Goal: Information Seeking & Learning: Learn about a topic

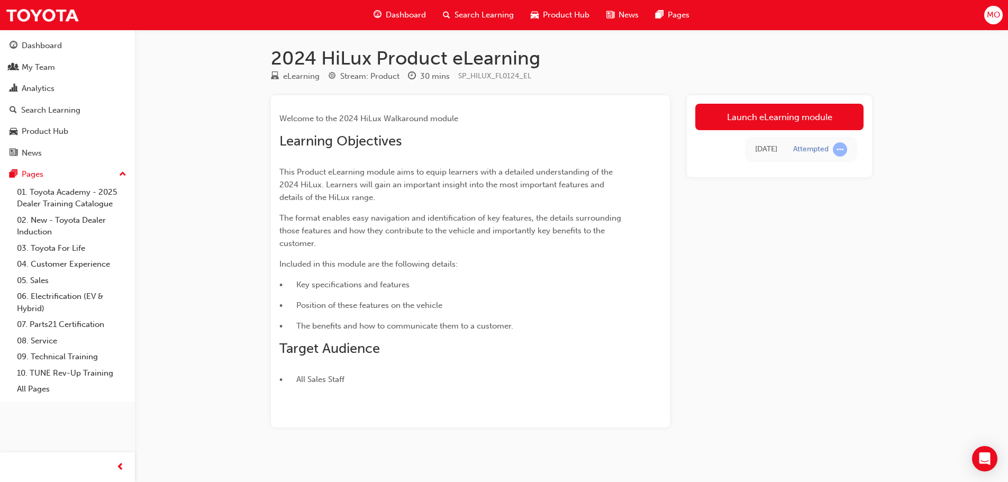
drag, startPoint x: 730, startPoint y: 123, endPoint x: 721, endPoint y: 132, distance: 13.1
click at [730, 123] on link "Launch eLearning module" at bounding box center [779, 117] width 168 height 26
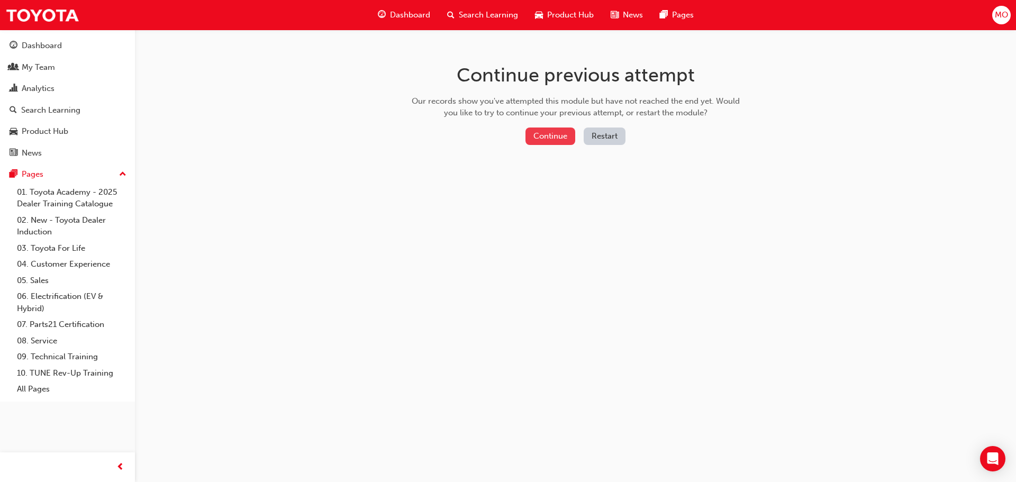
click at [551, 132] on button "Continue" at bounding box center [550, 135] width 50 height 17
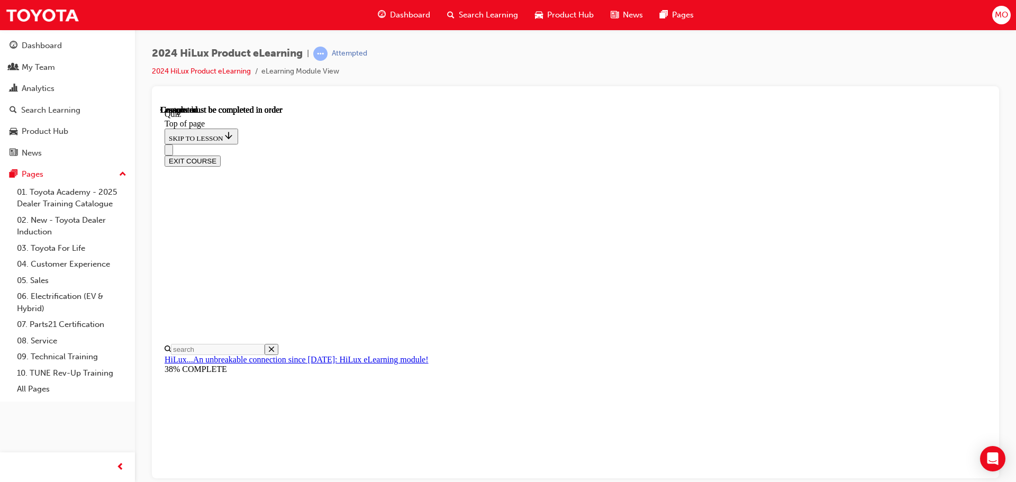
scroll to position [199, 0]
click at [221, 155] on button "EXIT COURSE" at bounding box center [193, 160] width 56 height 11
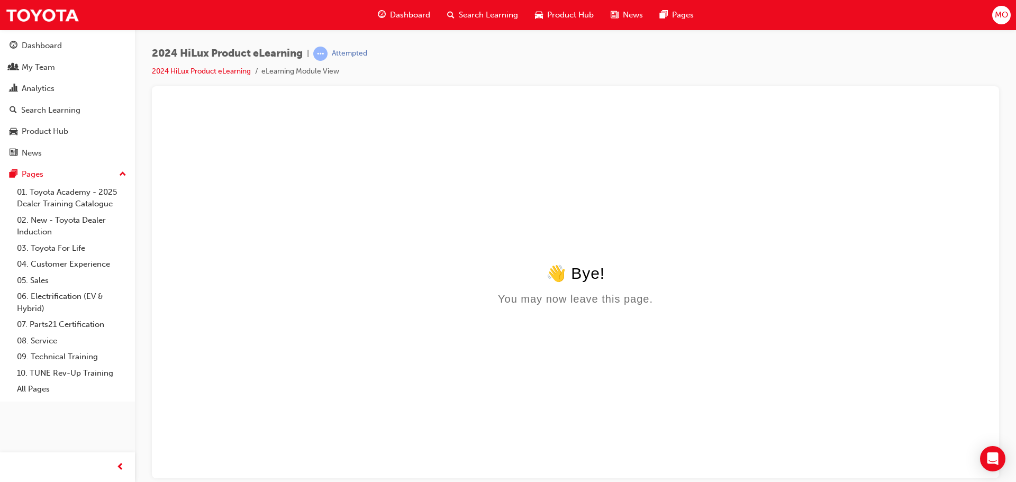
scroll to position [0, 0]
click at [223, 72] on link "2024 HiLux Product eLearning" at bounding box center [201, 71] width 99 height 9
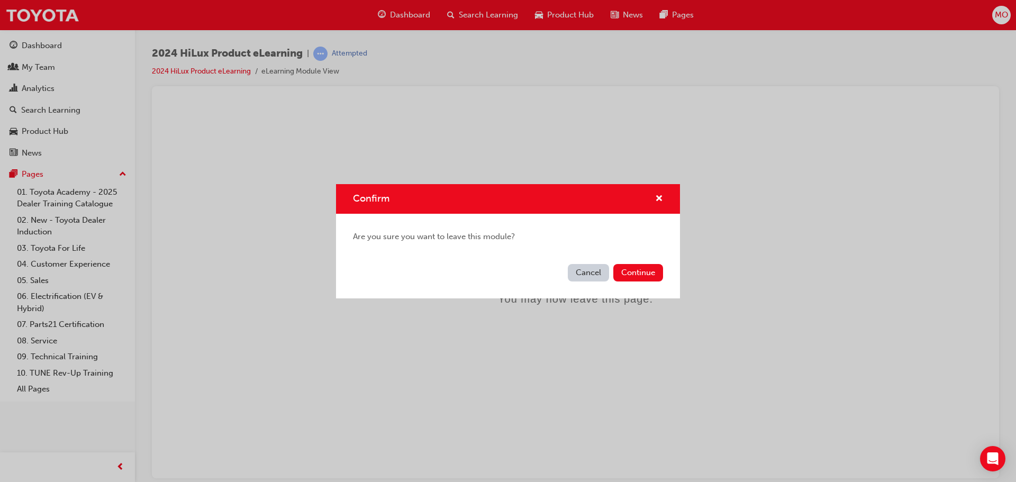
click at [603, 270] on button "Cancel" at bounding box center [588, 272] width 41 height 17
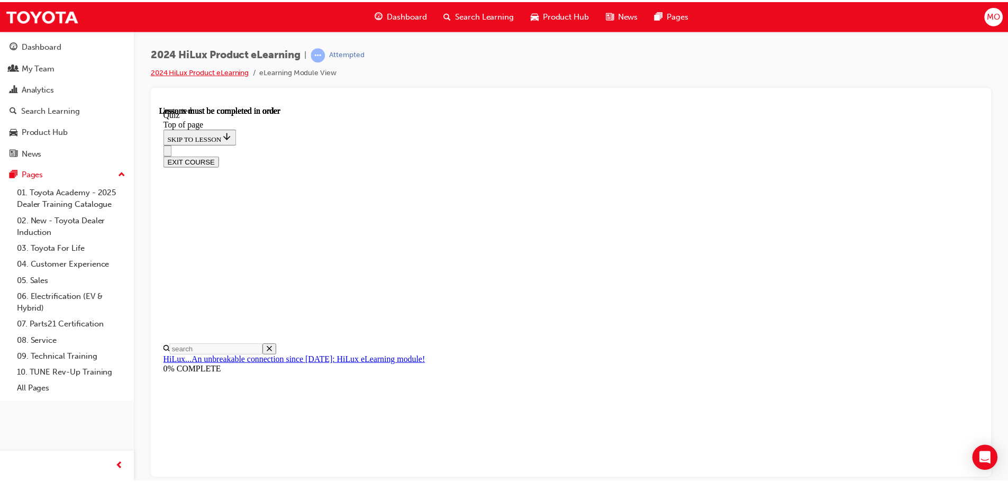
scroll to position [33, 0]
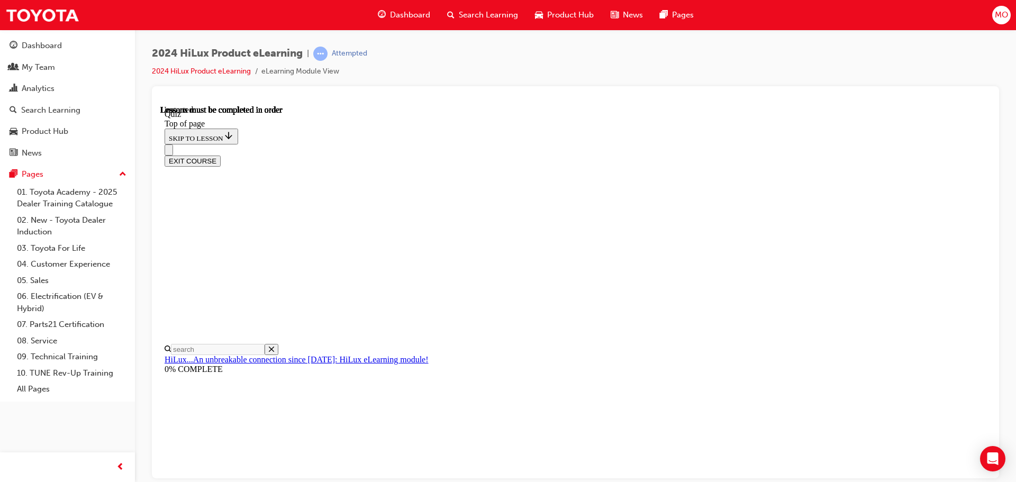
click at [408, 13] on span "Dashboard" at bounding box center [410, 15] width 40 height 12
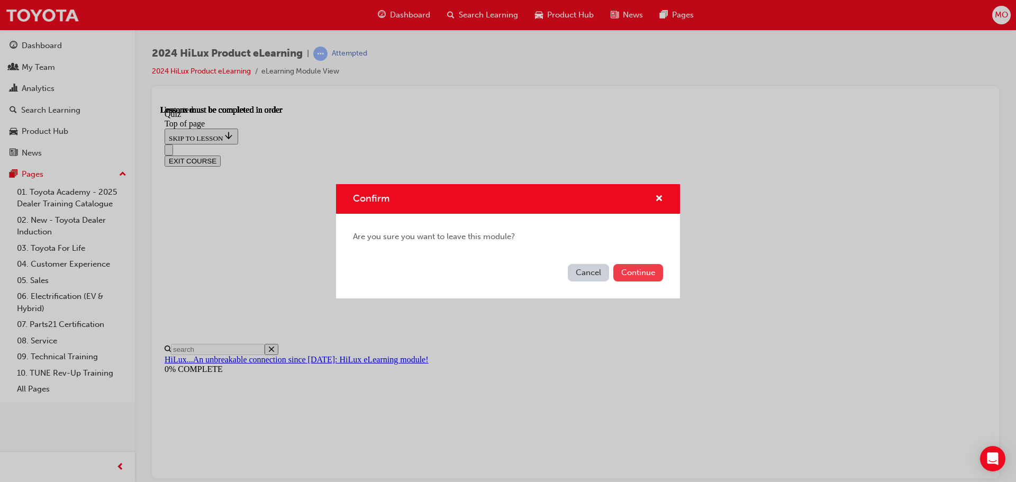
click at [632, 269] on button "Continue" at bounding box center [638, 272] width 50 height 17
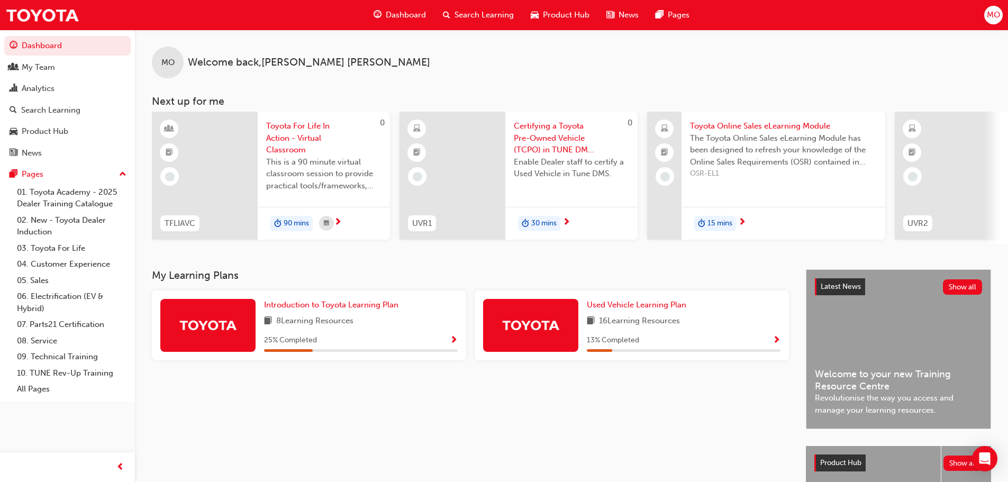
click at [419, 14] on span "Dashboard" at bounding box center [406, 15] width 40 height 12
click at [560, 12] on span "Product Hub" at bounding box center [566, 15] width 47 height 12
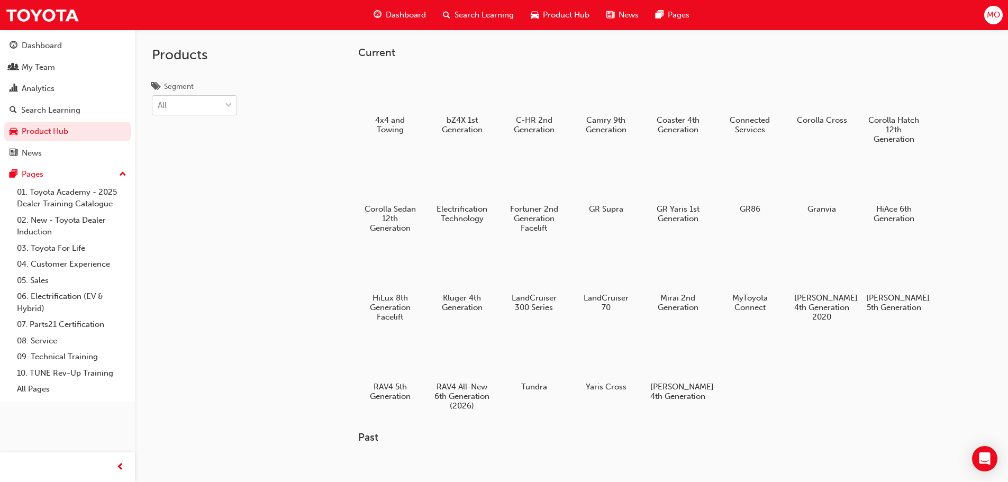
click at [188, 112] on div "All" at bounding box center [186, 105] width 68 height 19
click at [159, 110] on input "Segment All" at bounding box center [158, 105] width 1 height 9
click at [270, 132] on div "Products Segment All" at bounding box center [222, 271] width 175 height 482
click at [30, 45] on div "Dashboard" at bounding box center [42, 46] width 40 height 12
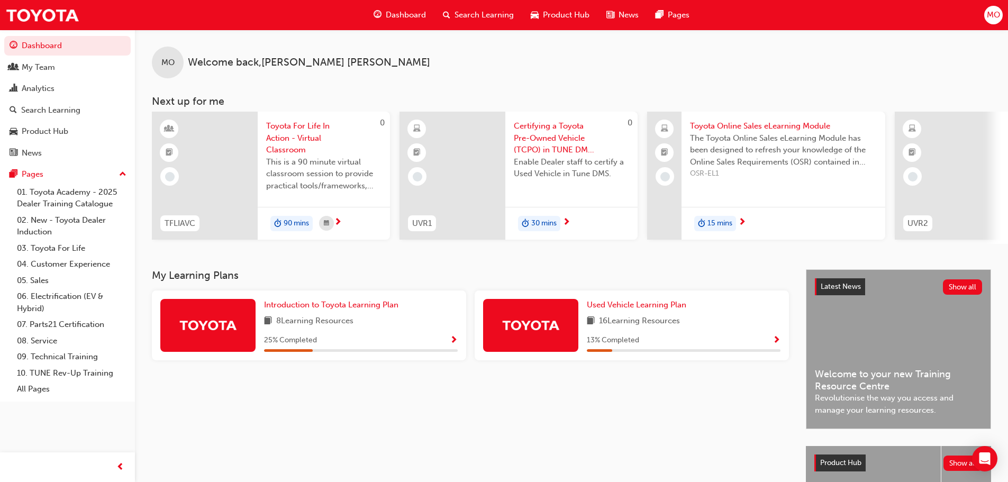
click at [503, 14] on span "Search Learning" at bounding box center [483, 15] width 59 height 12
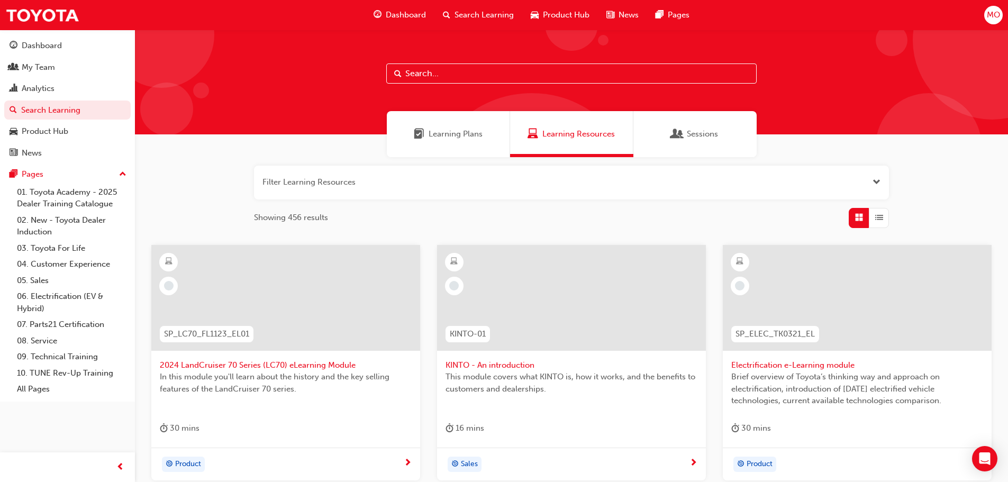
click at [358, 175] on button "button" at bounding box center [571, 183] width 635 height 34
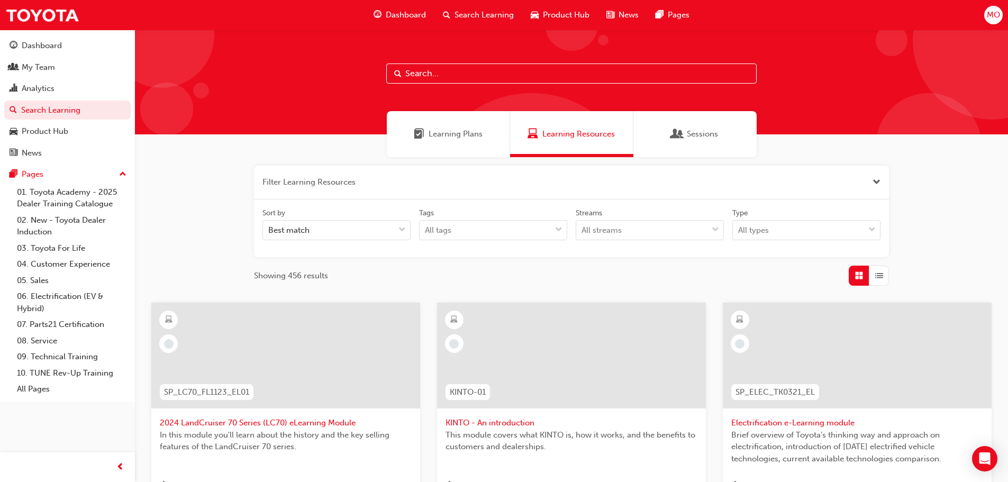
click at [328, 178] on button "button" at bounding box center [571, 183] width 635 height 34
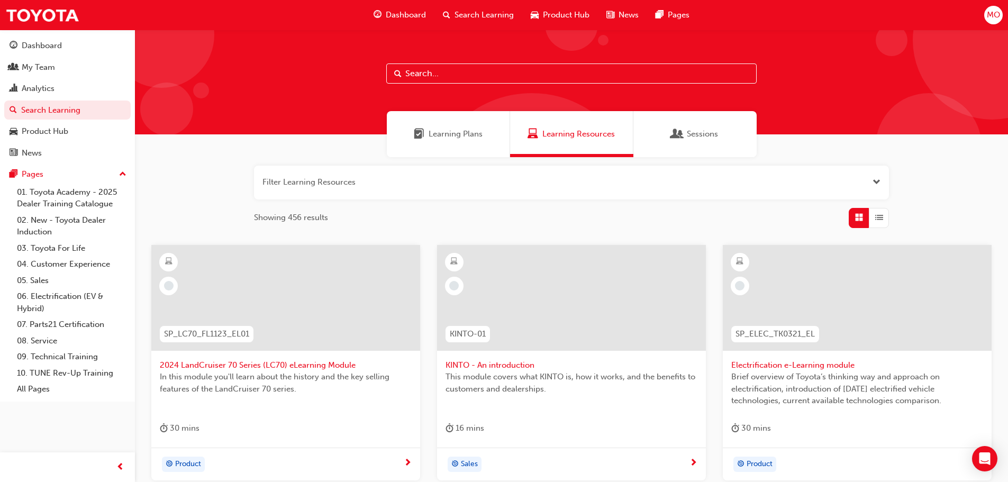
click at [328, 178] on button "button" at bounding box center [571, 183] width 635 height 34
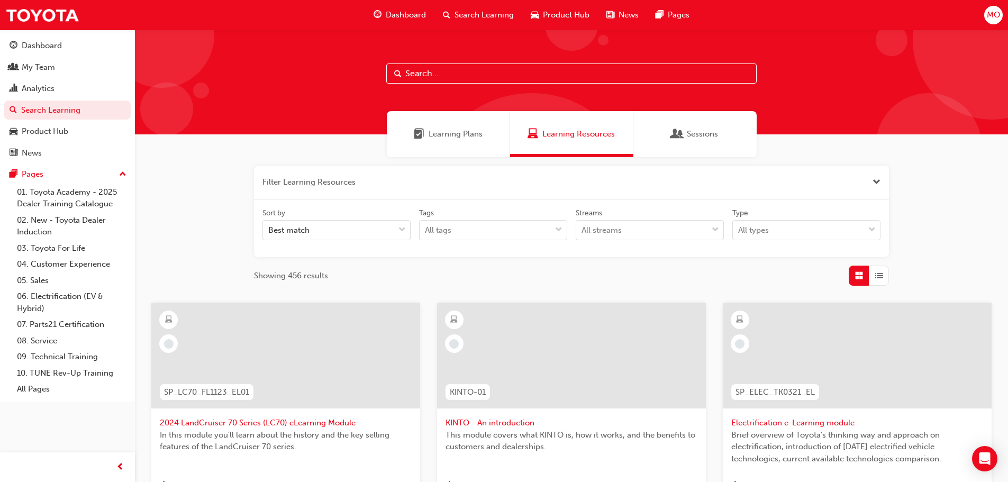
click at [346, 178] on button "button" at bounding box center [571, 183] width 635 height 34
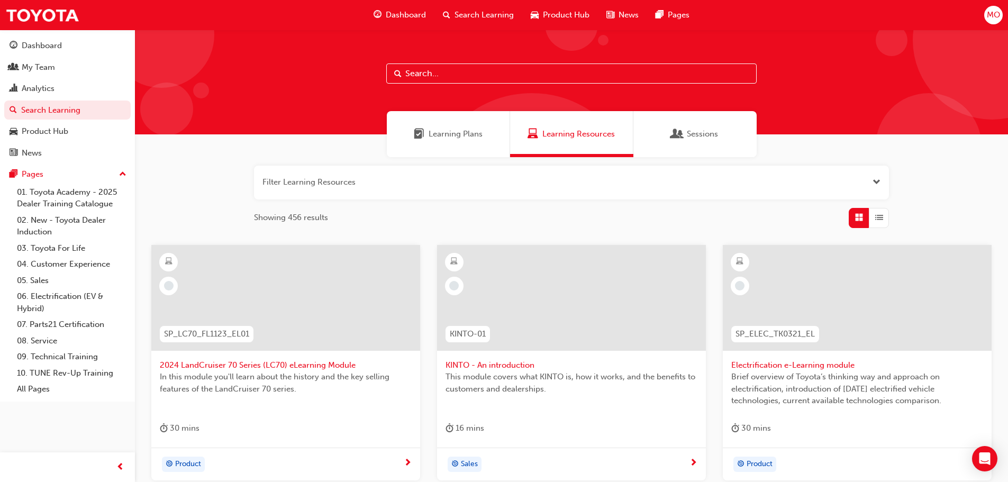
click at [260, 183] on button "button" at bounding box center [571, 183] width 635 height 34
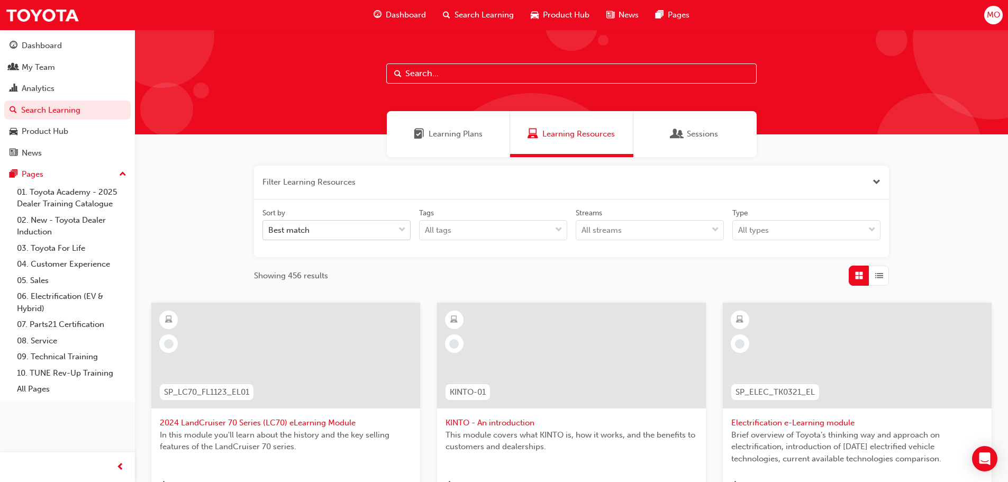
click at [361, 228] on div "Best match" at bounding box center [328, 230] width 131 height 19
click at [269, 228] on input "Sort by Best match" at bounding box center [268, 229] width 1 height 9
click at [445, 224] on div "All tags" at bounding box center [438, 230] width 26 height 12
click at [426, 225] on input "Tags All tags" at bounding box center [425, 229] width 1 height 9
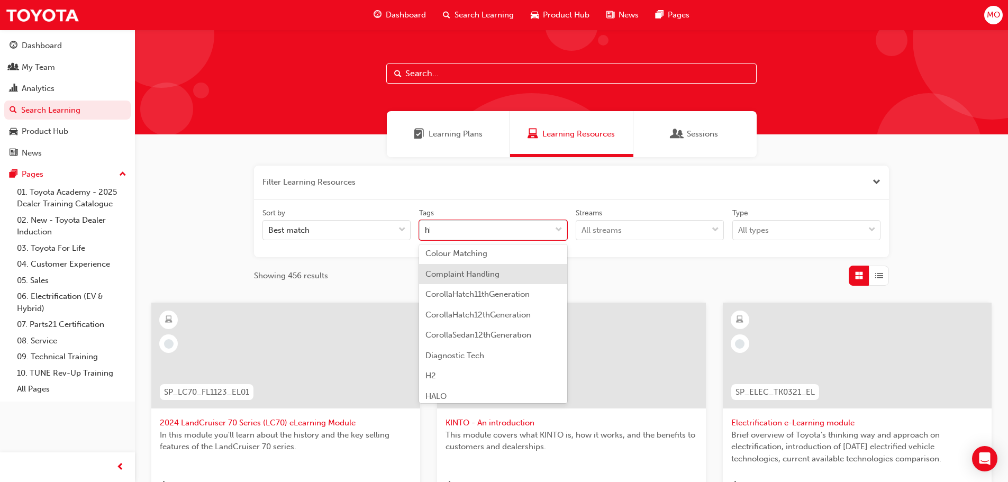
scroll to position [8, 0]
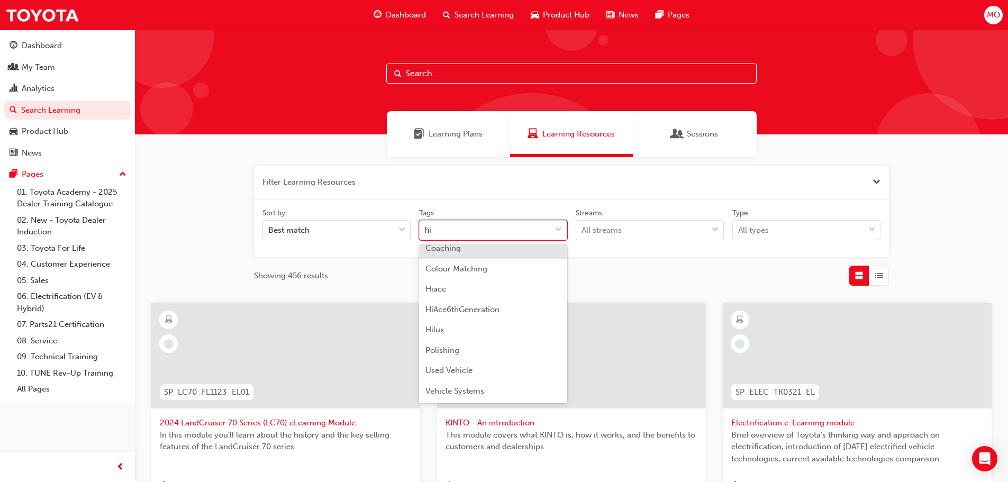
type input "hil"
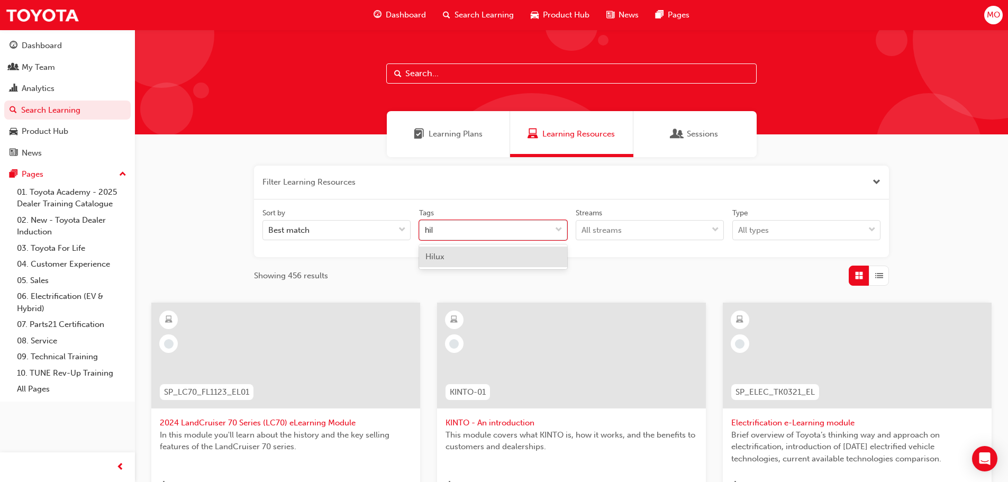
click at [462, 261] on div "Hilux" at bounding box center [493, 257] width 148 height 21
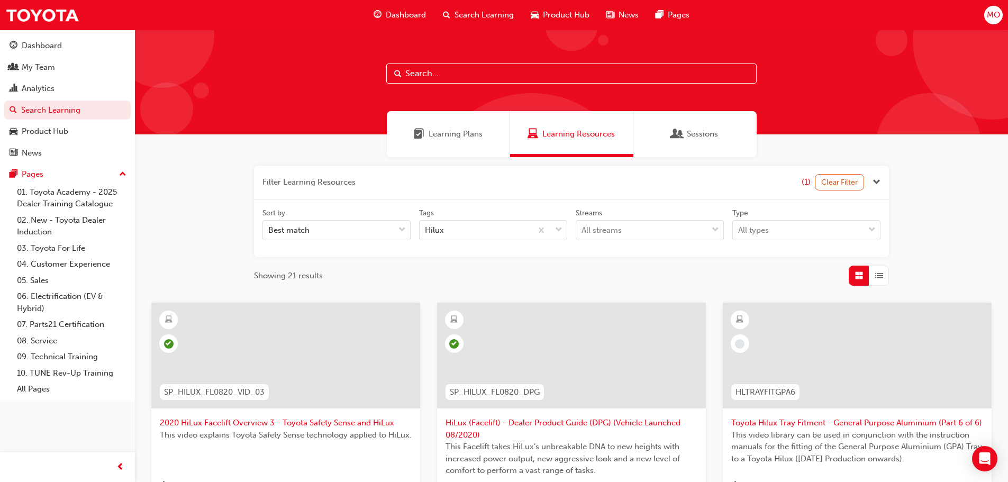
click at [481, 71] on input "text" at bounding box center [571, 73] width 370 height 20
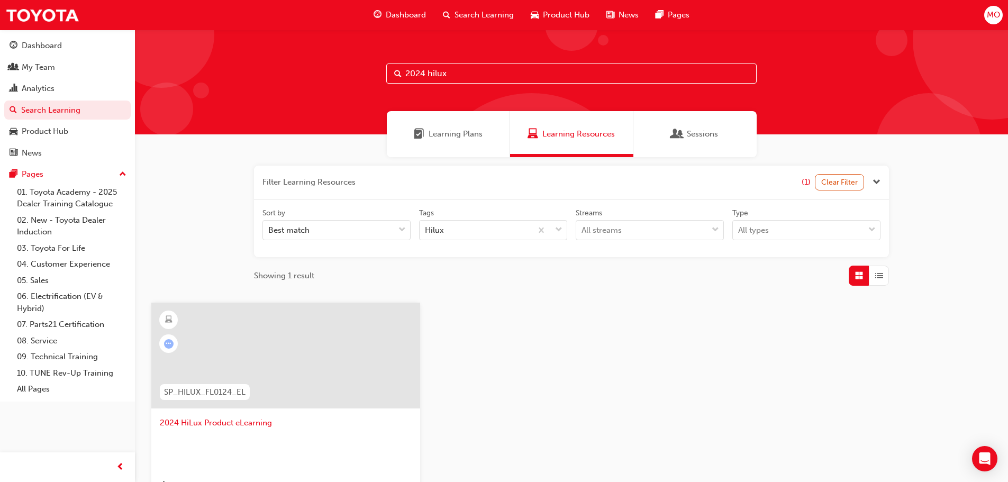
type input "2024 hilux"
click at [230, 424] on span "2024 HiLux Product eLearning" at bounding box center [286, 423] width 252 height 12
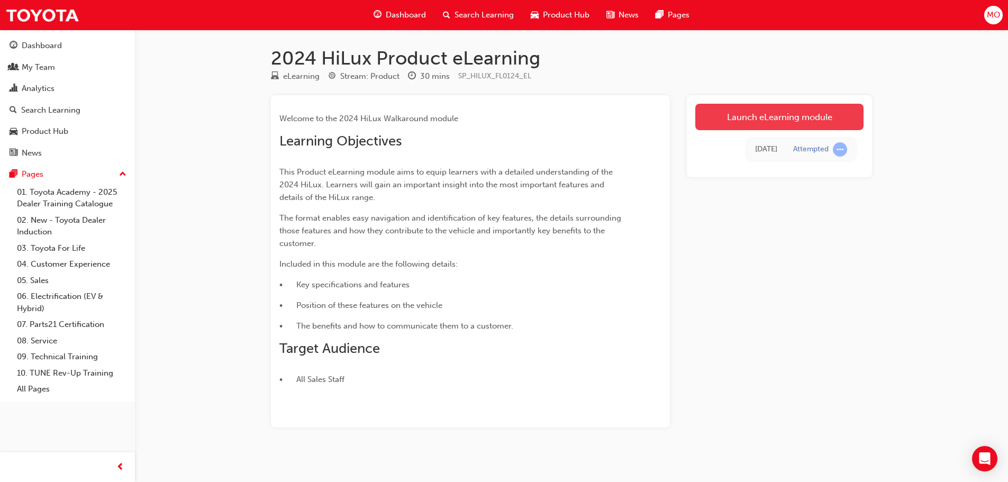
click at [760, 121] on link "Launch eLearning module" at bounding box center [779, 117] width 168 height 26
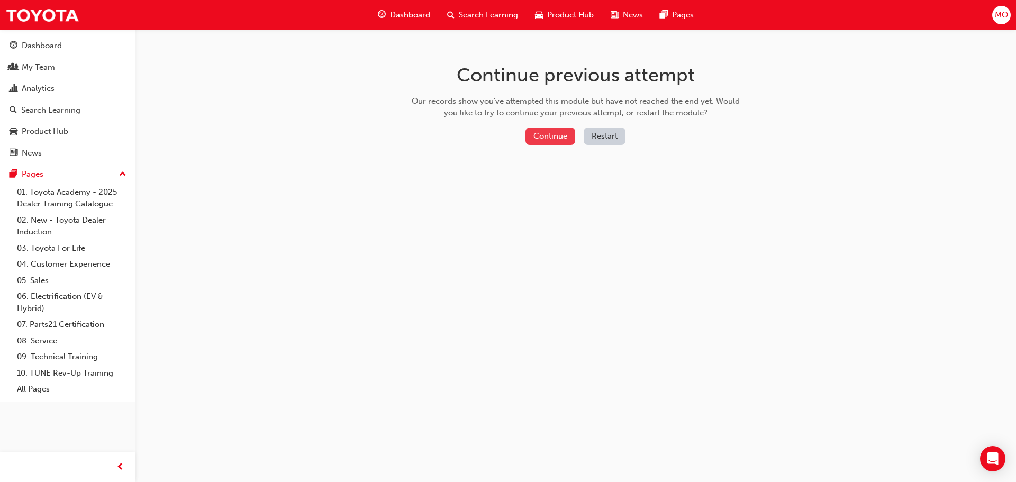
click at [539, 138] on button "Continue" at bounding box center [550, 135] width 50 height 17
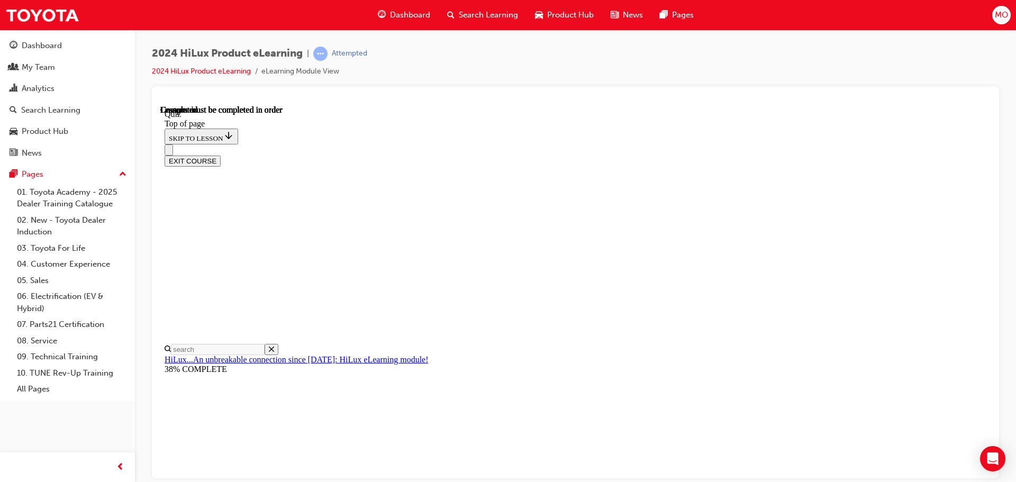
scroll to position [199, 0]
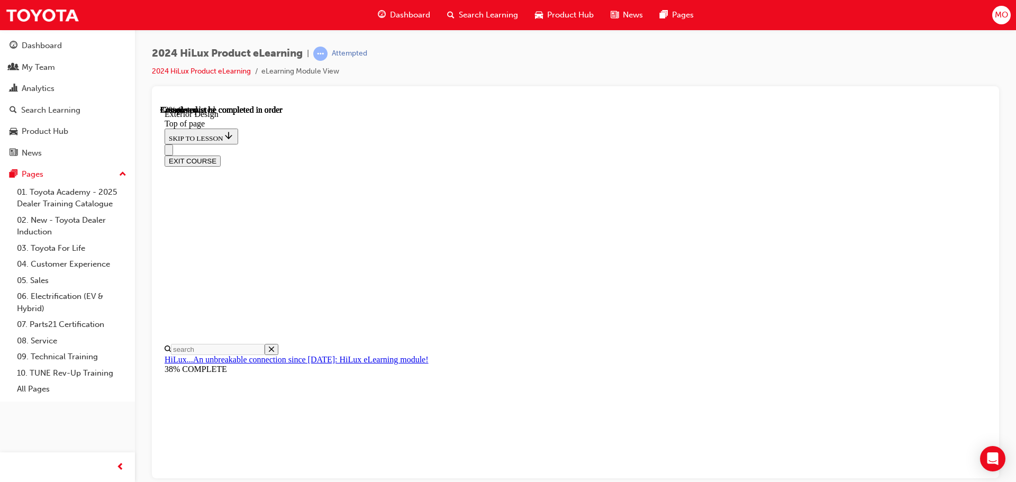
scroll to position [1625, 0]
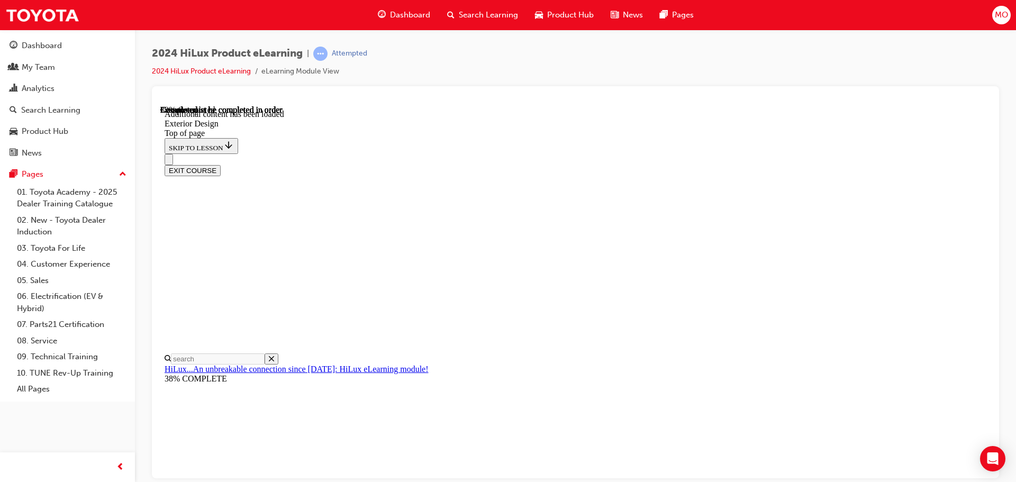
scroll to position [1901, 0]
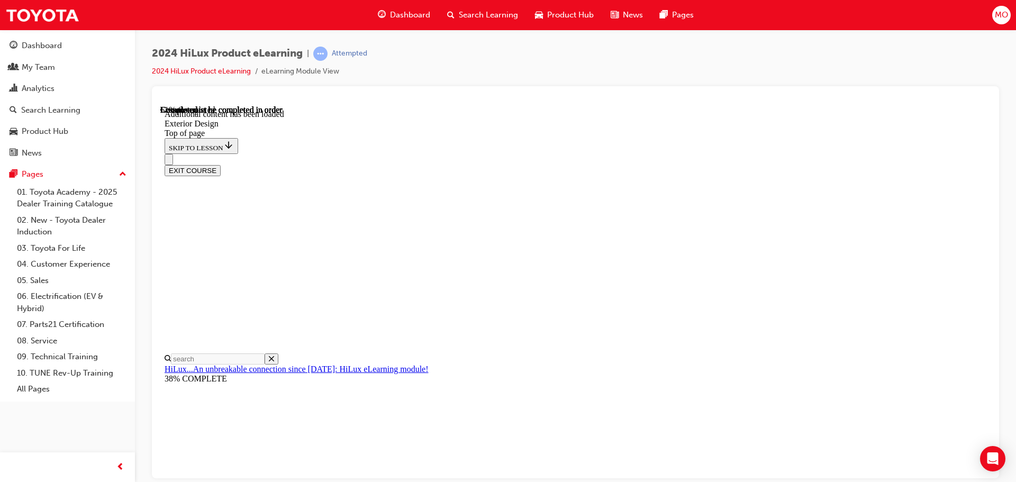
scroll to position [2682, 0]
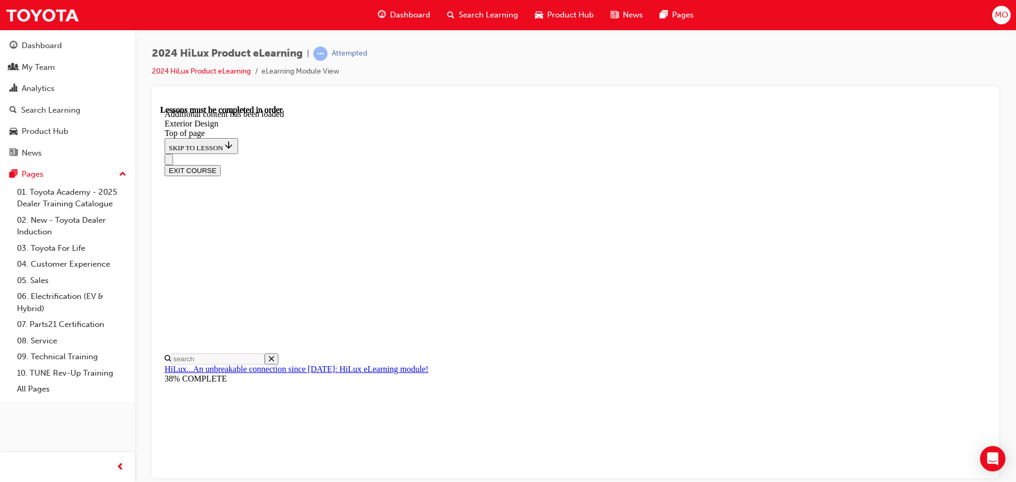
drag, startPoint x: 510, startPoint y: 355, endPoint x: 530, endPoint y: 353, distance: 20.2
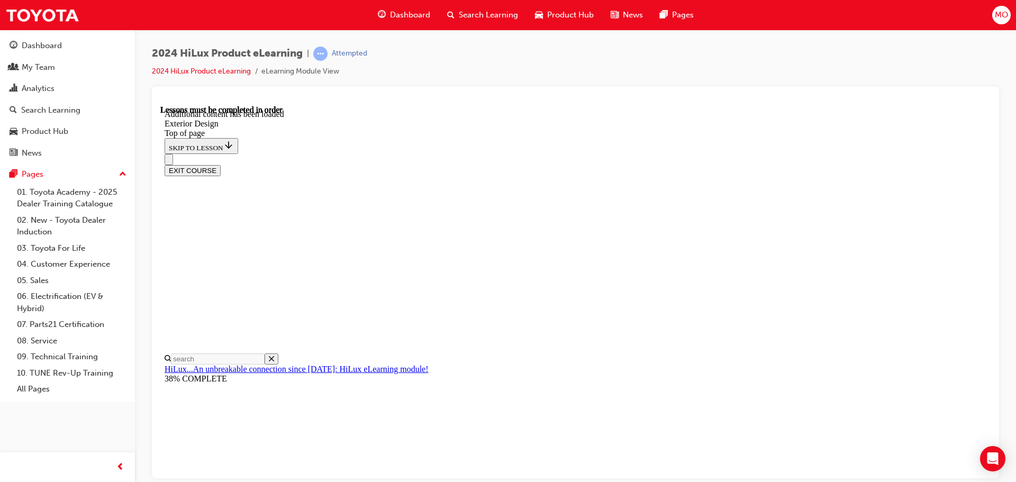
drag, startPoint x: 491, startPoint y: 357, endPoint x: 477, endPoint y: 363, distance: 15.4
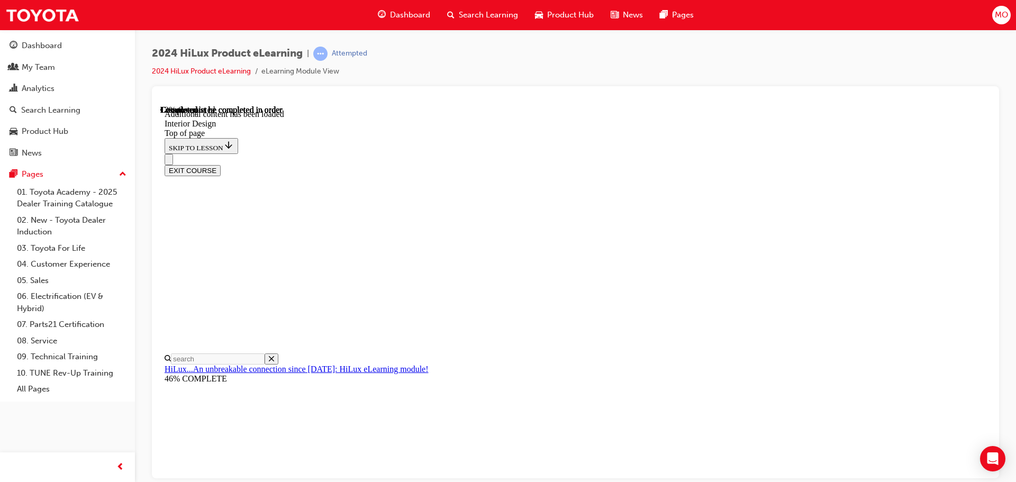
scroll to position [159, 0]
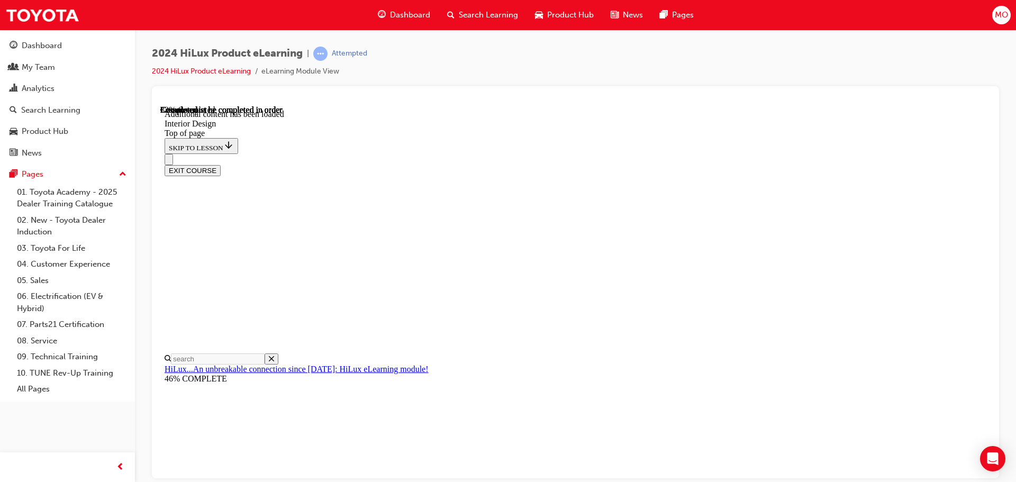
scroll to position [491, 0]
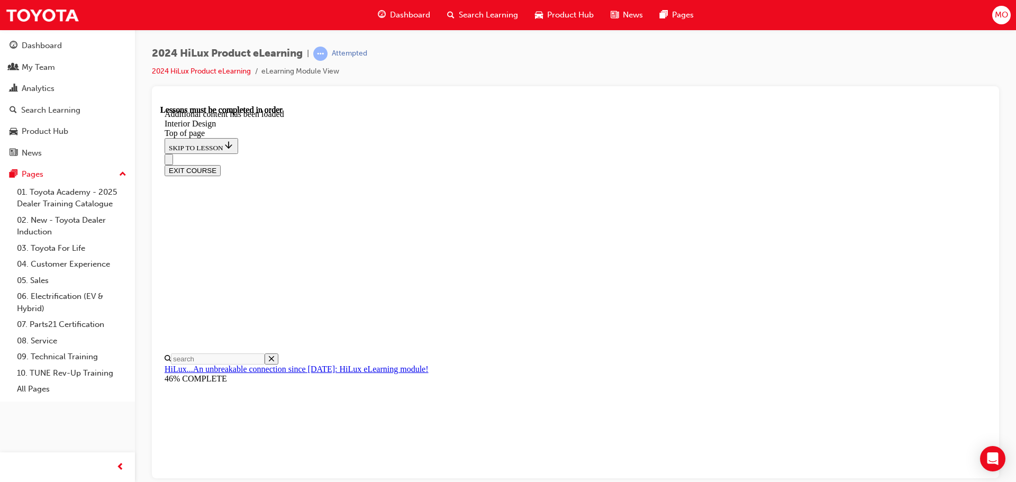
scroll to position [451, 0]
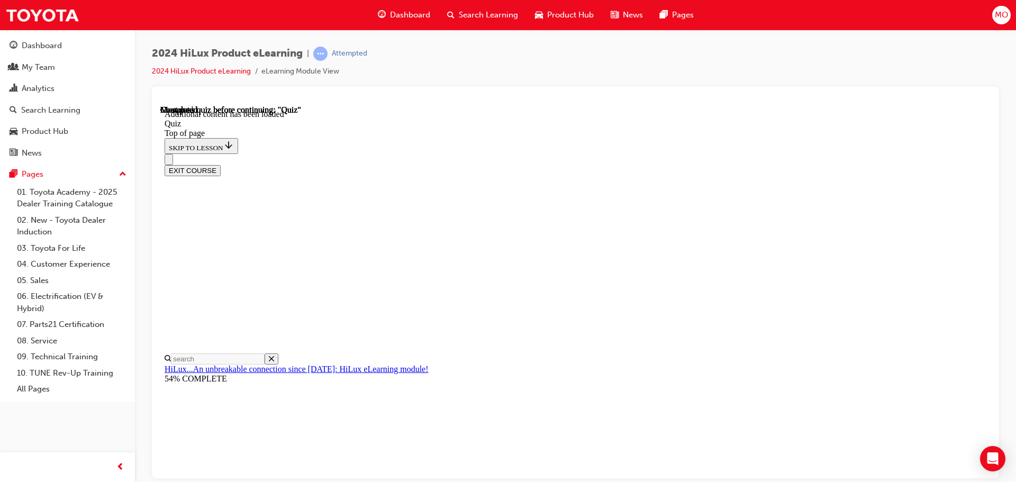
scroll to position [33, 0]
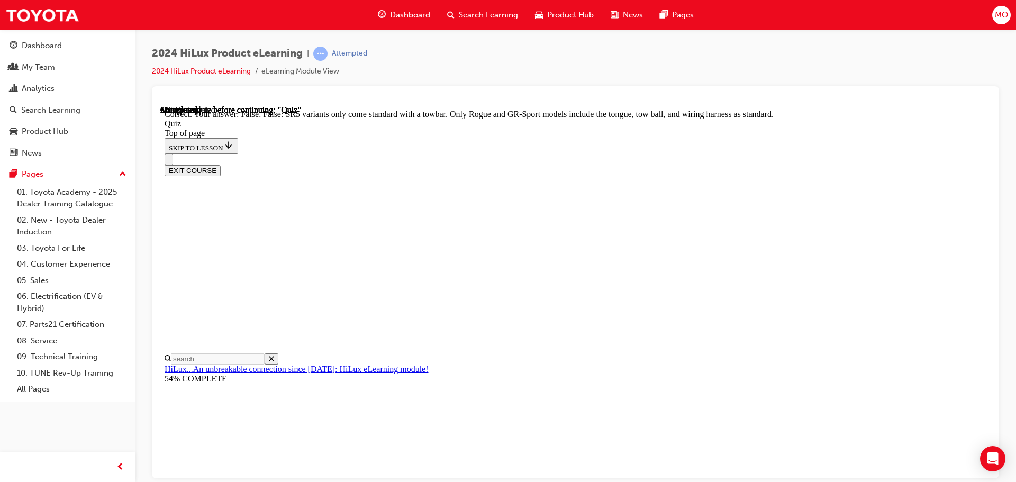
scroll to position [194, 0]
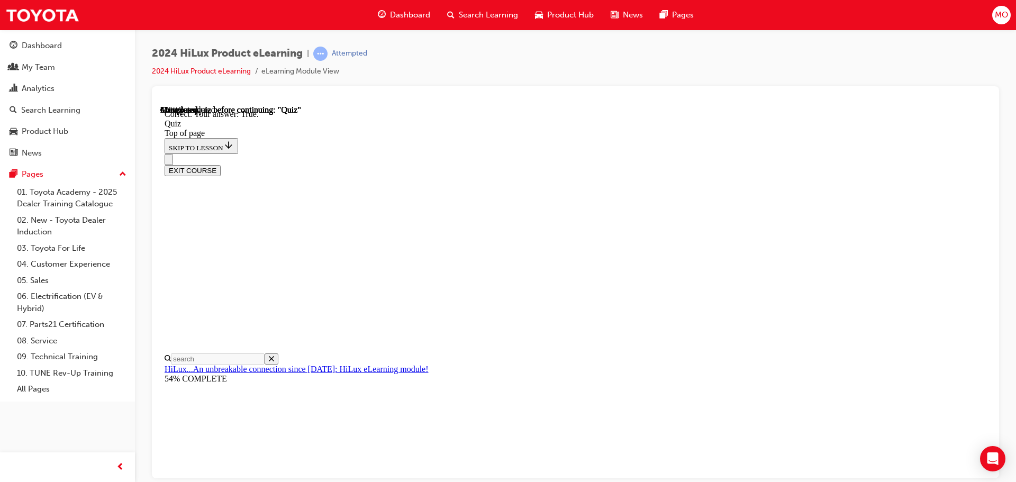
scroll to position [147, 0]
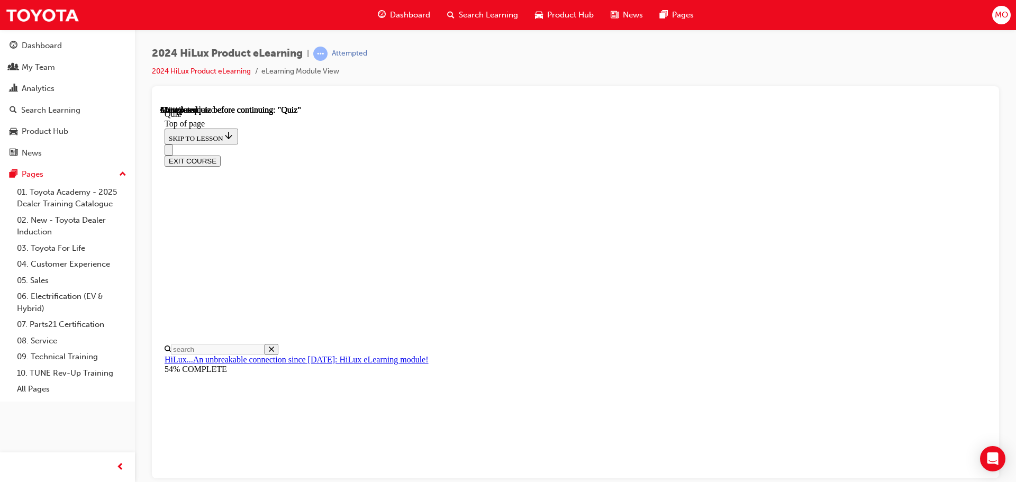
scroll to position [106, 0]
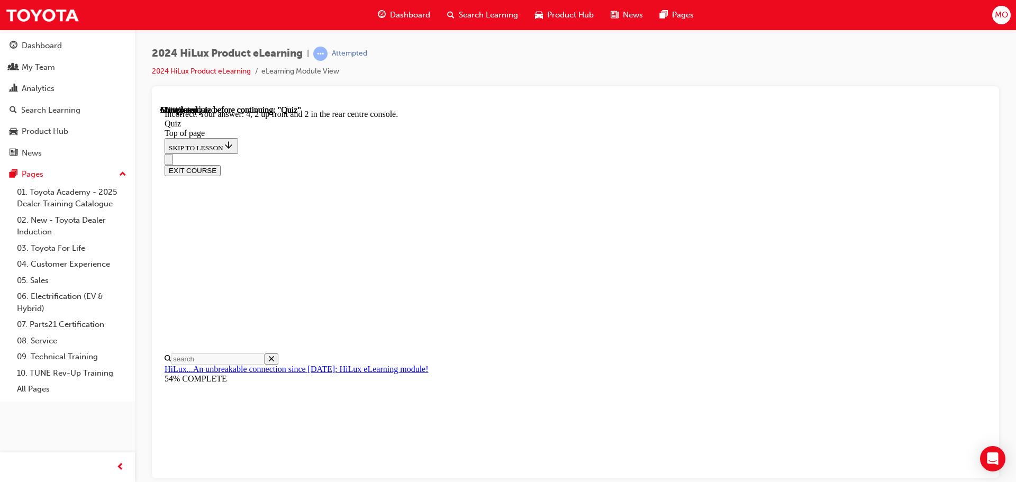
scroll to position [171, 0]
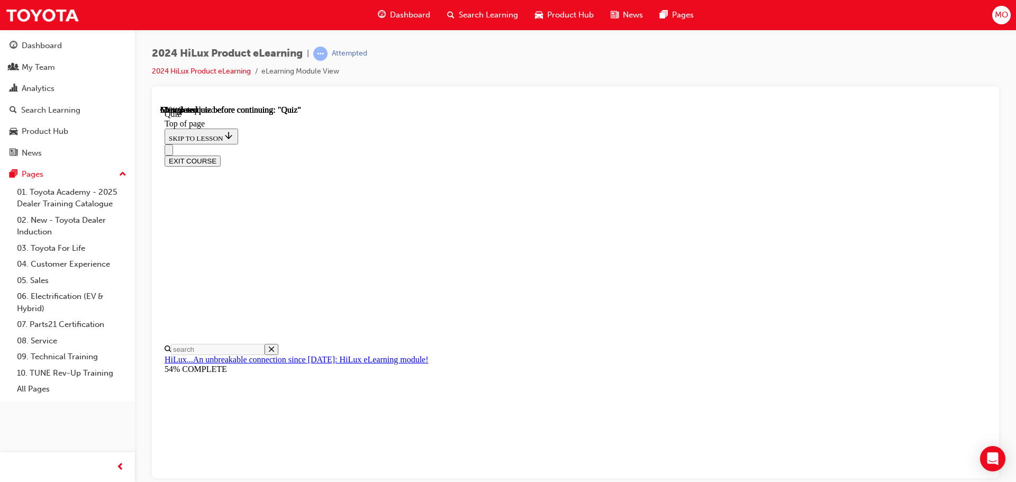
scroll to position [106, 0]
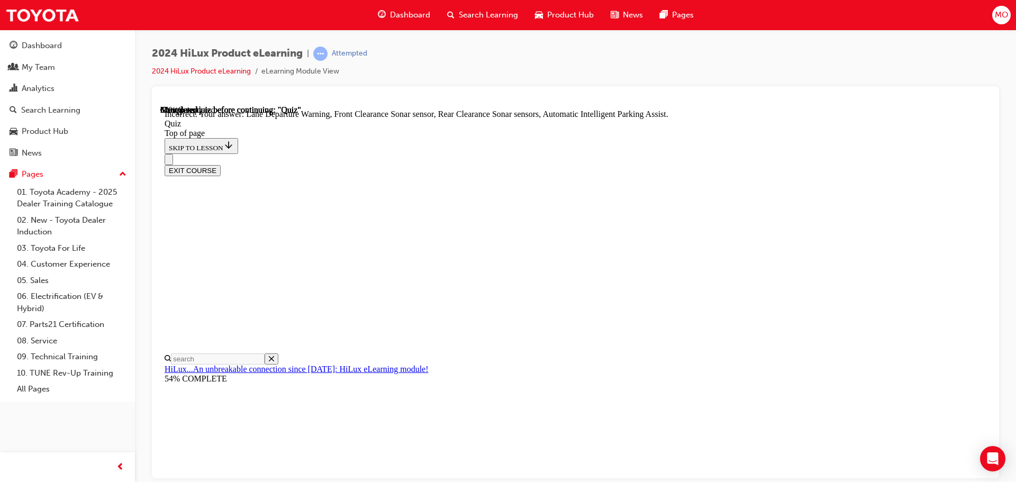
scroll to position [142, 0]
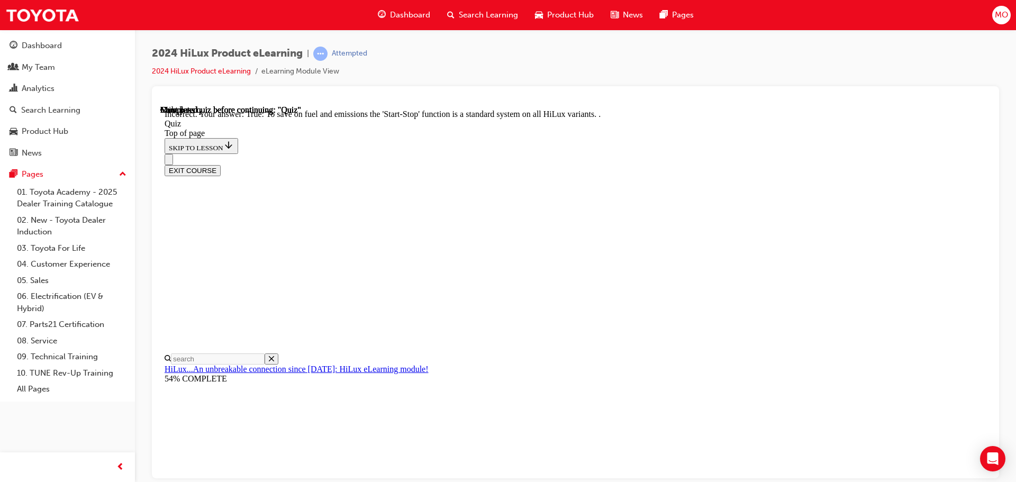
scroll to position [132, 0]
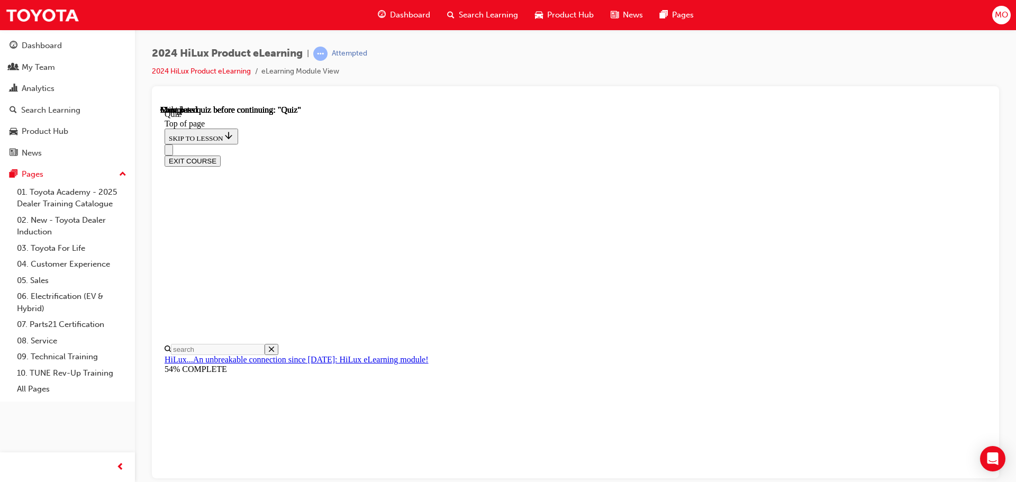
scroll to position [199, 0]
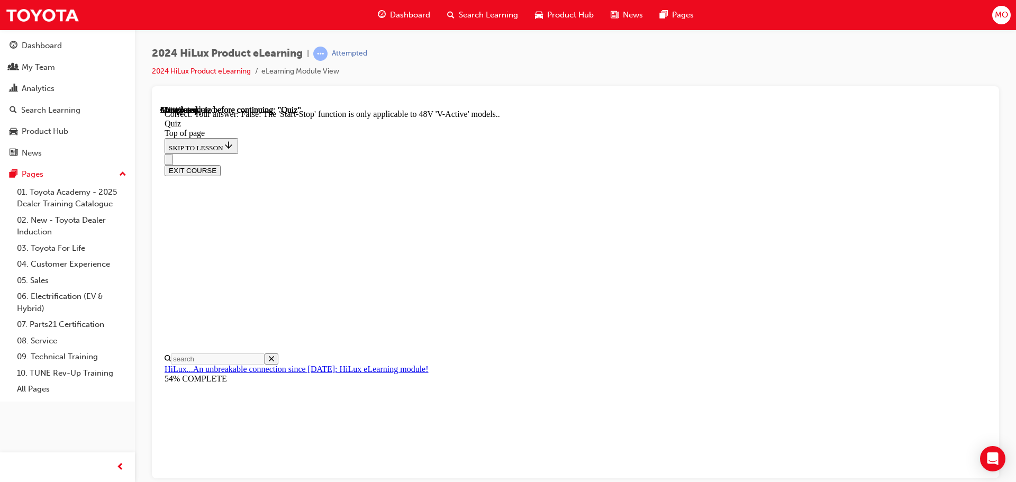
scroll to position [132, 0]
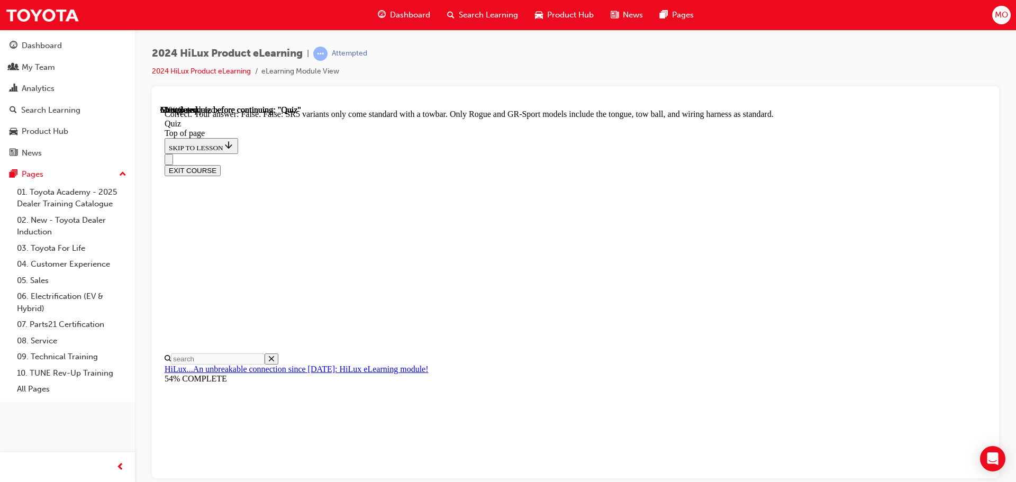
scroll to position [194, 0]
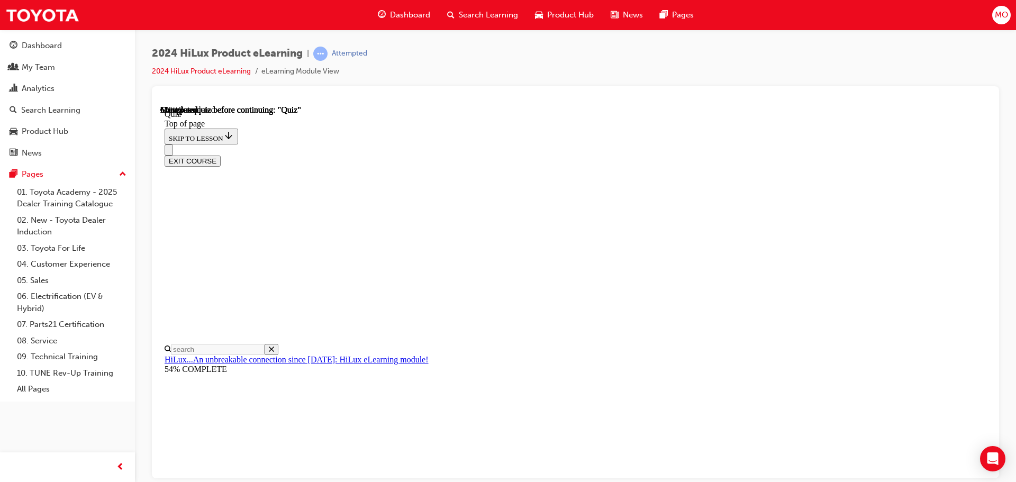
scroll to position [98, 0]
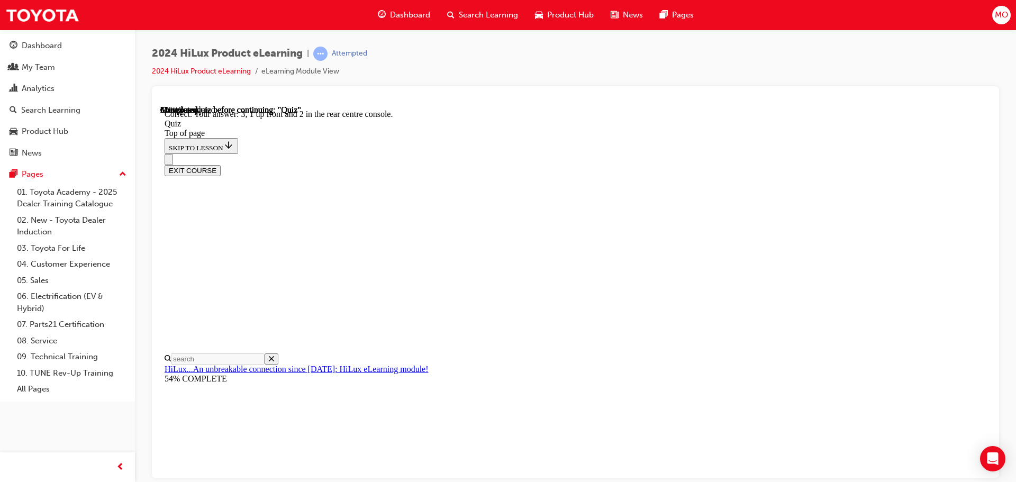
scroll to position [171, 0]
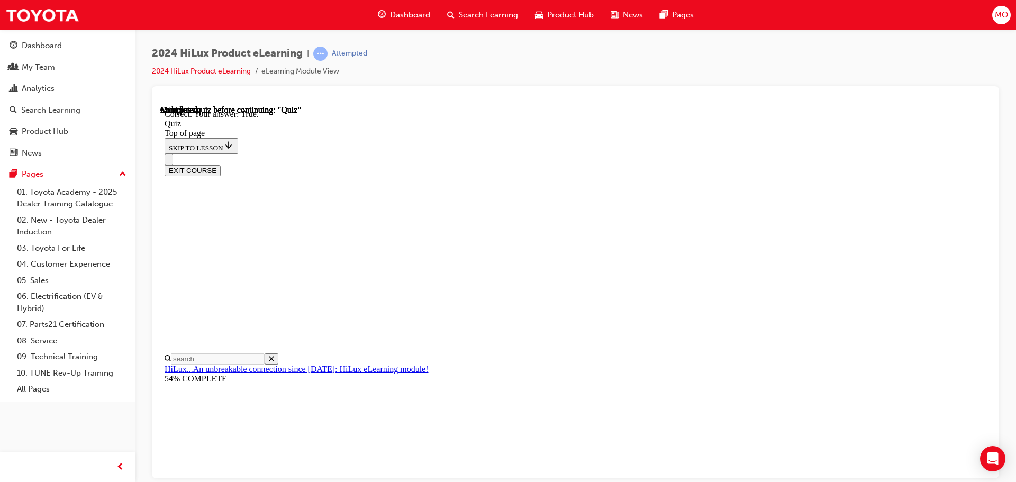
scroll to position [147, 0]
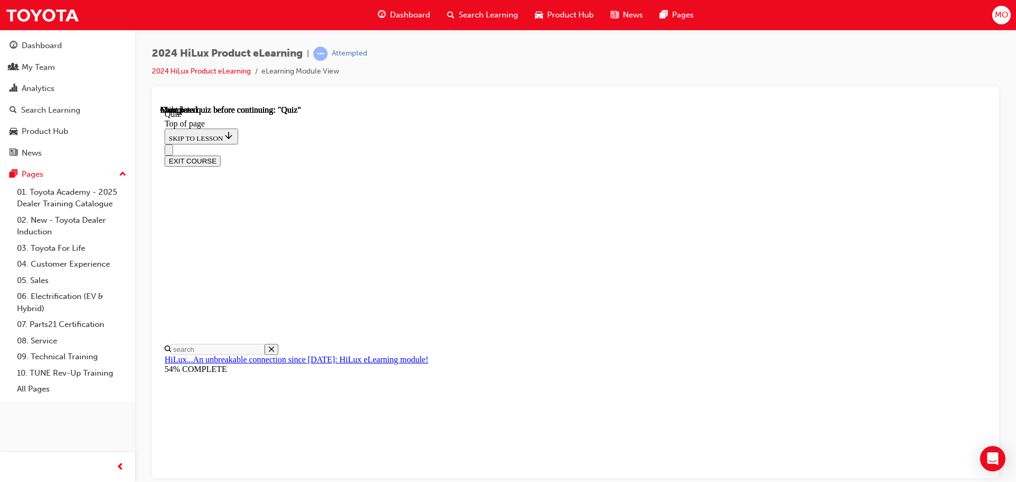
scroll to position [199, 0]
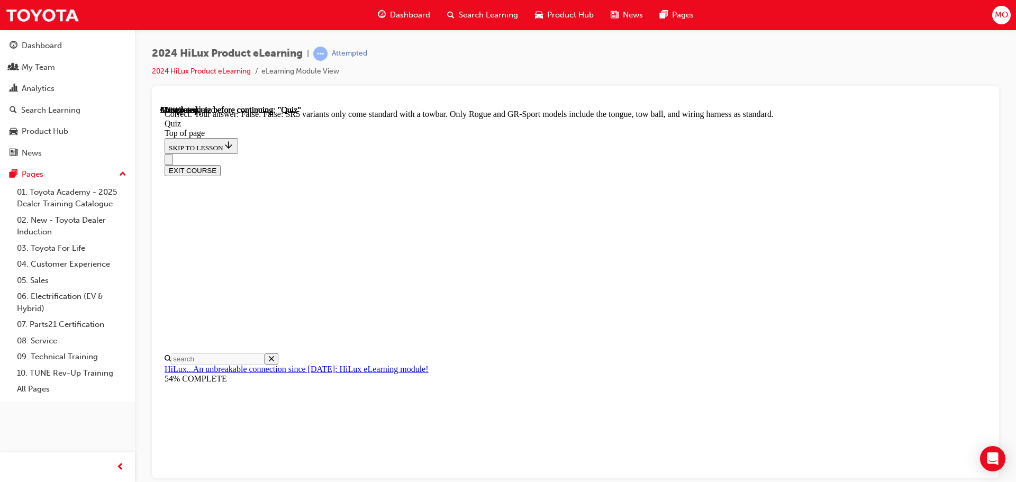
scroll to position [194, 0]
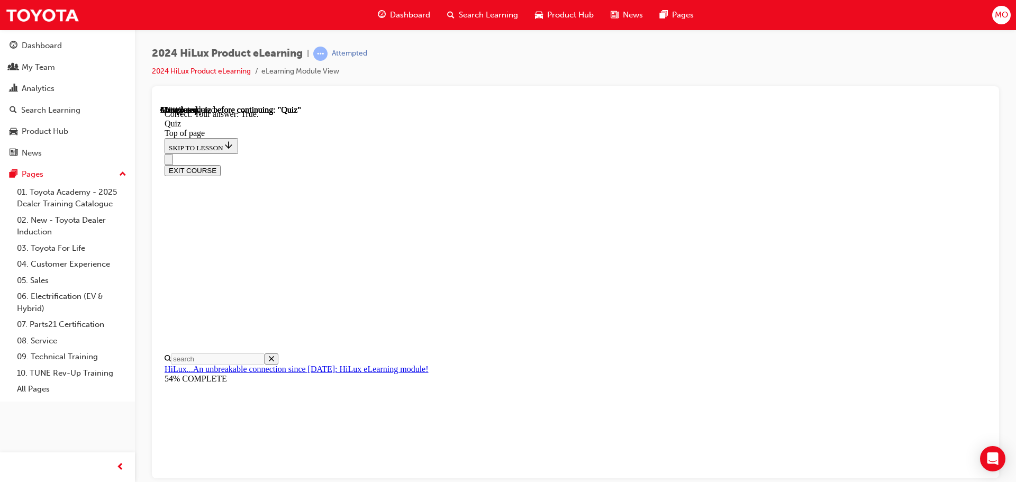
scroll to position [147, 0]
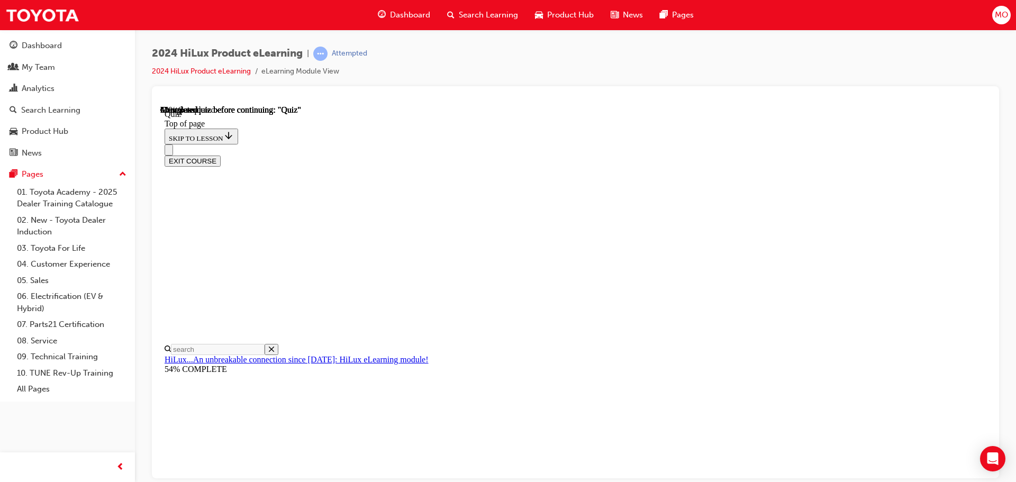
scroll to position [53, 0]
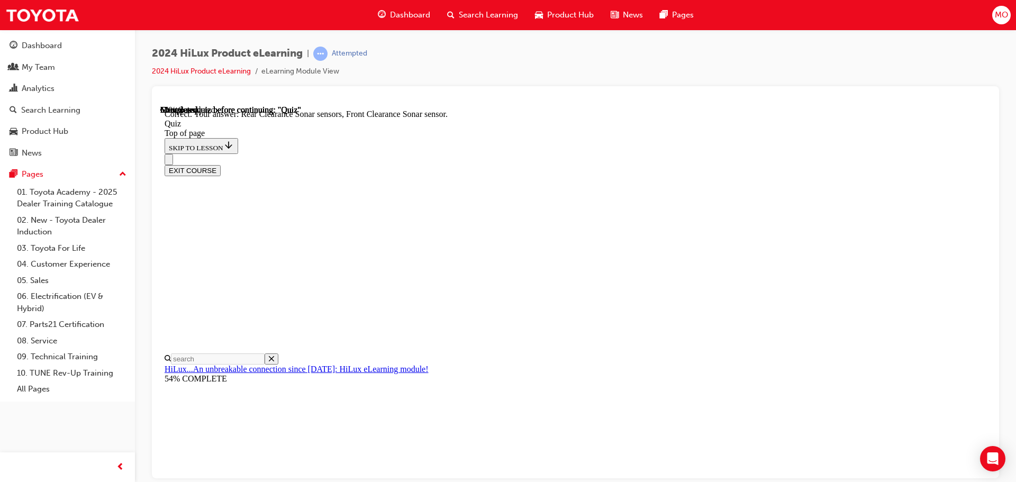
scroll to position [195, 0]
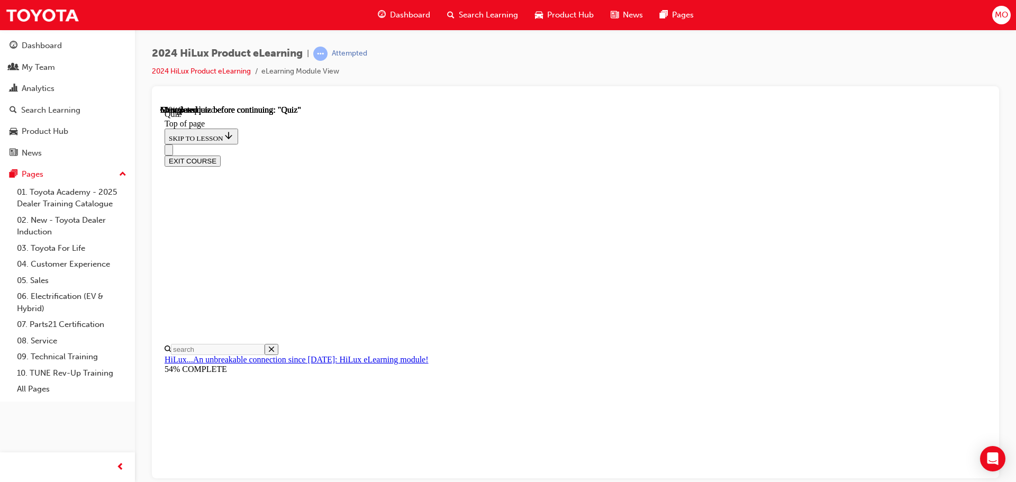
scroll to position [106, 0]
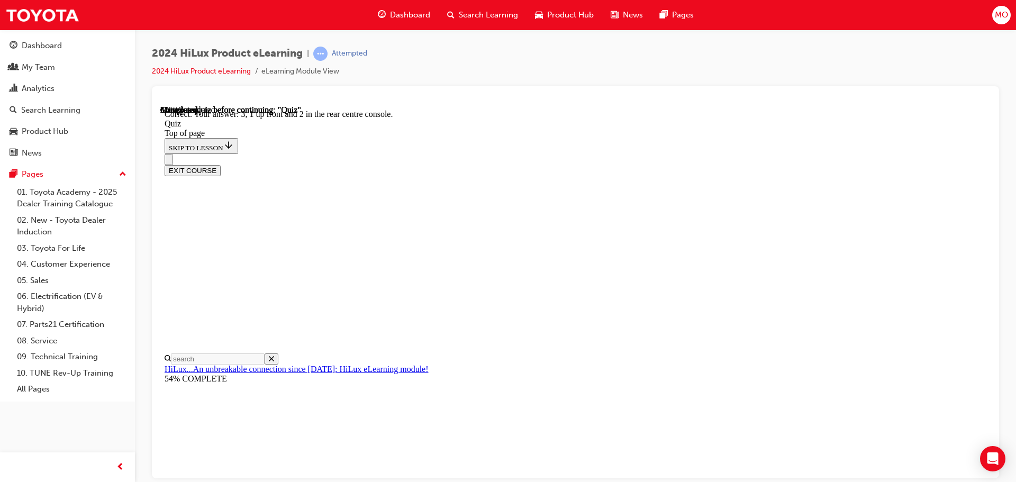
scroll to position [171, 0]
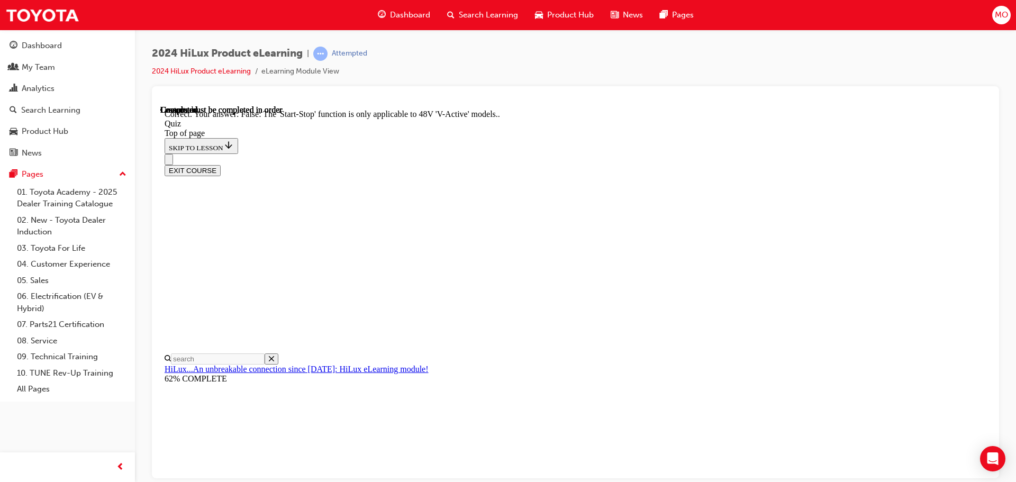
scroll to position [132, 0]
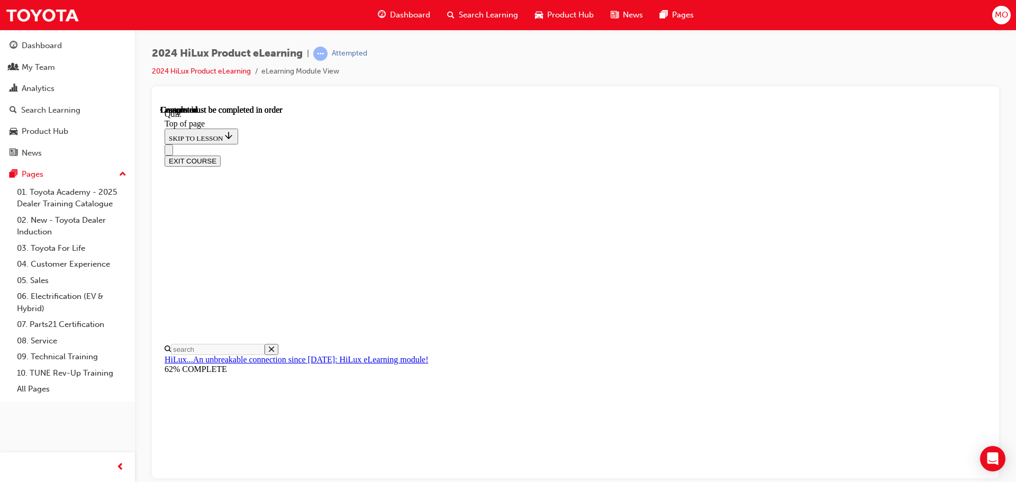
scroll to position [199, 0]
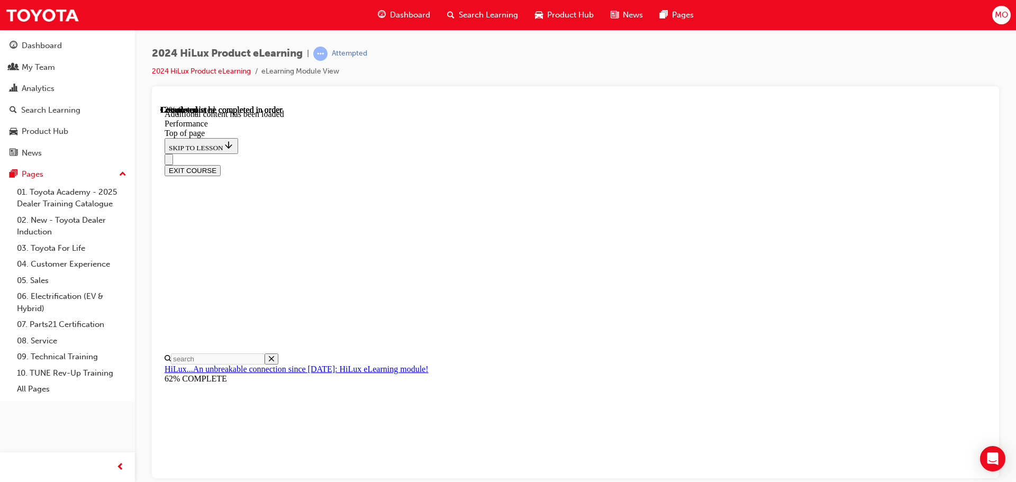
scroll to position [926, 0]
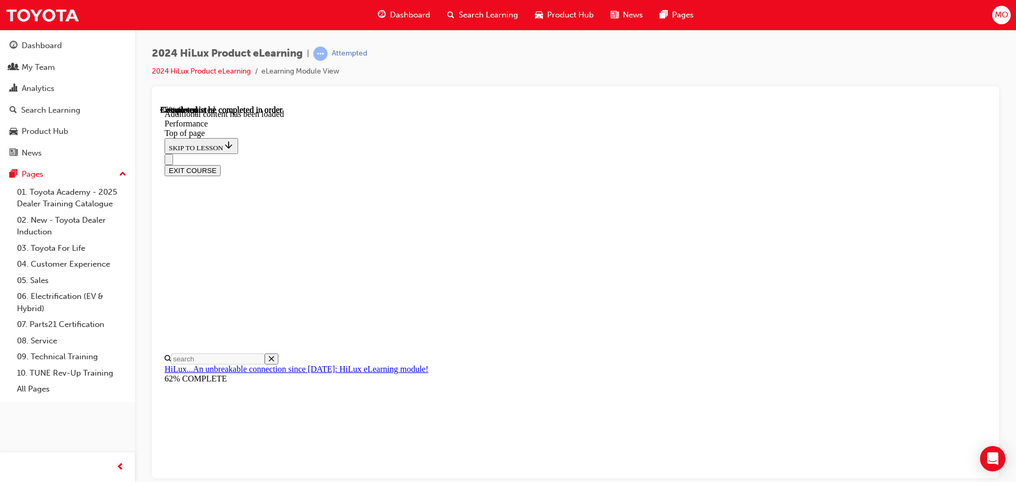
scroll to position [3239, 0]
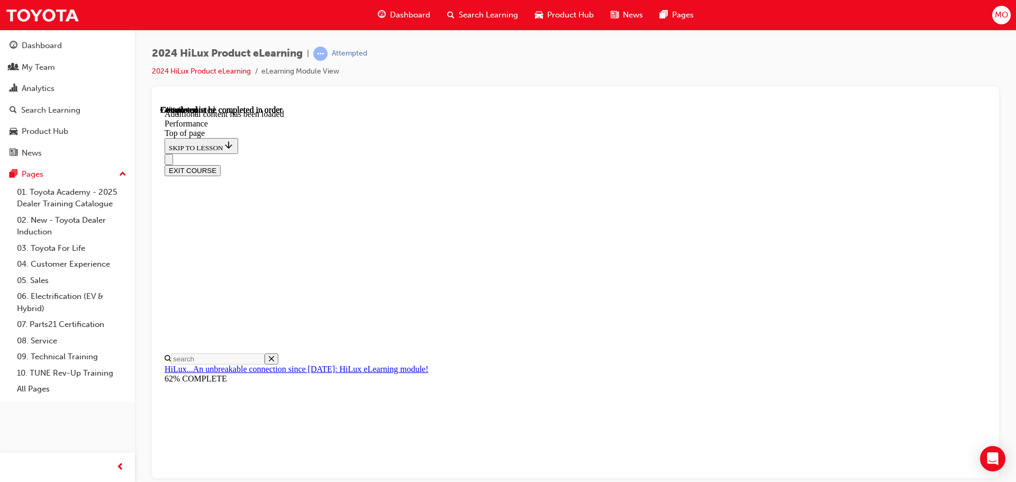
scroll to position [6439, 0]
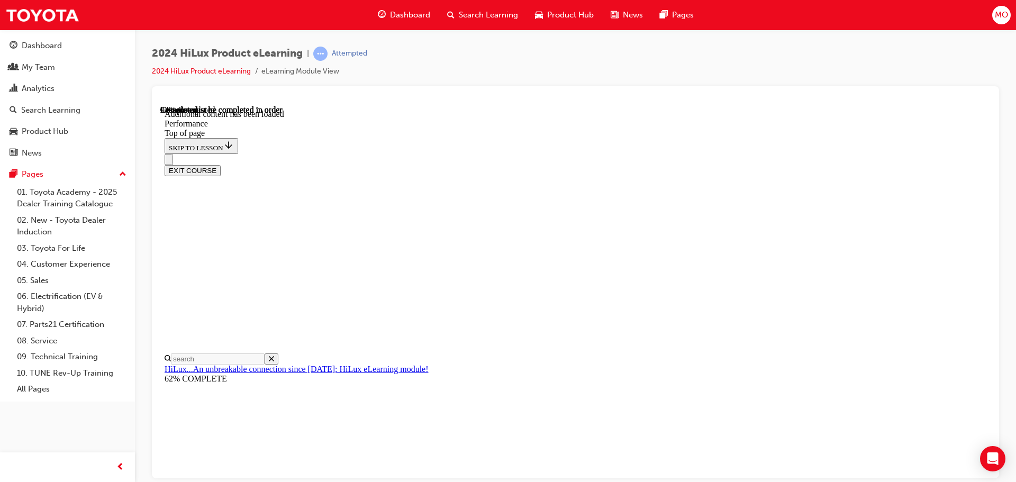
scroll to position [7443, 0]
drag, startPoint x: 646, startPoint y: 468, endPoint x: 573, endPoint y: 439, distance: 78.6
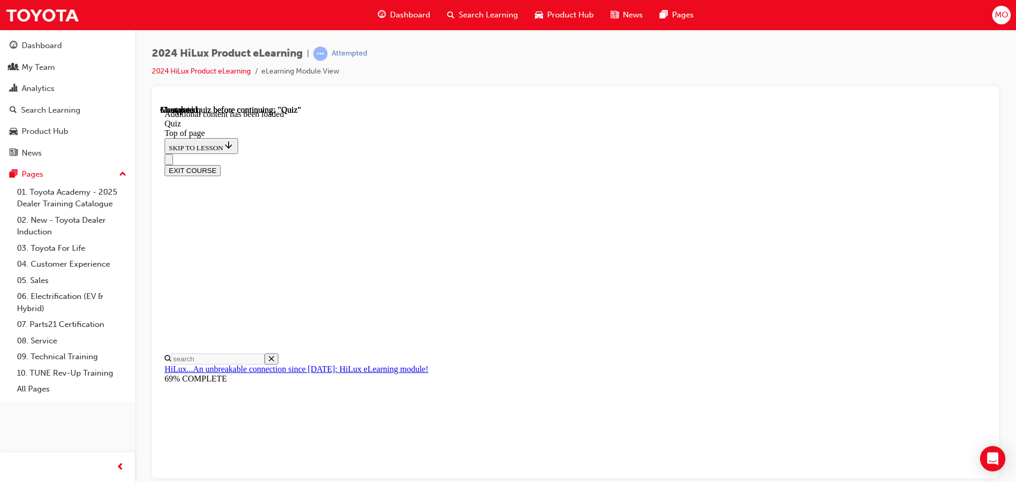
scroll to position [33, 0]
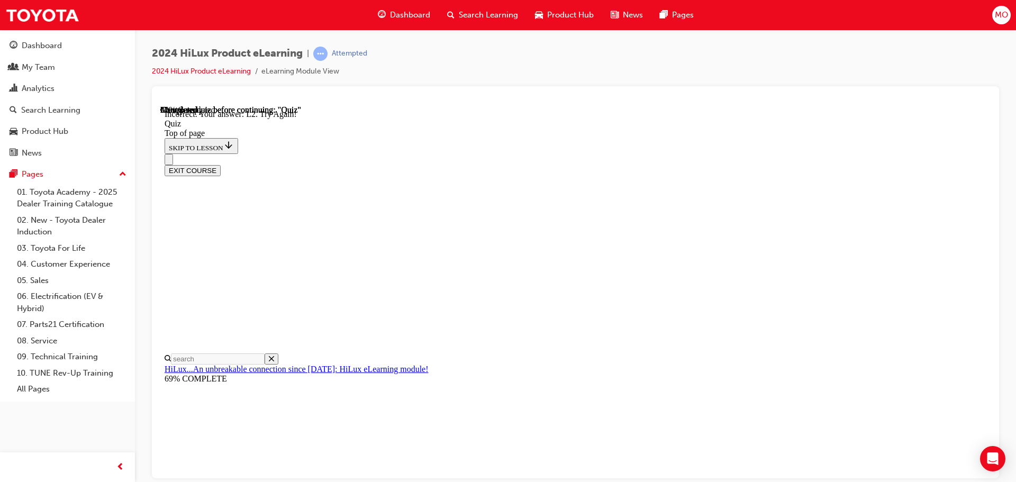
scroll to position [266, 0]
drag, startPoint x: 517, startPoint y: 326, endPoint x: 524, endPoint y: 350, distance: 24.8
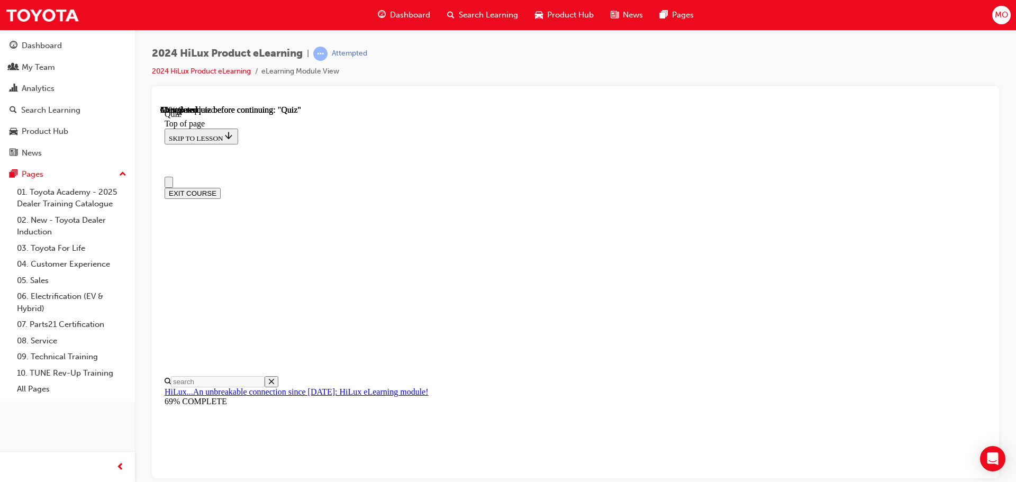
scroll to position [106, 0]
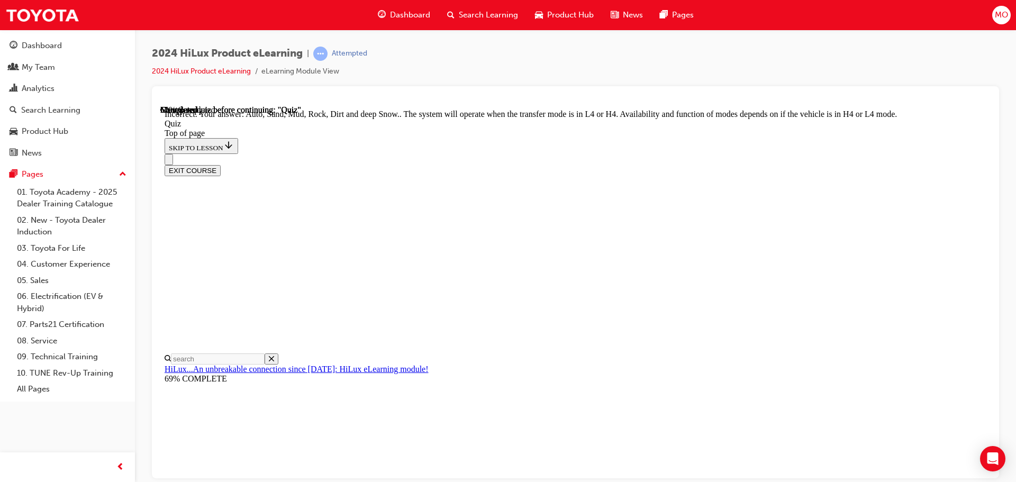
scroll to position [290, 0]
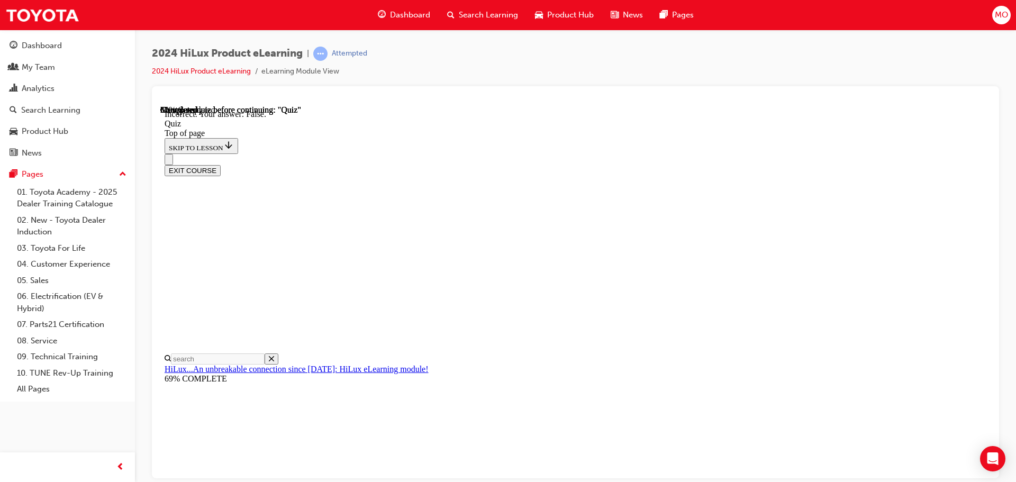
scroll to position [129, 0]
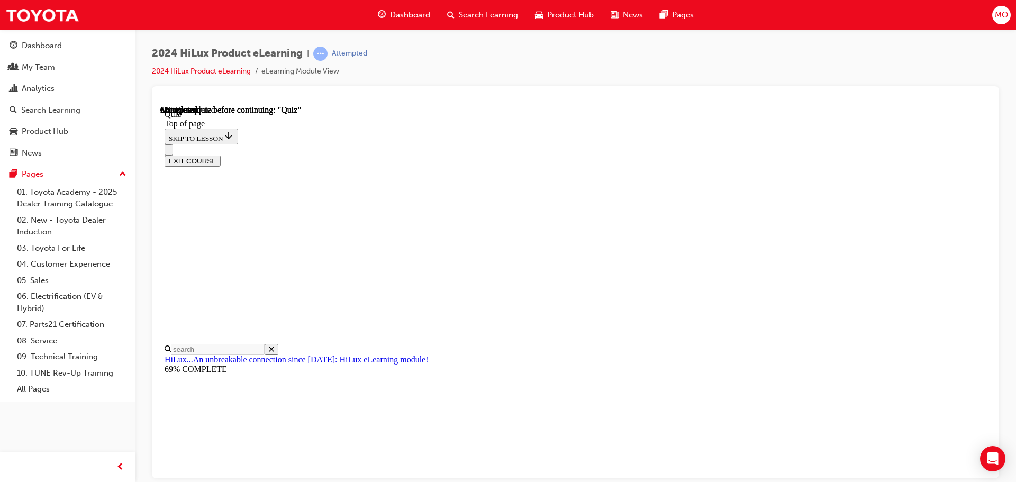
scroll to position [212, 0]
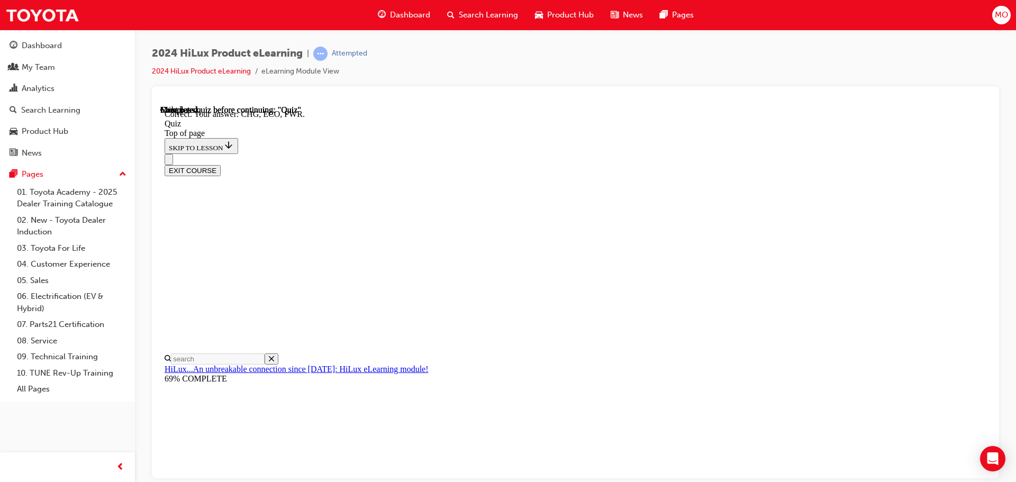
scroll to position [348, 0]
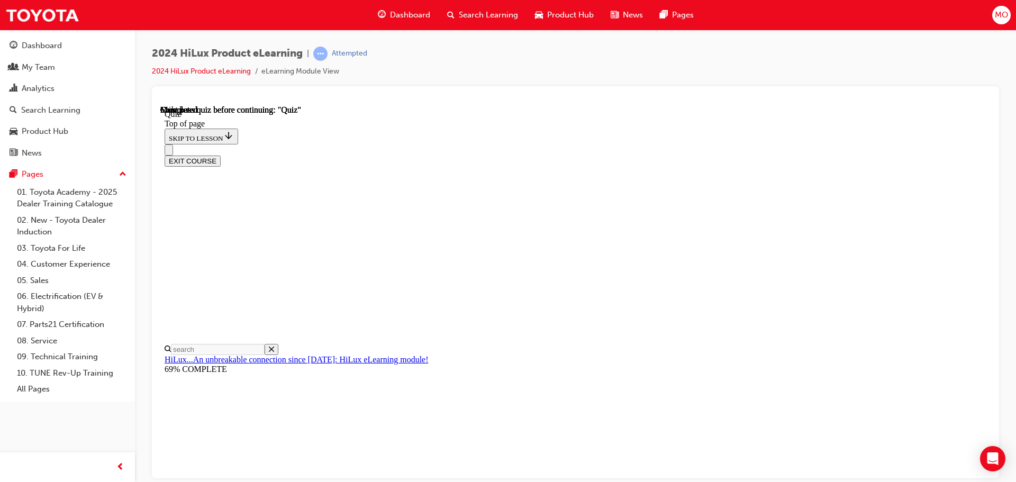
scroll to position [199, 0]
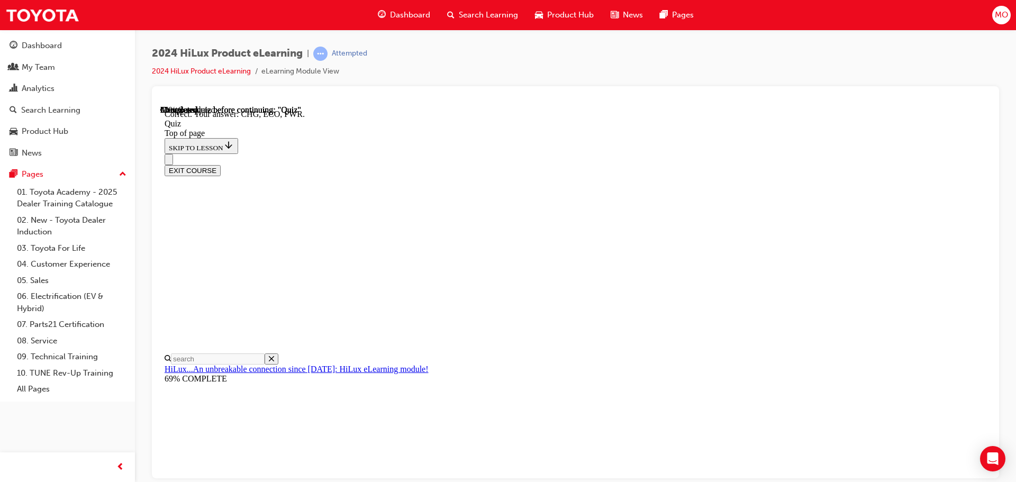
scroll to position [348, 0]
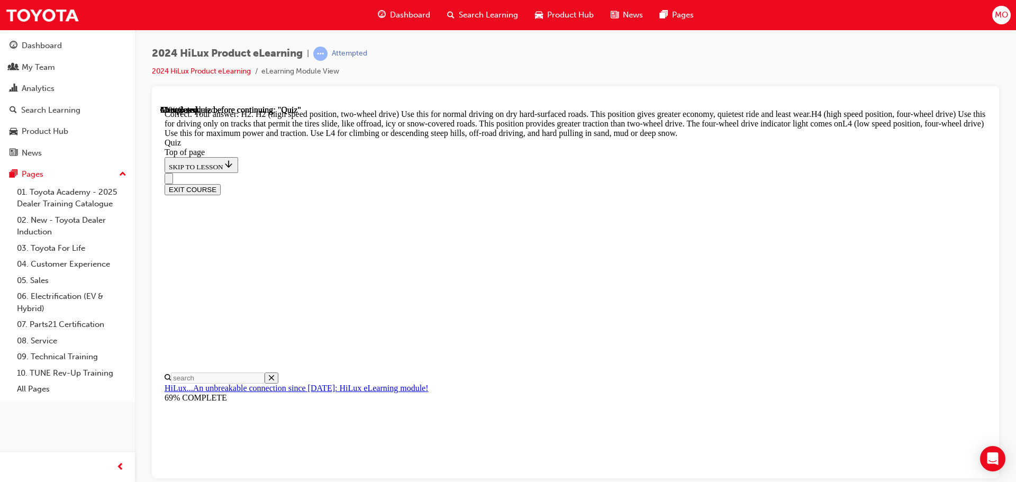
scroll to position [379, 0]
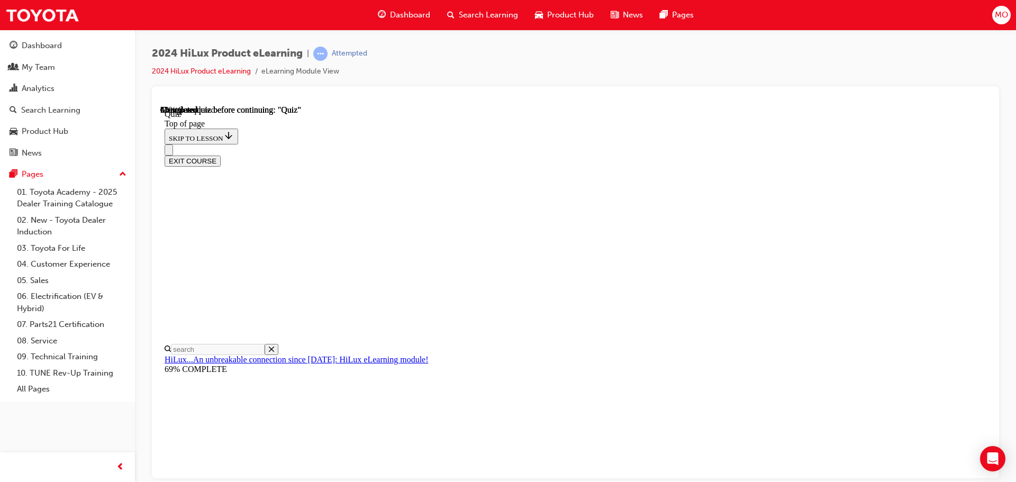
scroll to position [106, 0]
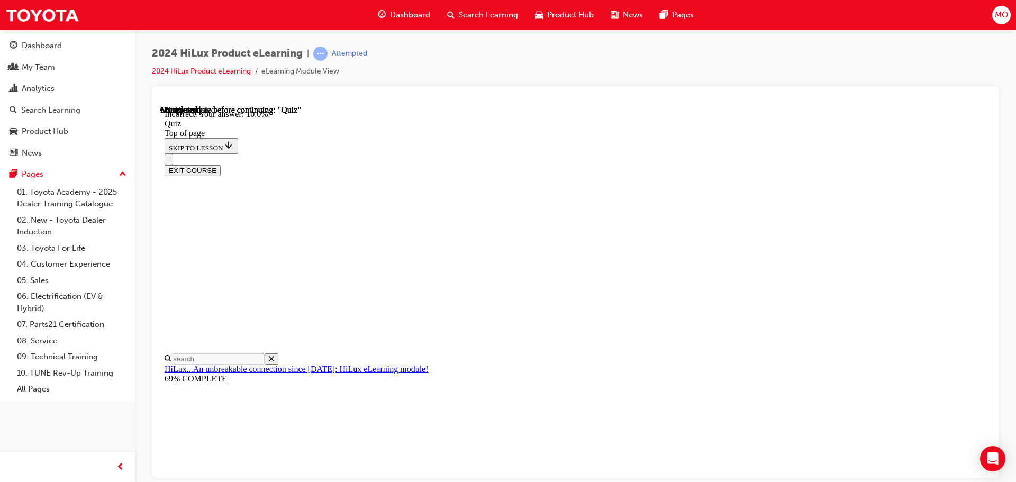
scroll to position [249, 0]
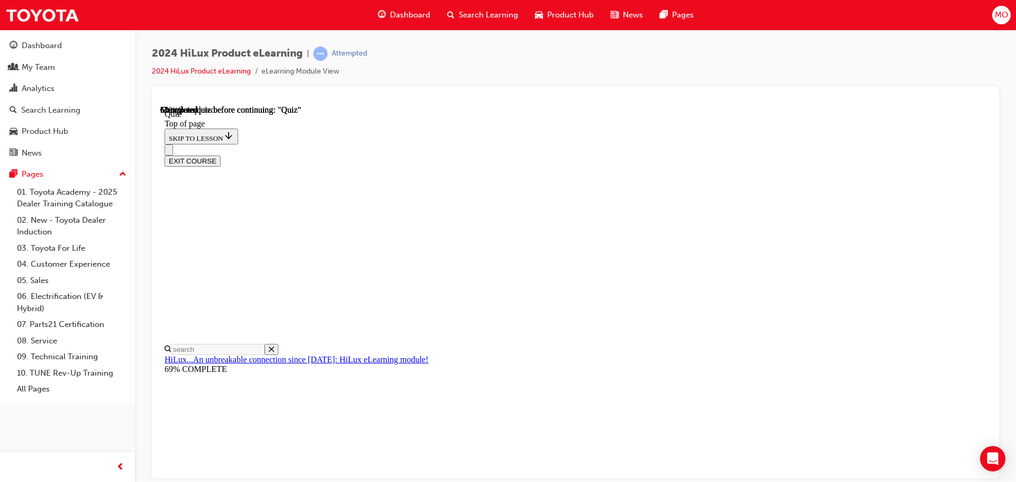
scroll to position [95, 0]
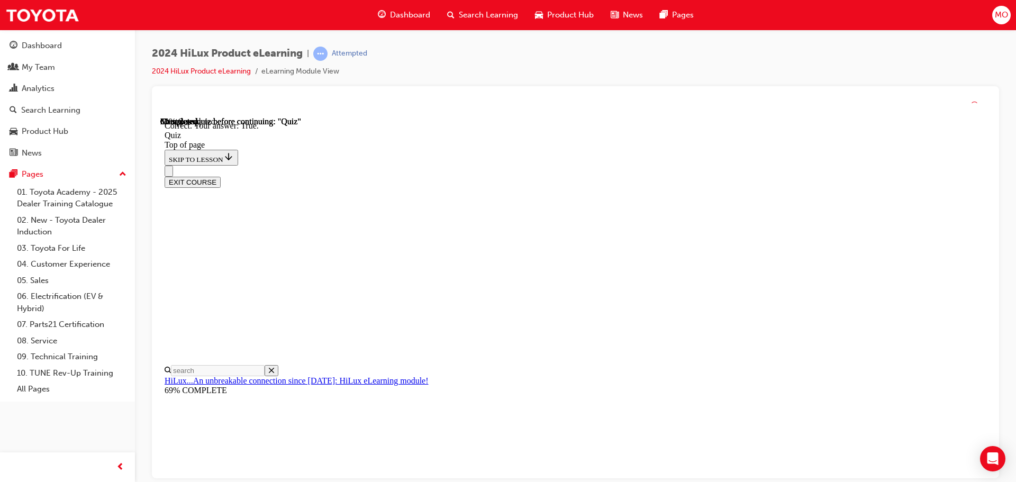
scroll to position [129, 0]
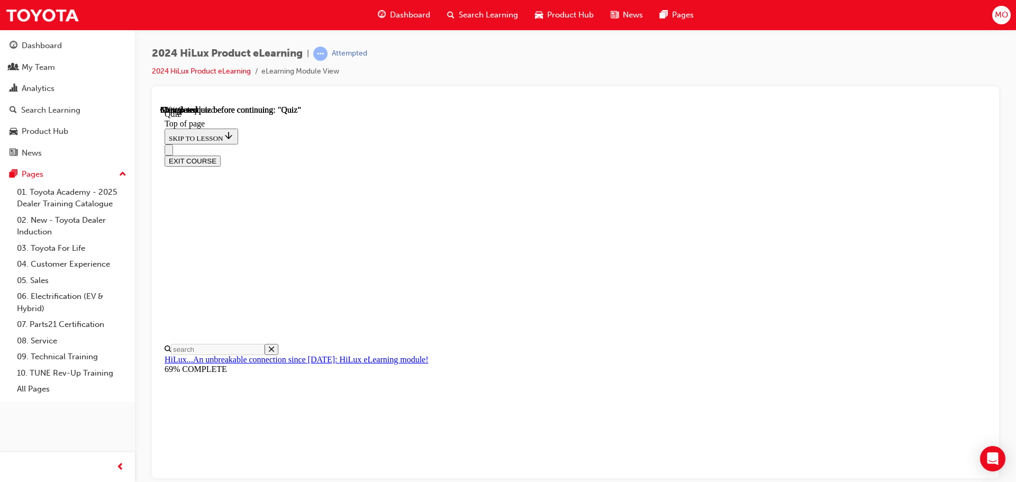
scroll to position [161, 0]
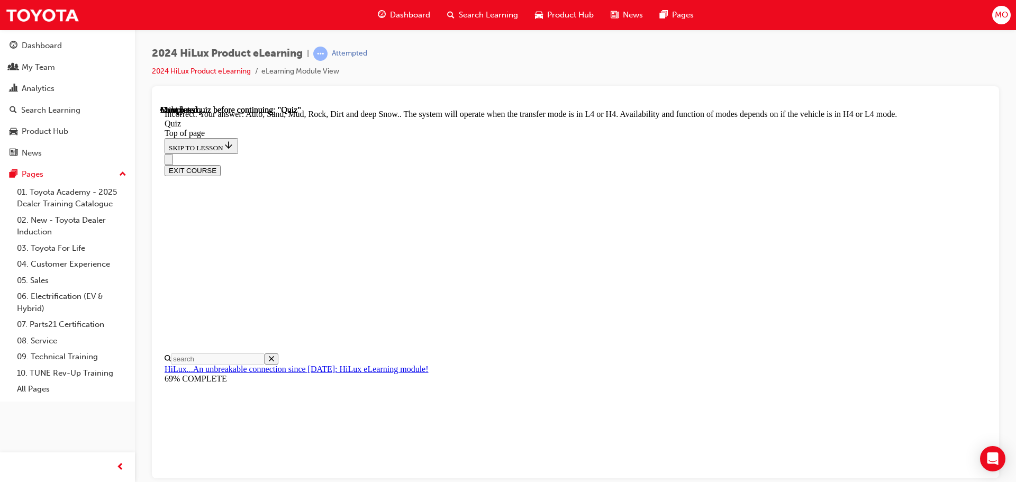
scroll to position [290, 0]
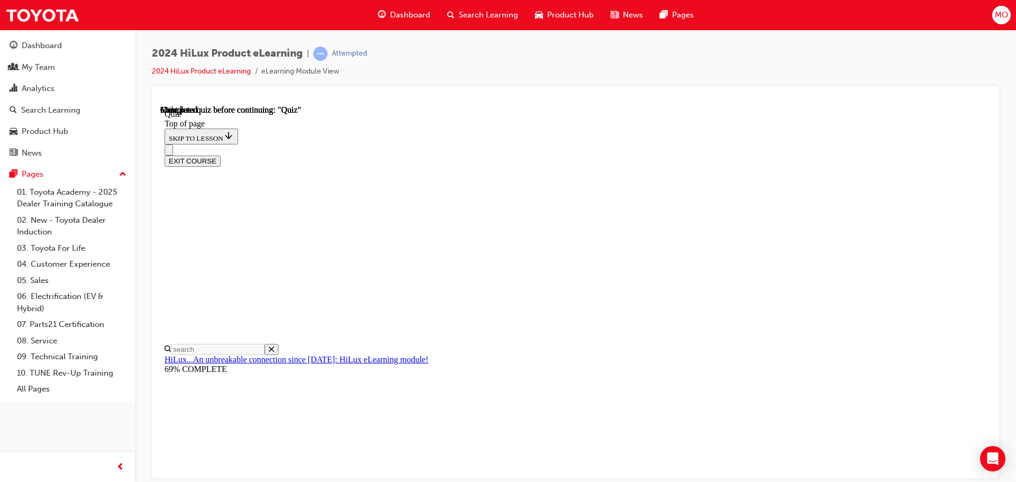
scroll to position [199, 0]
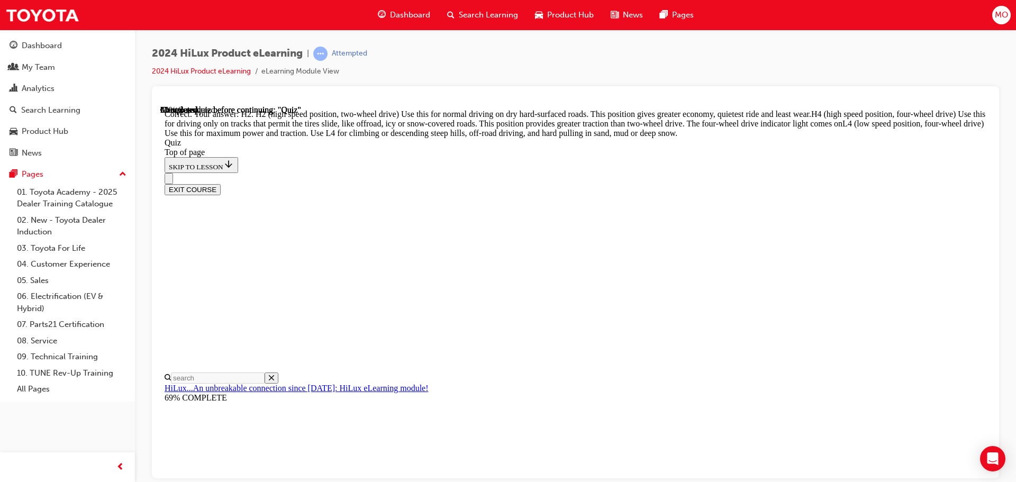
scroll to position [379, 0]
drag, startPoint x: 483, startPoint y: 283, endPoint x: 534, endPoint y: 348, distance: 82.5
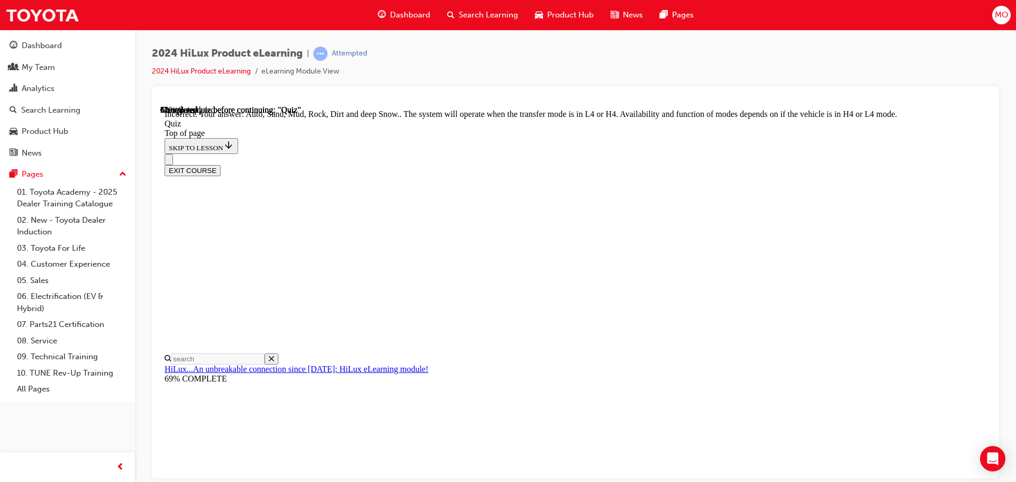
scroll to position [238, 0]
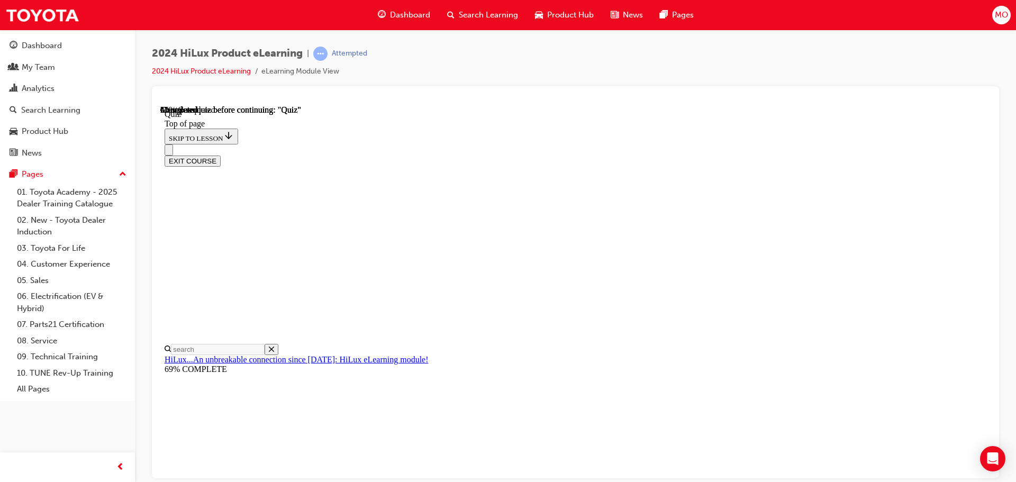
drag, startPoint x: 522, startPoint y: 260, endPoint x: 525, endPoint y: 304, distance: 44.0
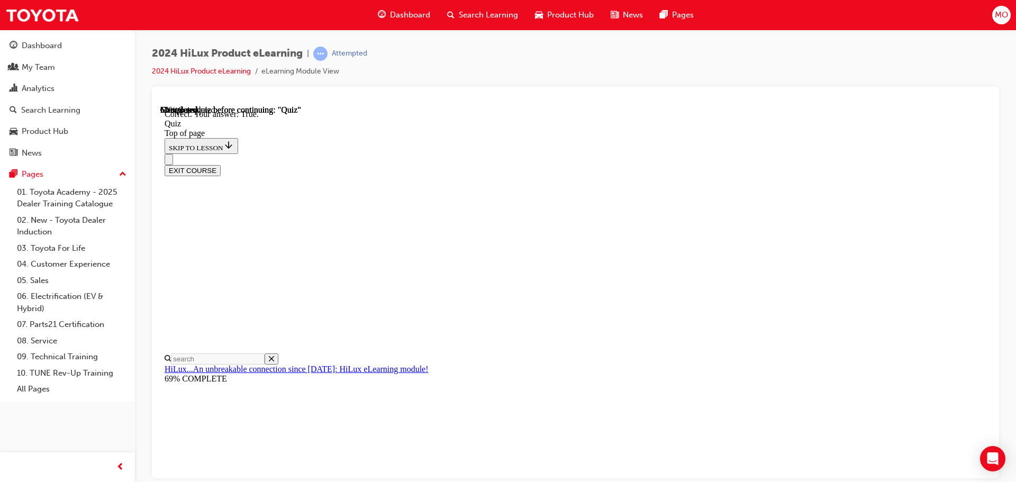
scroll to position [129, 0]
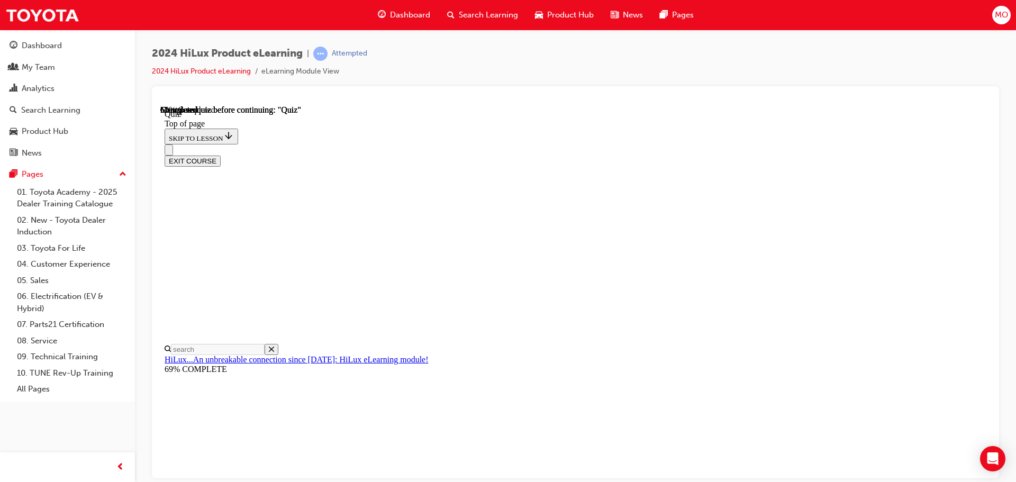
scroll to position [259, 0]
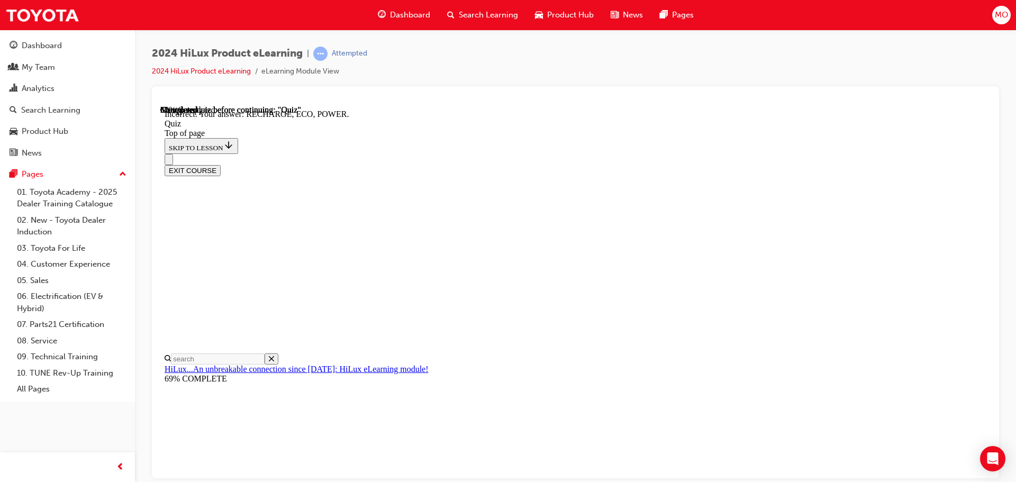
scroll to position [348, 0]
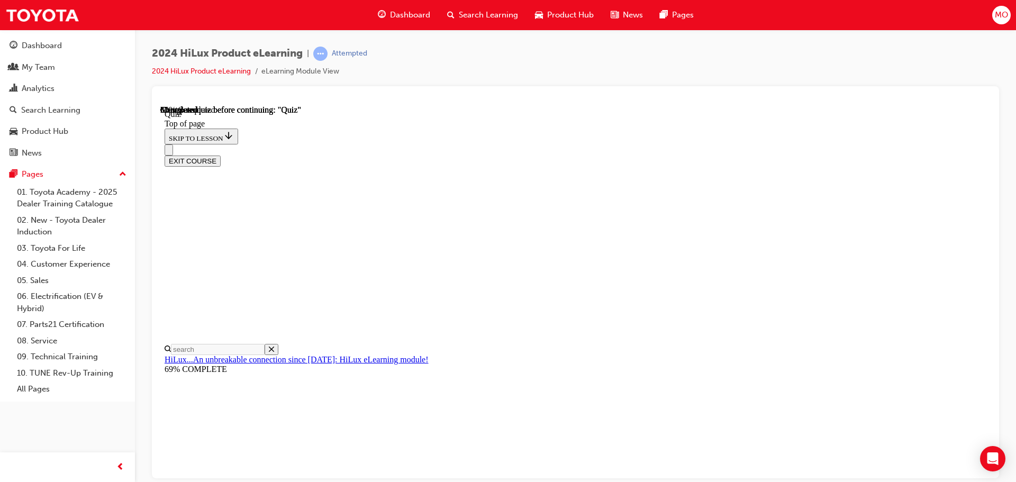
scroll to position [106, 0]
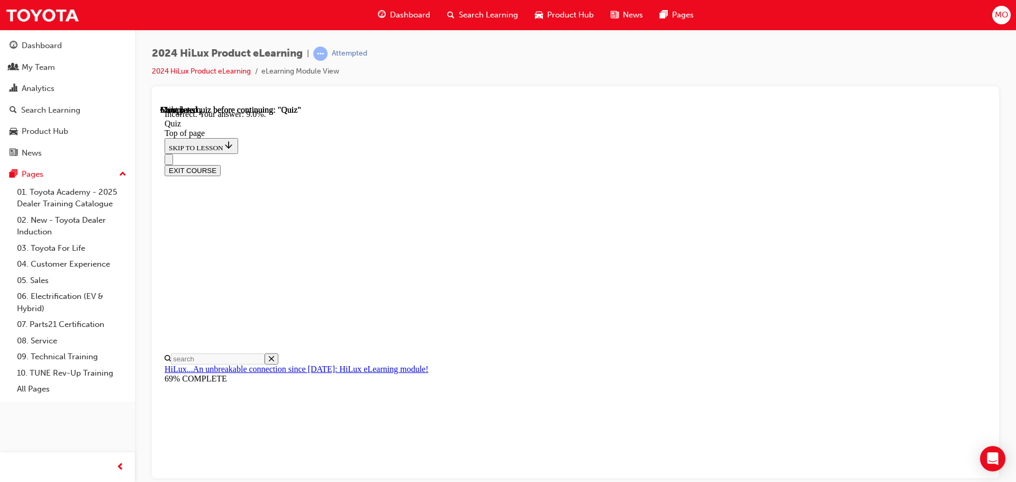
scroll to position [249, 0]
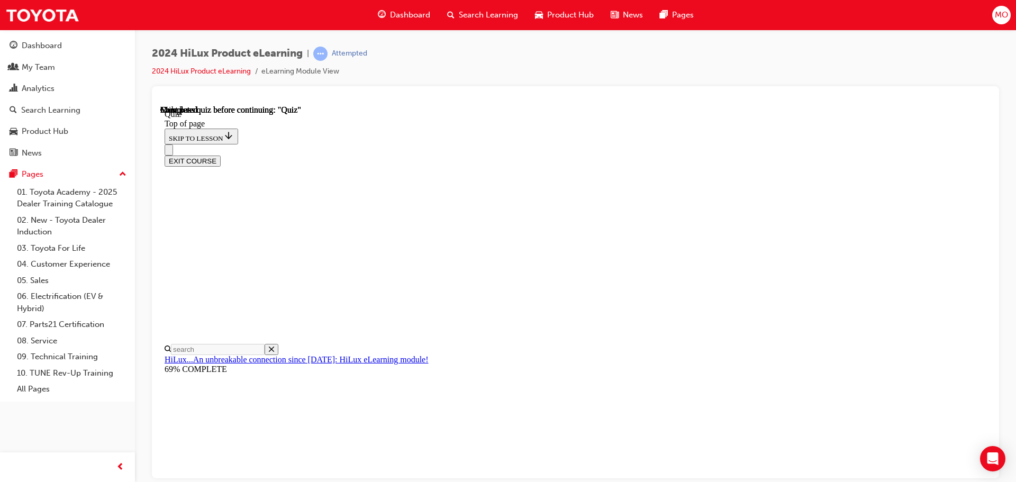
scroll to position [199, 0]
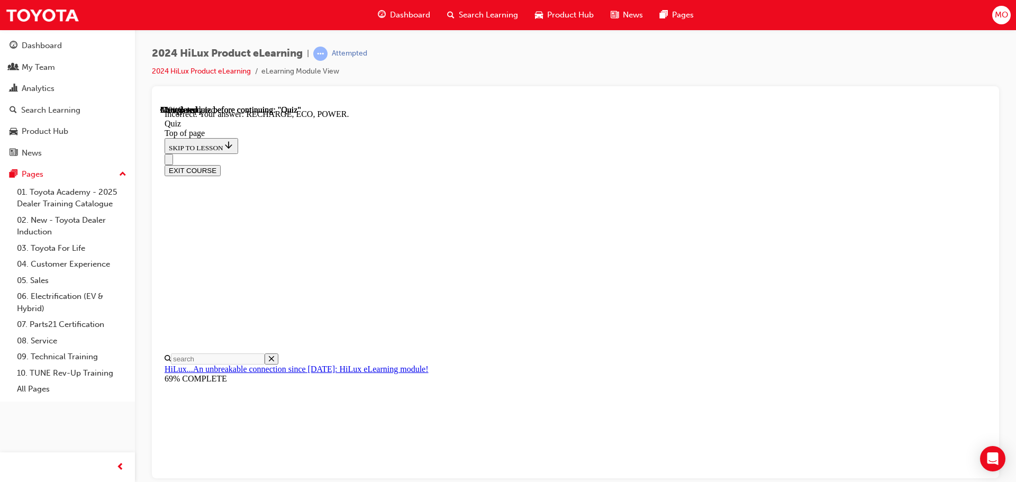
scroll to position [348, 0]
drag, startPoint x: 604, startPoint y: 422, endPoint x: 613, endPoint y: 423, distance: 9.1
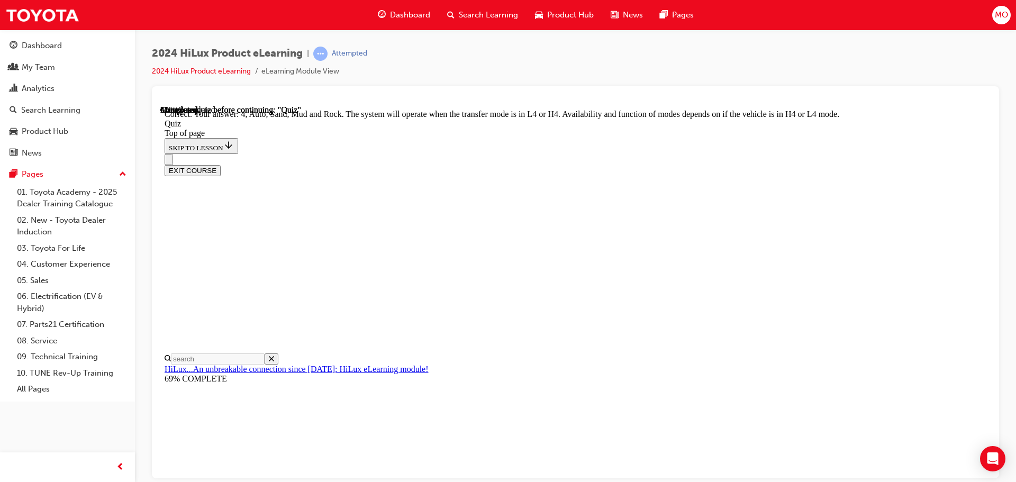
scroll to position [290, 0]
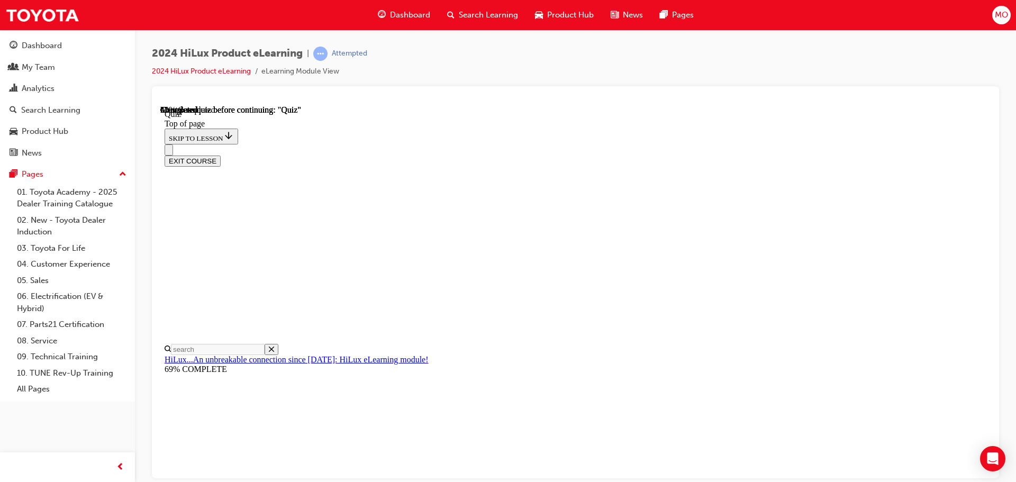
scroll to position [106, 0]
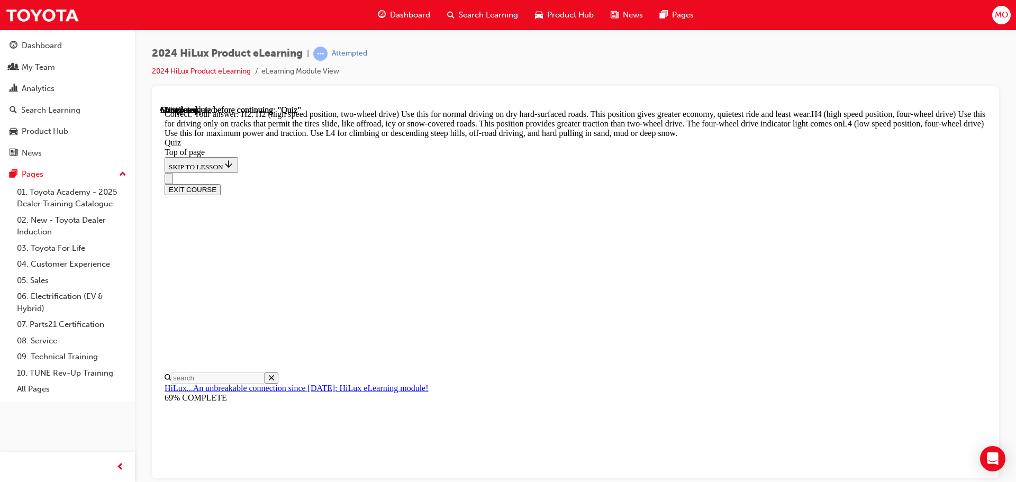
scroll to position [379, 0]
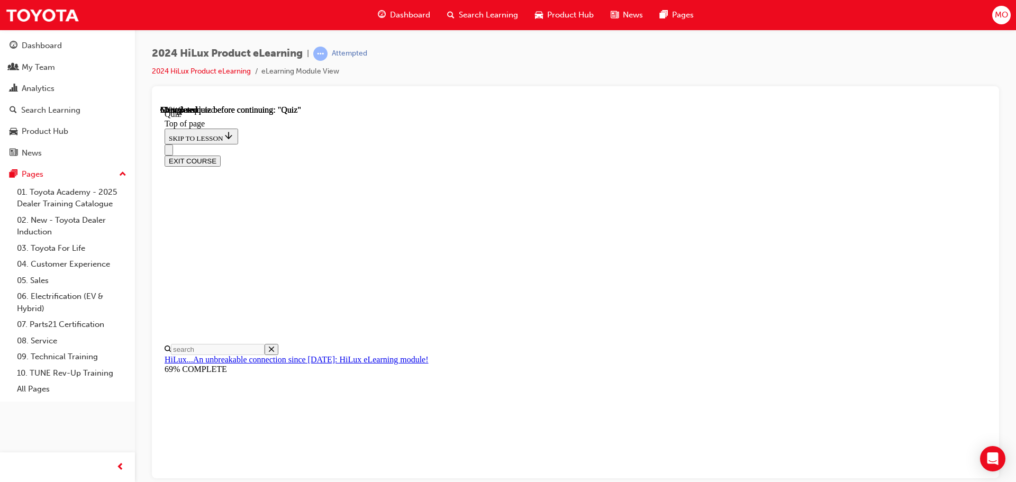
scroll to position [106, 0]
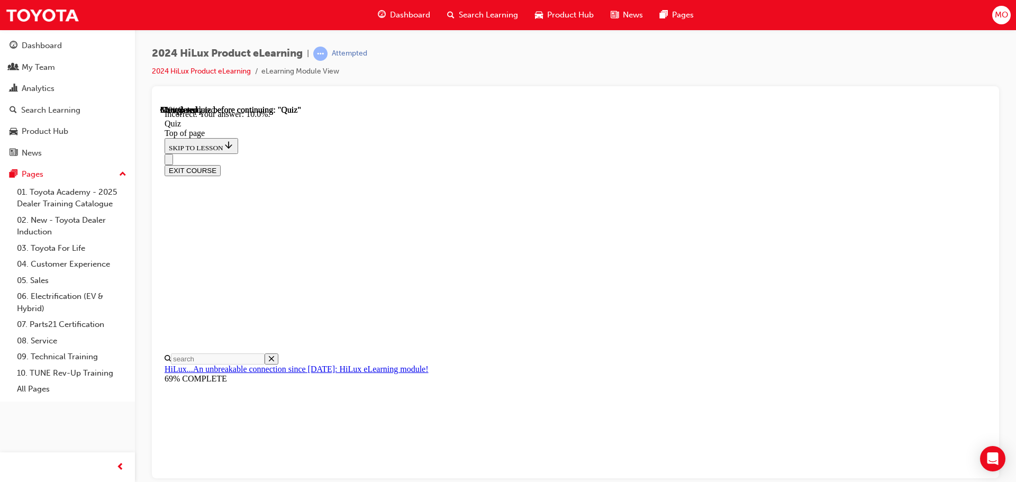
scroll to position [249, 0]
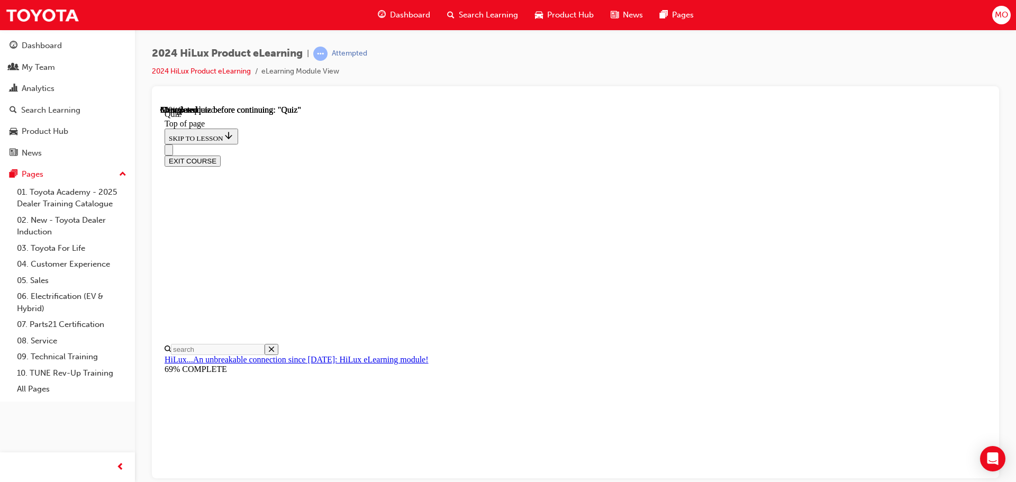
scroll to position [95, 0]
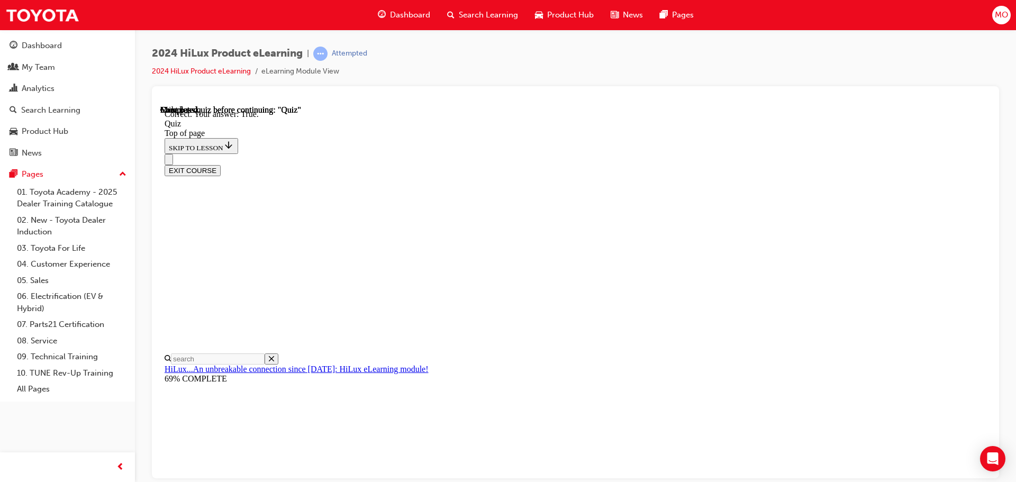
scroll to position [129, 0]
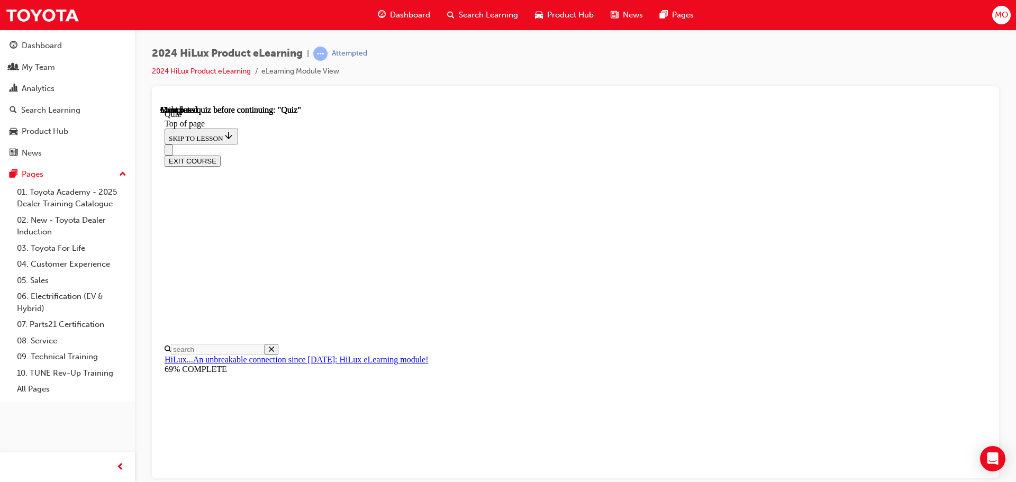
scroll to position [199, 0]
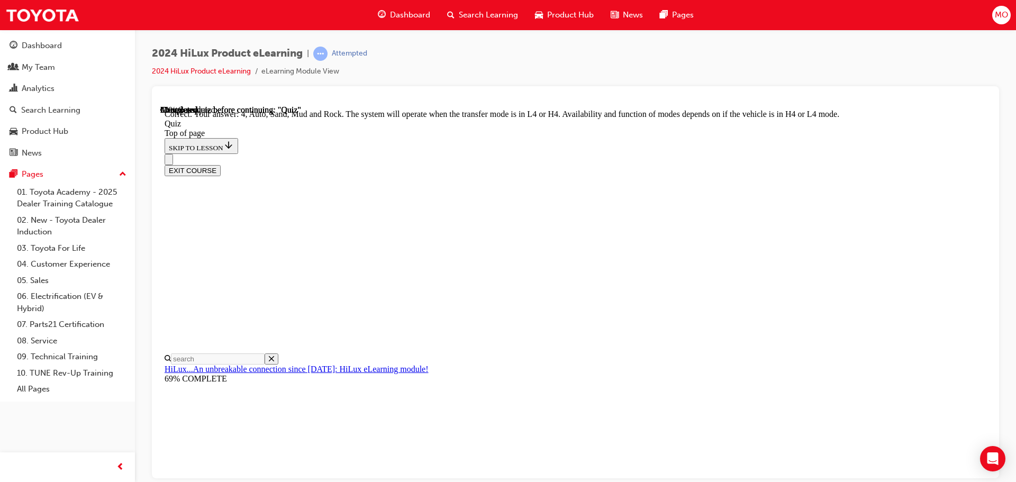
scroll to position [290, 0]
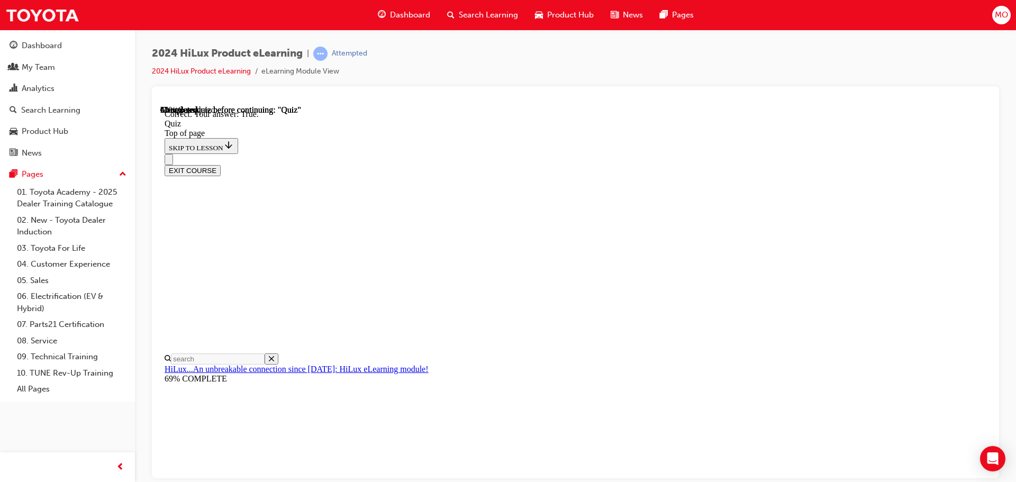
scroll to position [129, 0]
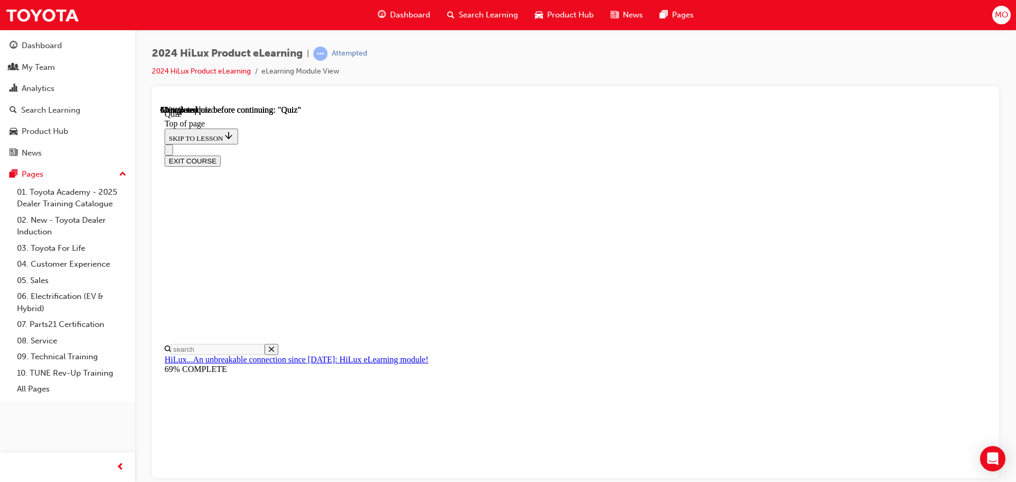
scroll to position [159, 0]
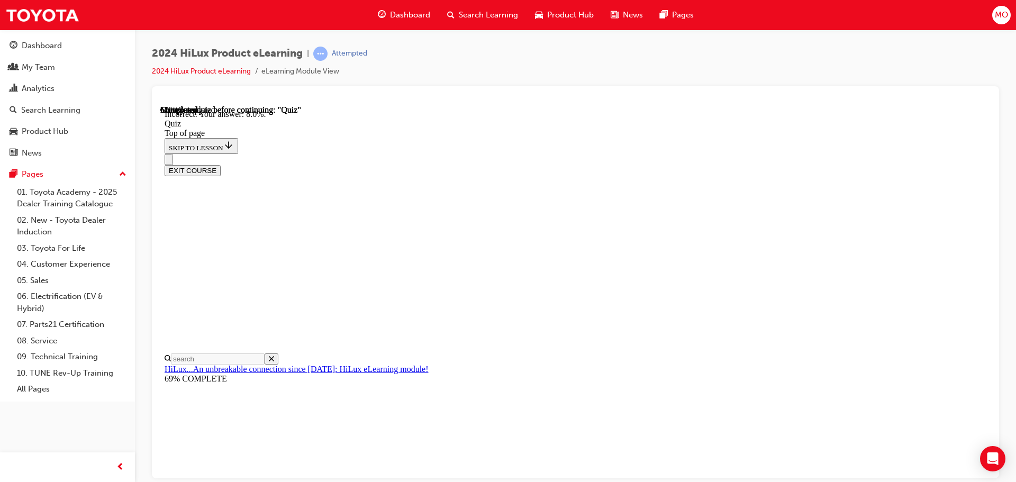
scroll to position [249, 0]
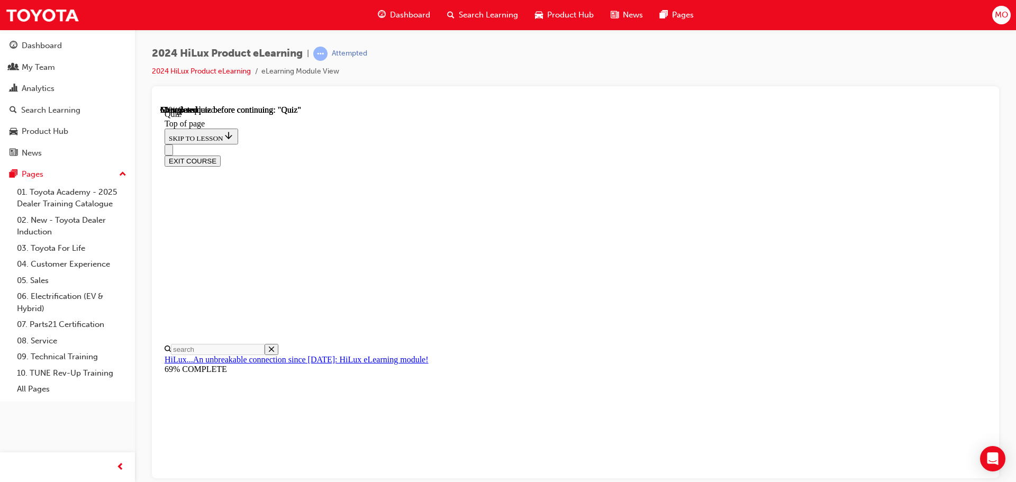
scroll to position [159, 0]
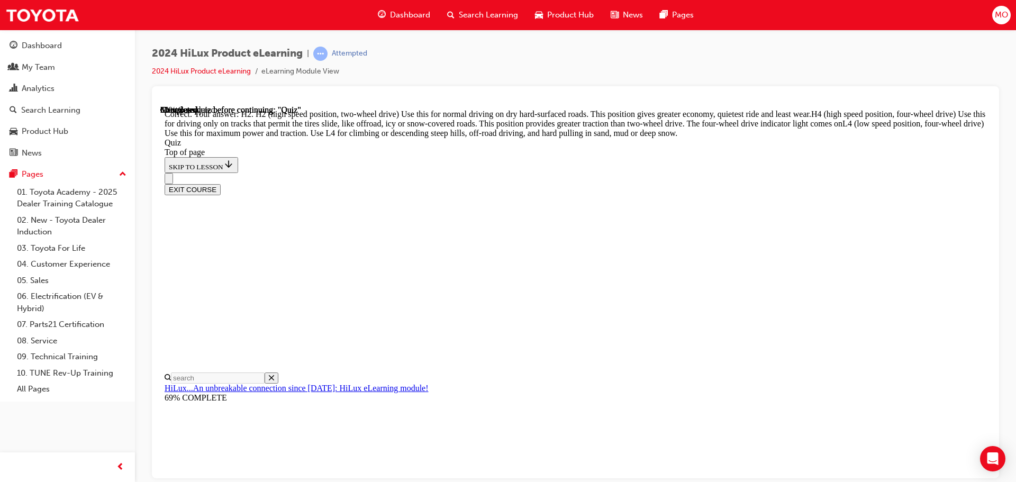
scroll to position [378, 0]
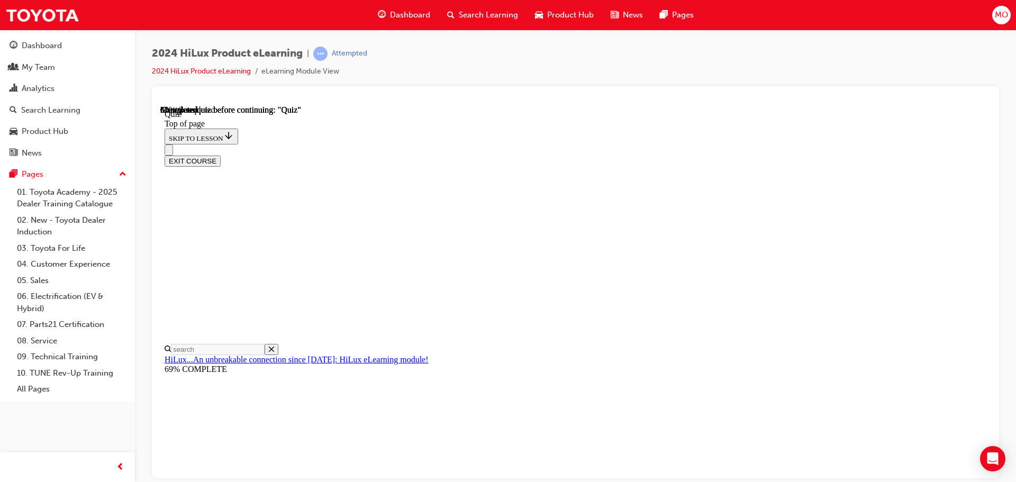
scroll to position [265, 0]
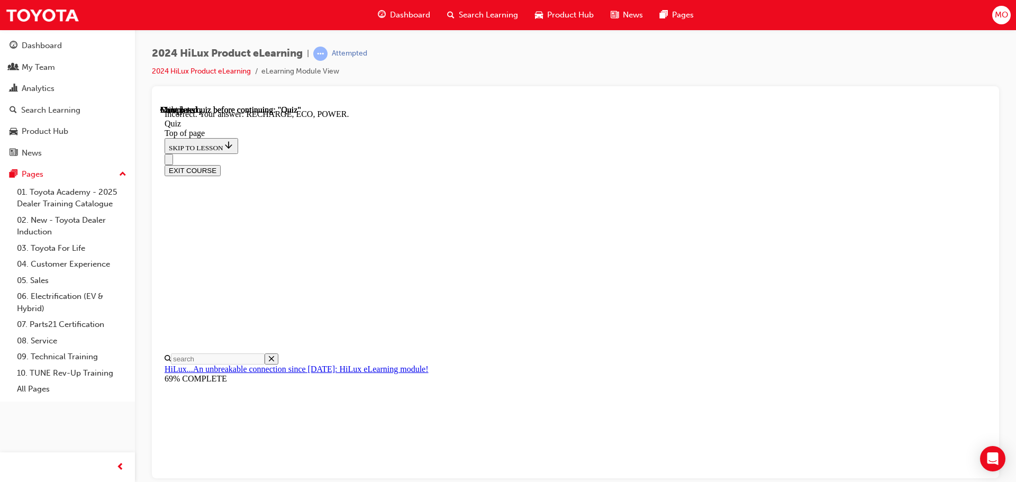
scroll to position [348, 0]
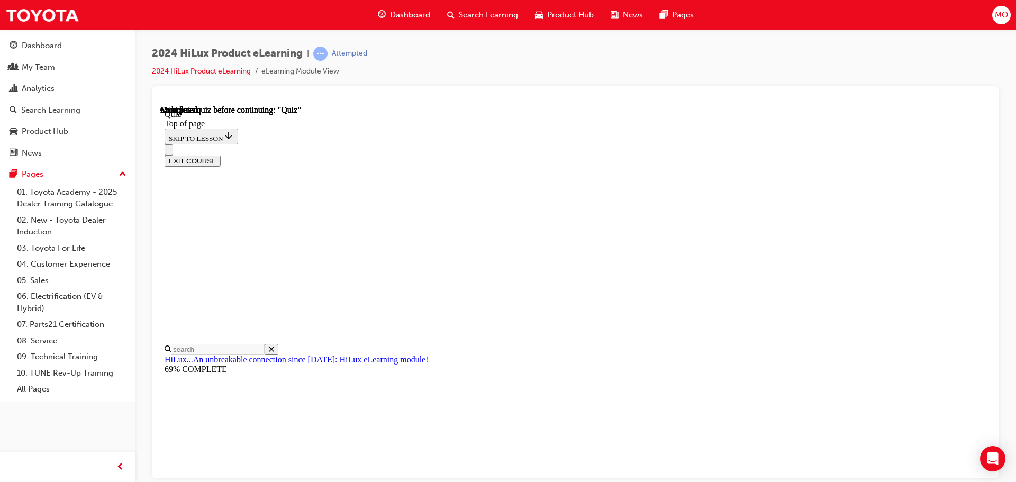
scroll to position [199, 0]
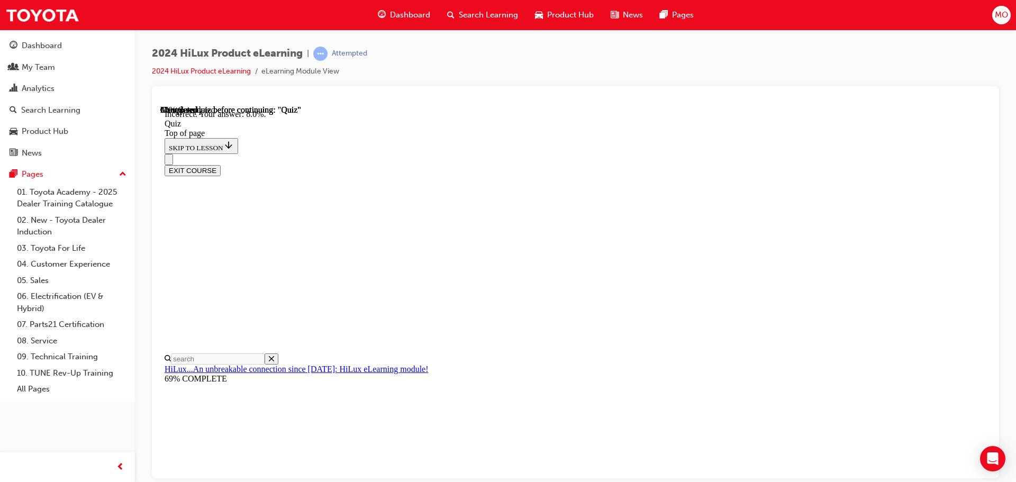
scroll to position [249, 0]
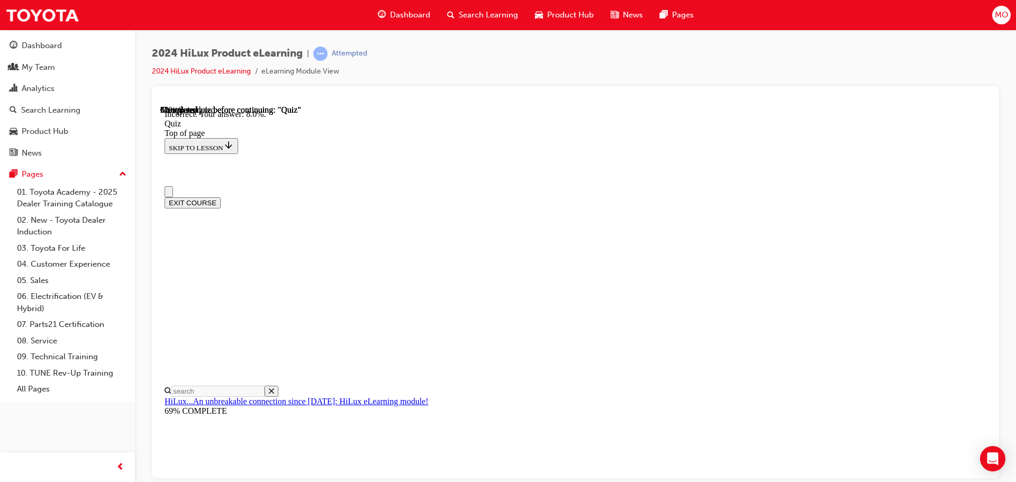
scroll to position [53, 0]
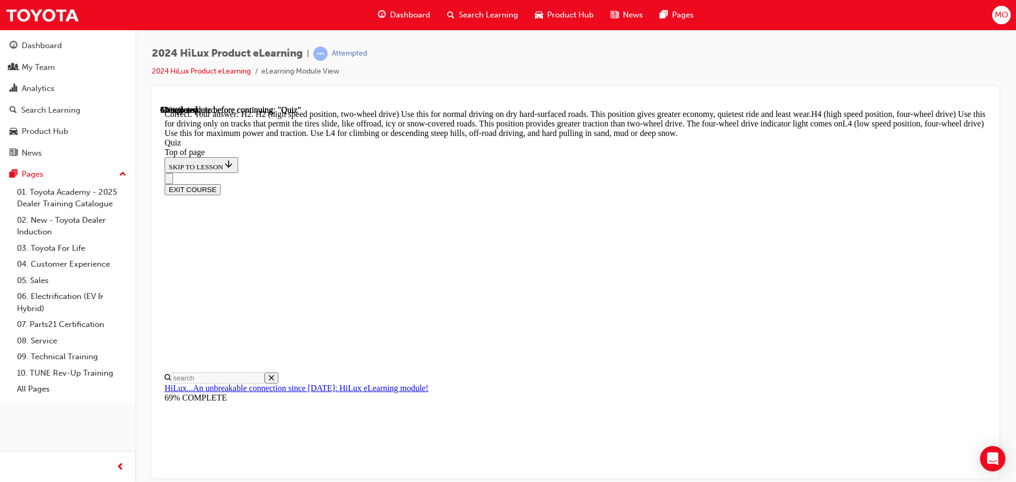
scroll to position [379, 0]
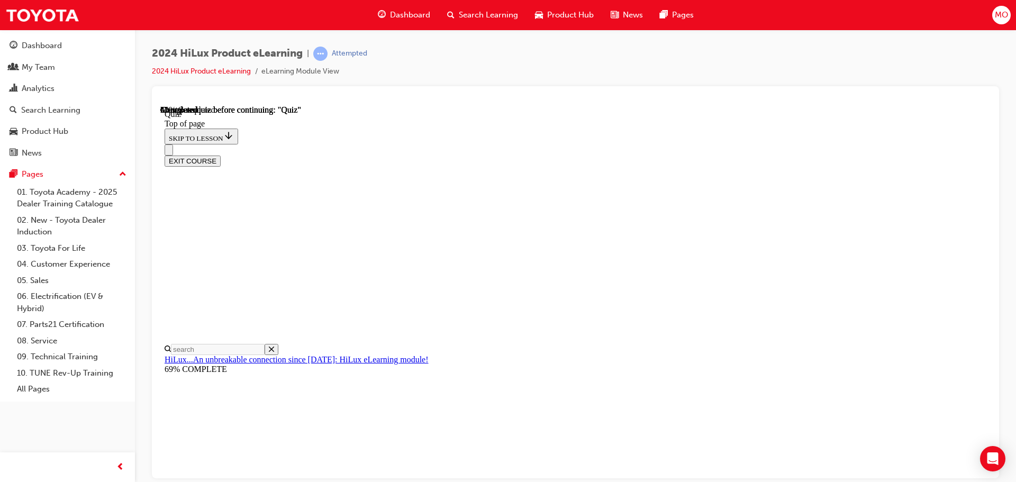
scroll to position [212, 0]
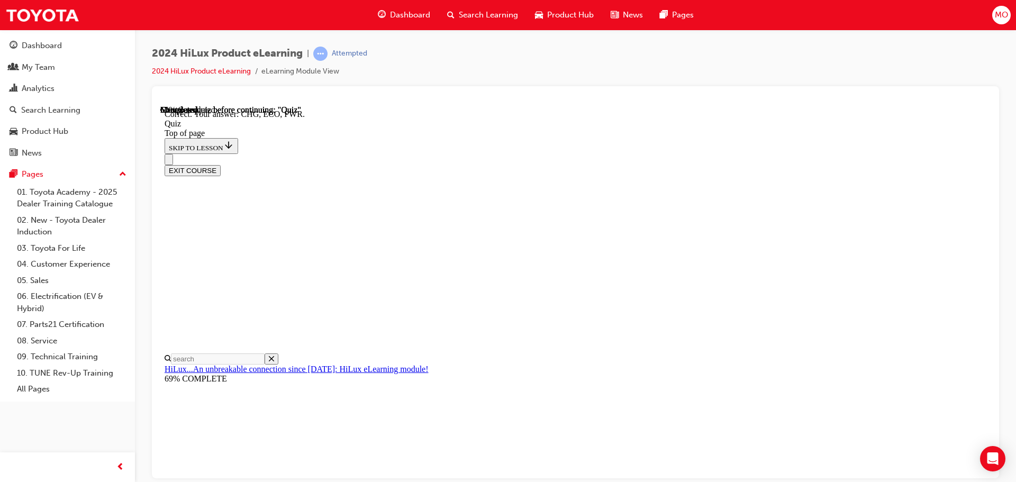
scroll to position [348, 0]
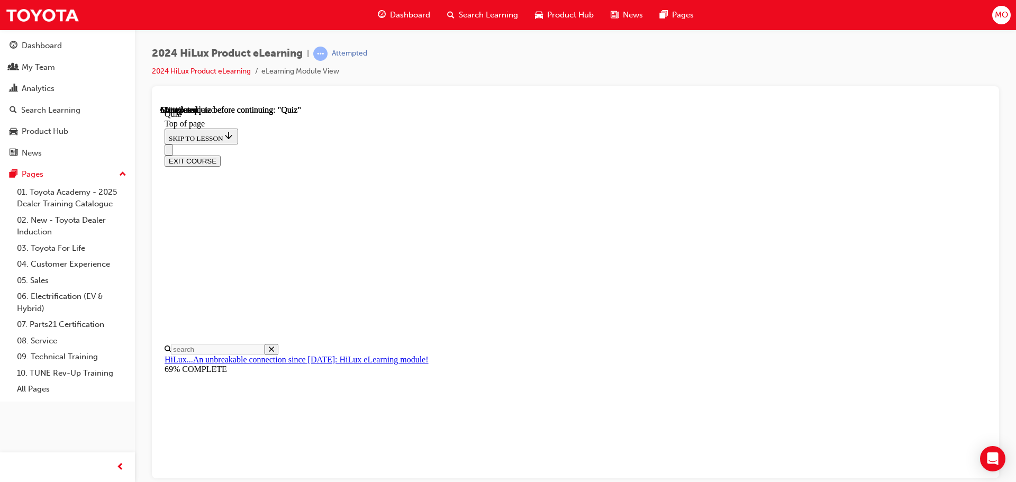
scroll to position [159, 0]
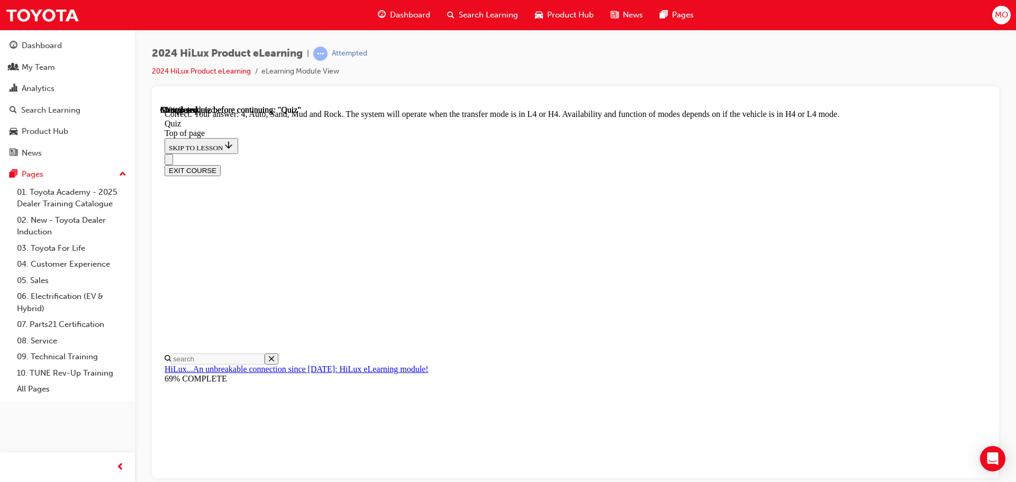
scroll to position [290, 0]
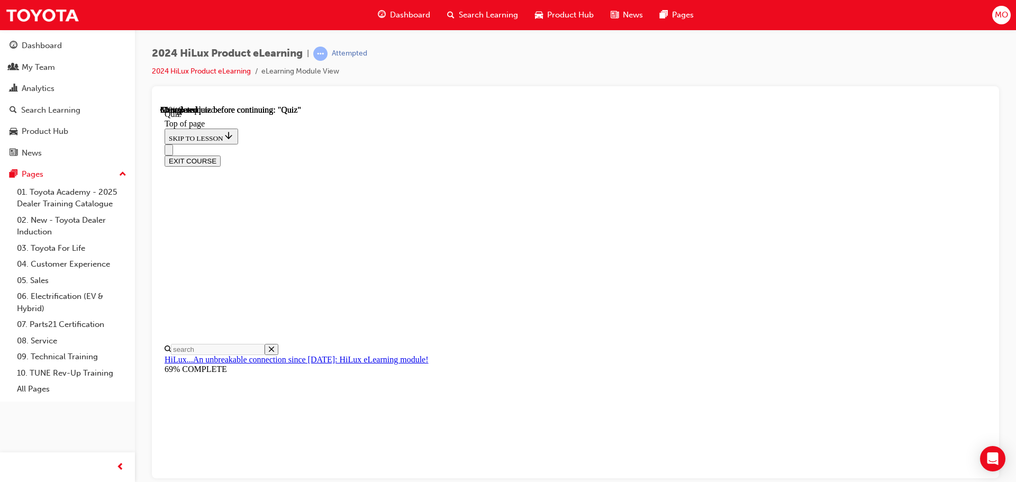
scroll to position [95, 0]
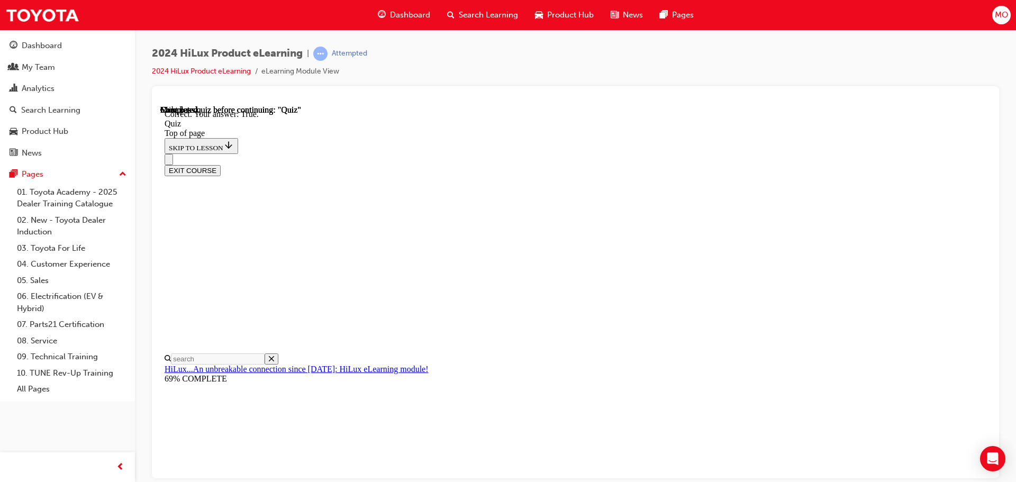
scroll to position [129, 0]
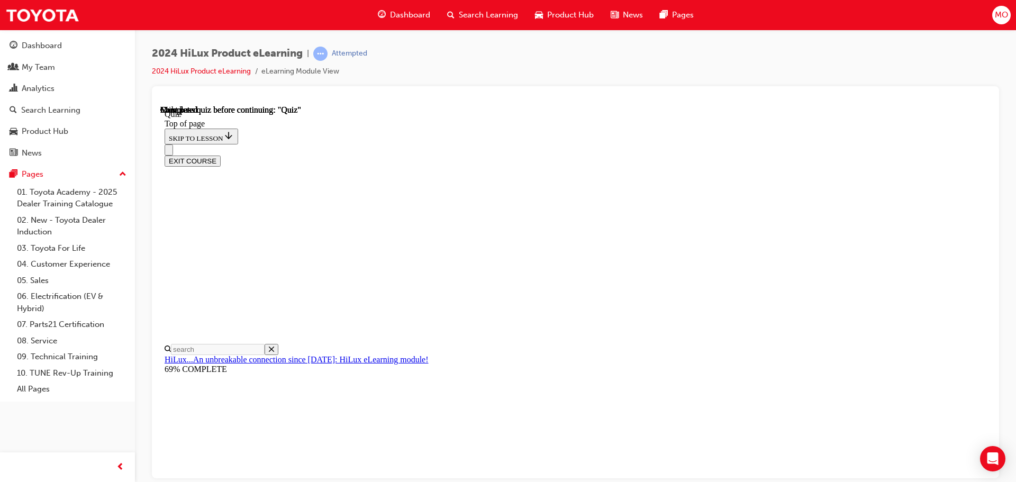
scroll to position [199, 0]
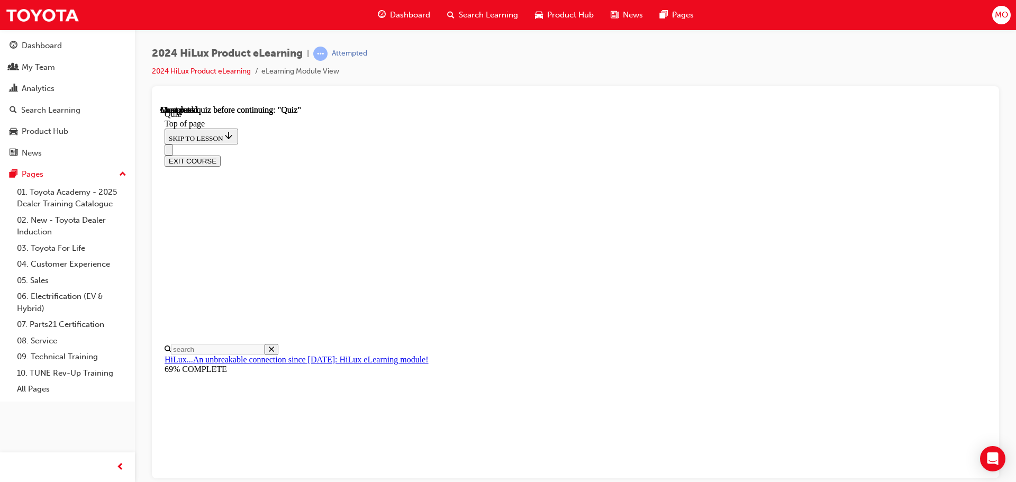
drag, startPoint x: 469, startPoint y: 147, endPoint x: 571, endPoint y: 211, distance: 120.5
copy p "Up to what fuel consumption gains in percentage are achieved by combining the o…"
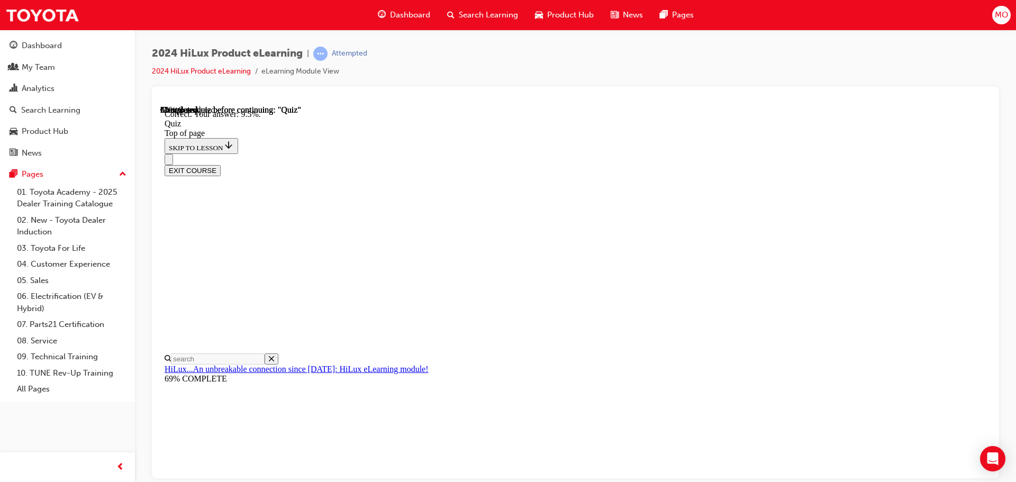
scroll to position [249, 0]
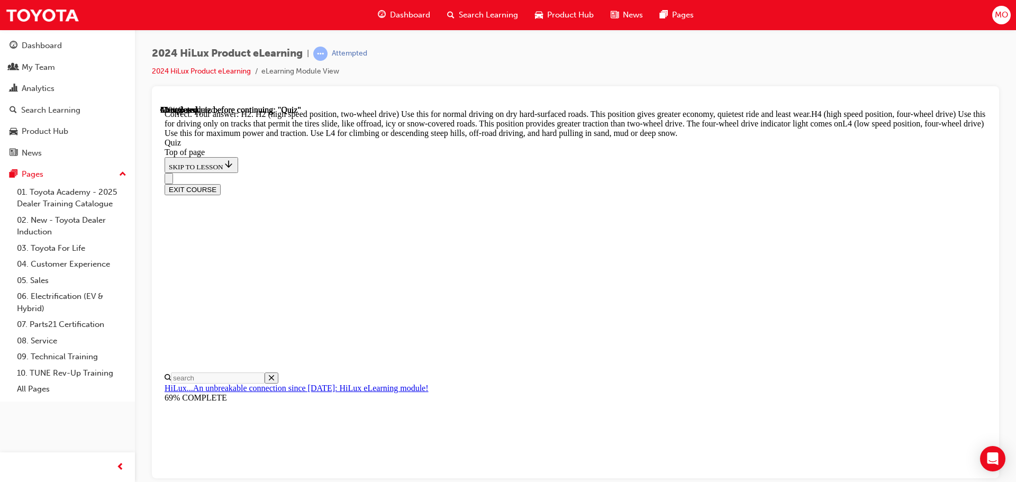
scroll to position [379, 0]
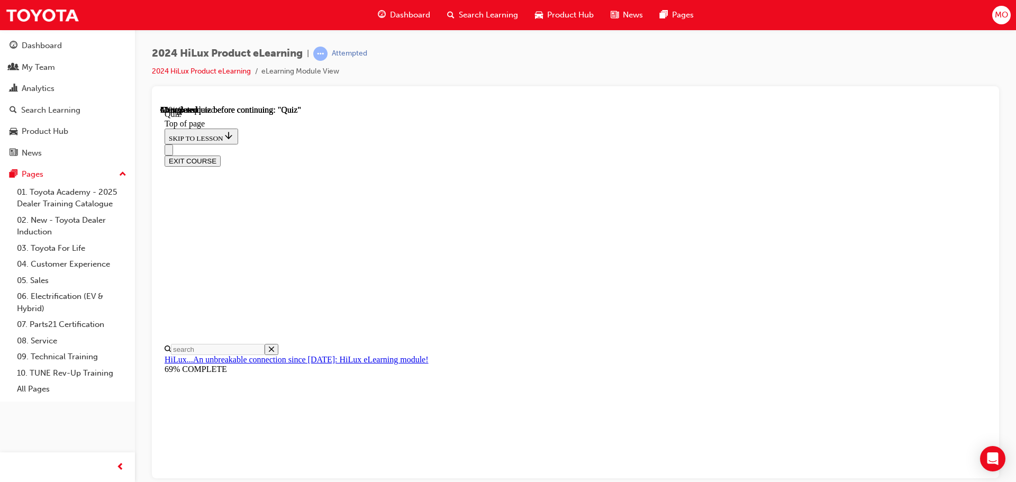
scroll to position [314, 0]
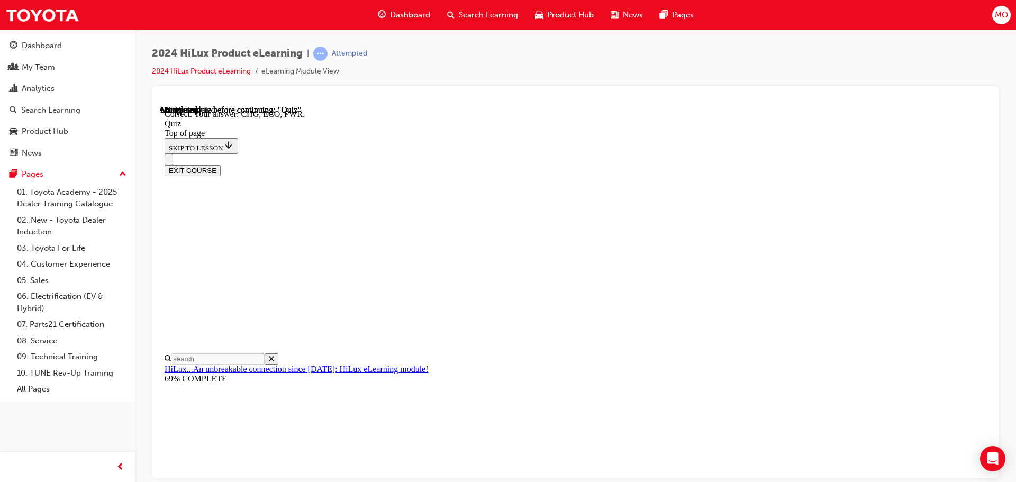
scroll to position [348, 0]
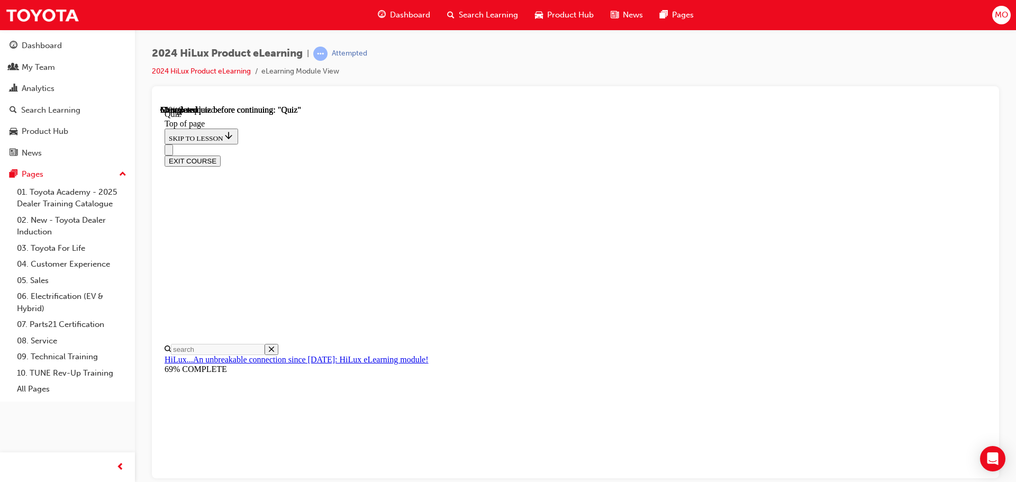
scroll to position [159, 0]
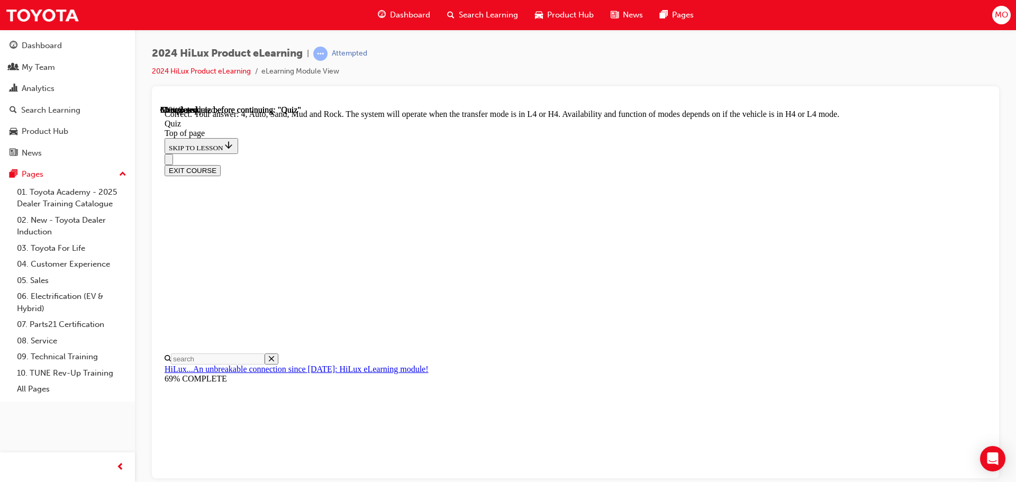
scroll to position [290, 0]
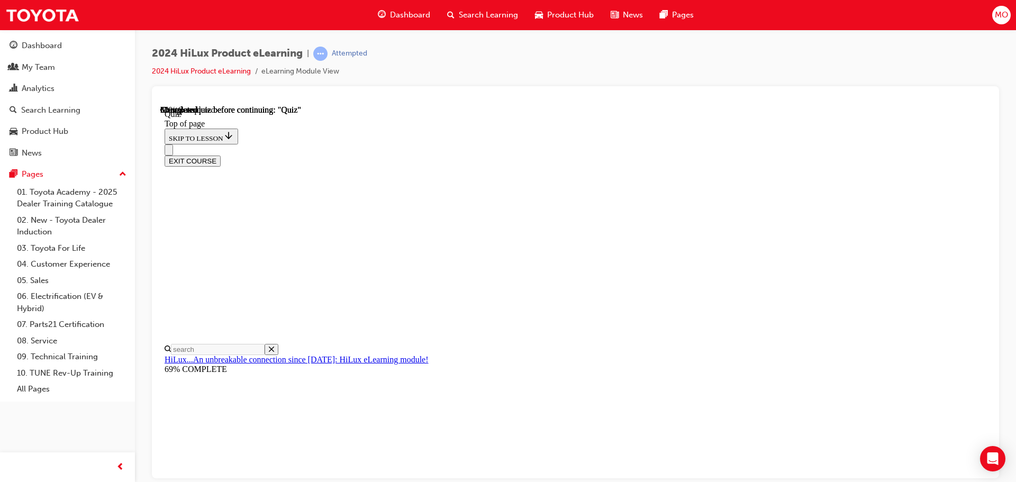
scroll to position [95, 0]
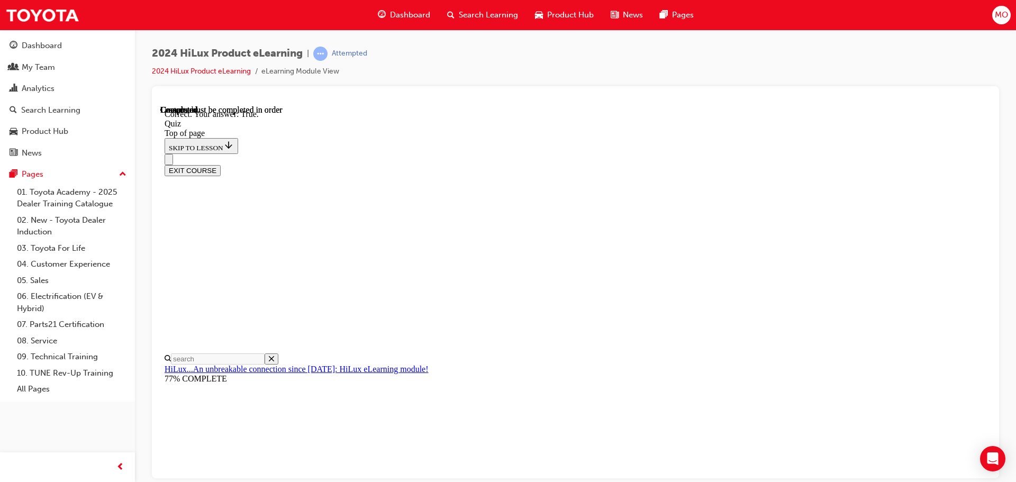
scroll to position [129, 0]
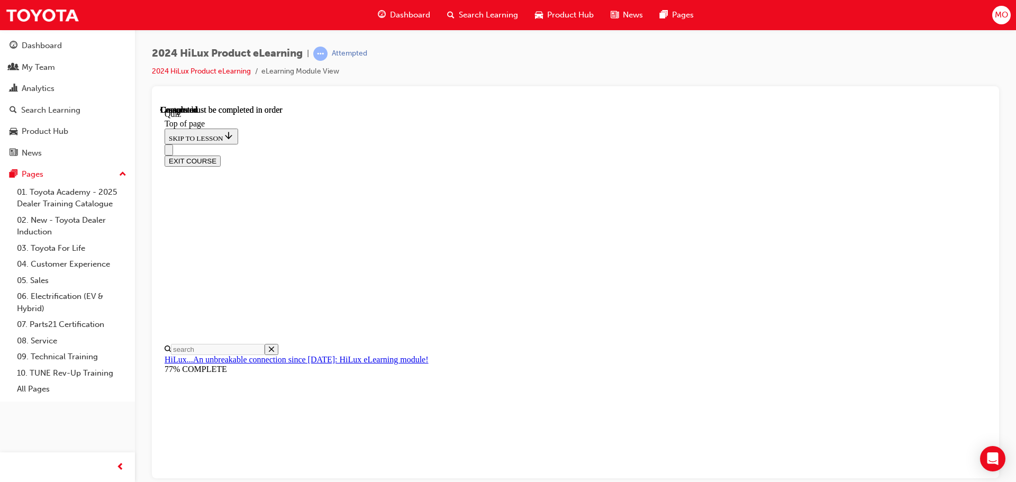
scroll to position [199, 0]
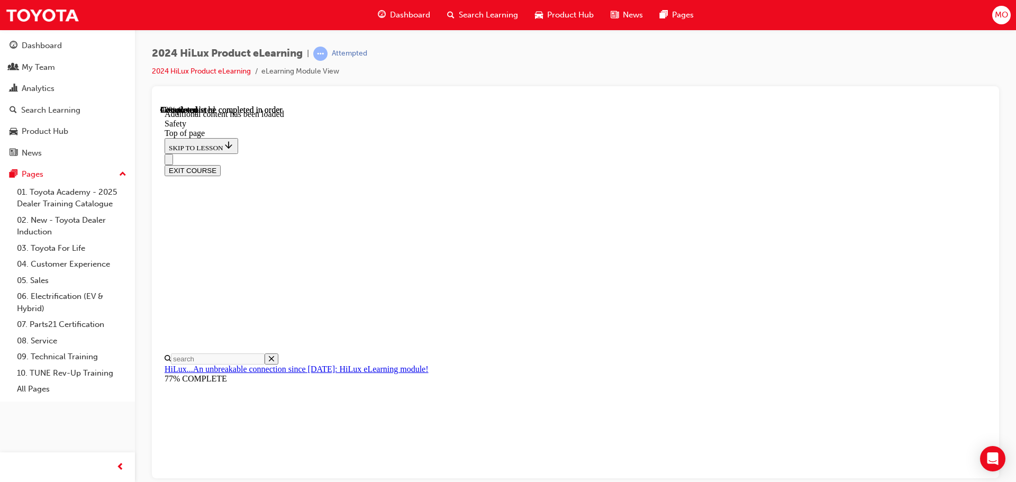
scroll to position [562, 0]
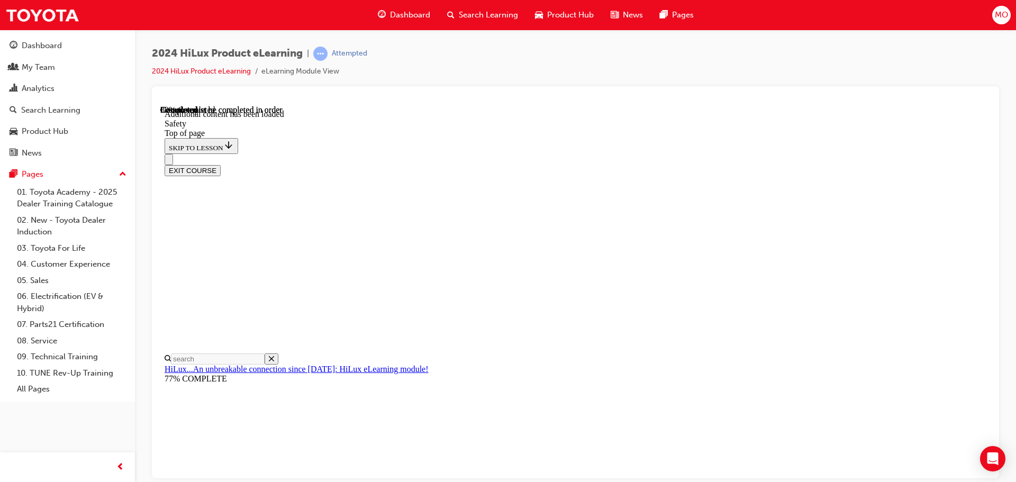
scroll to position [866, 0]
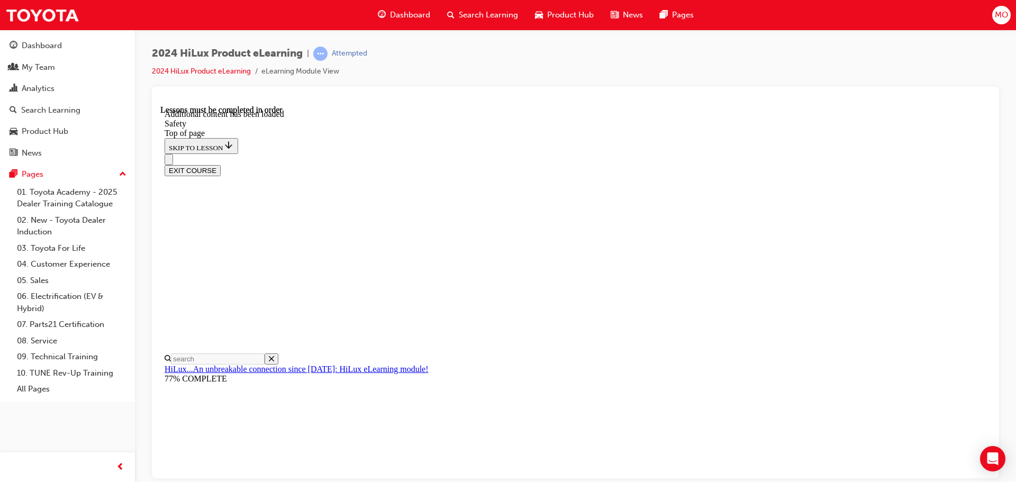
scroll to position [919, 0]
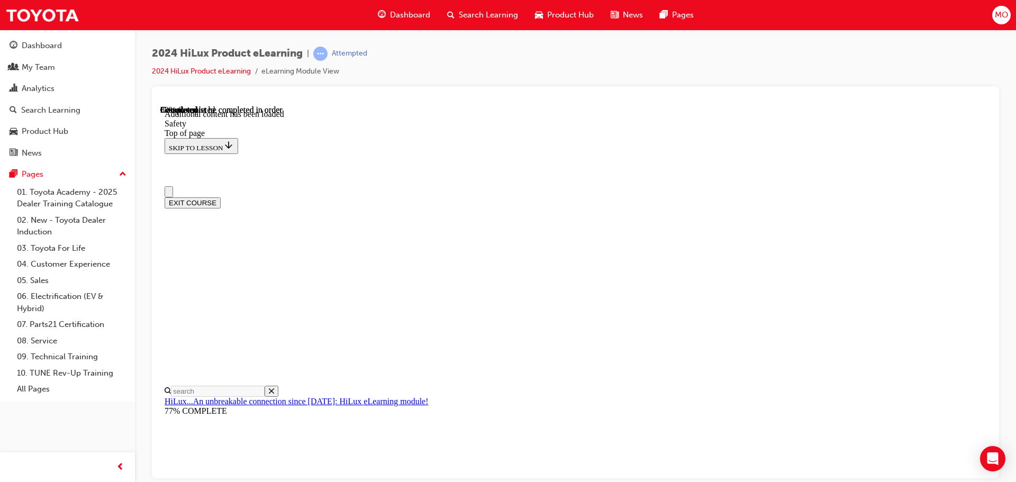
scroll to position [0, 0]
click at [179, 194] on icon "Close navigation menu" at bounding box center [174, 197] width 11 height 7
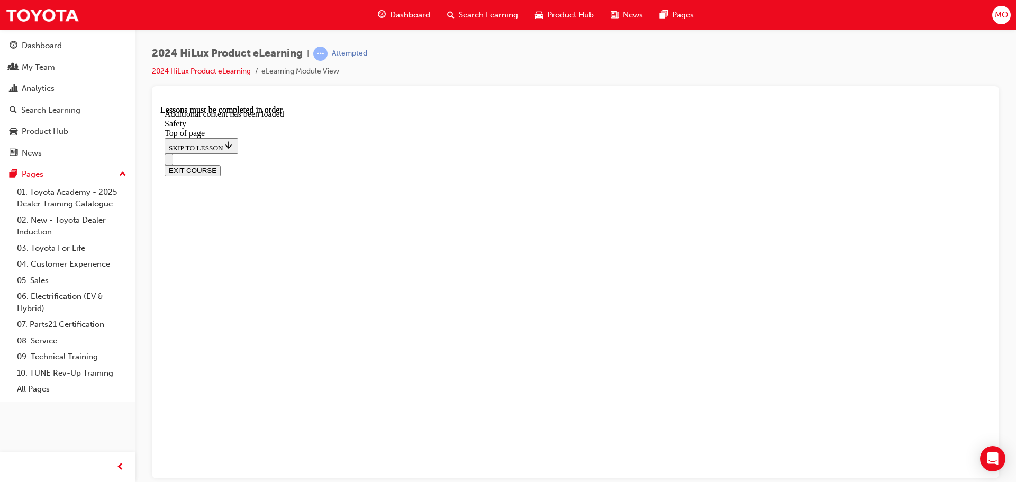
scroll to position [2060, 0]
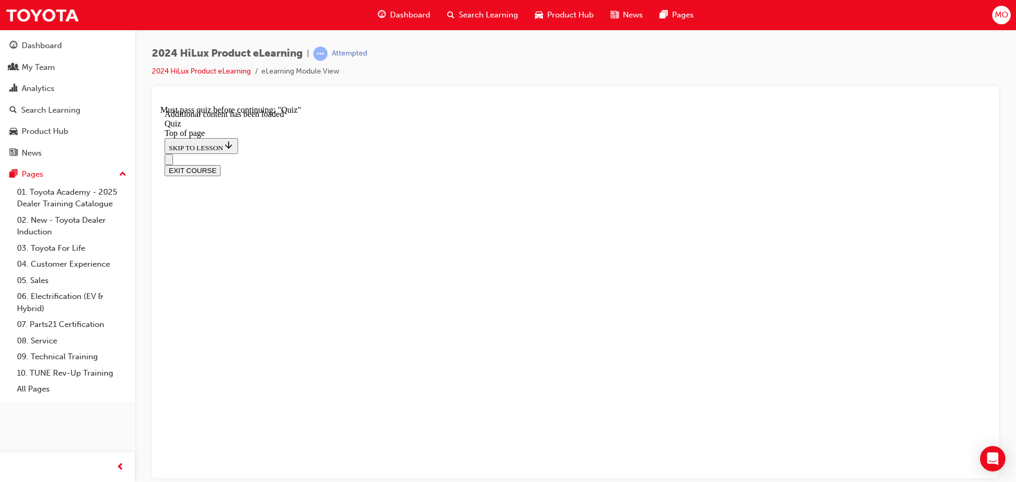
scroll to position [33, 0]
drag, startPoint x: 389, startPoint y: 153, endPoint x: 521, endPoint y: 176, distance: 134.2
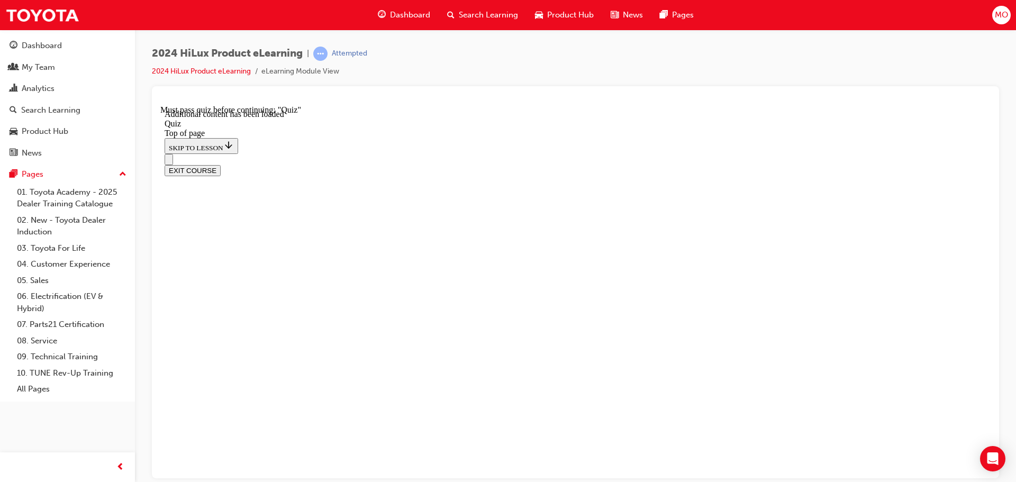
copy p "Which iteration of Toyota Safety Sense (TSS) comes standard on the HiLux? Choos…"
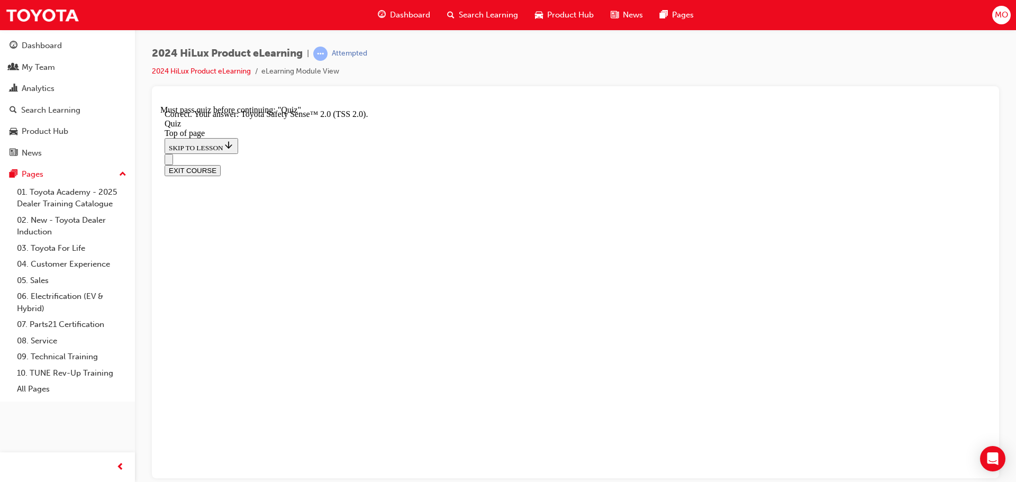
scroll to position [95, 0]
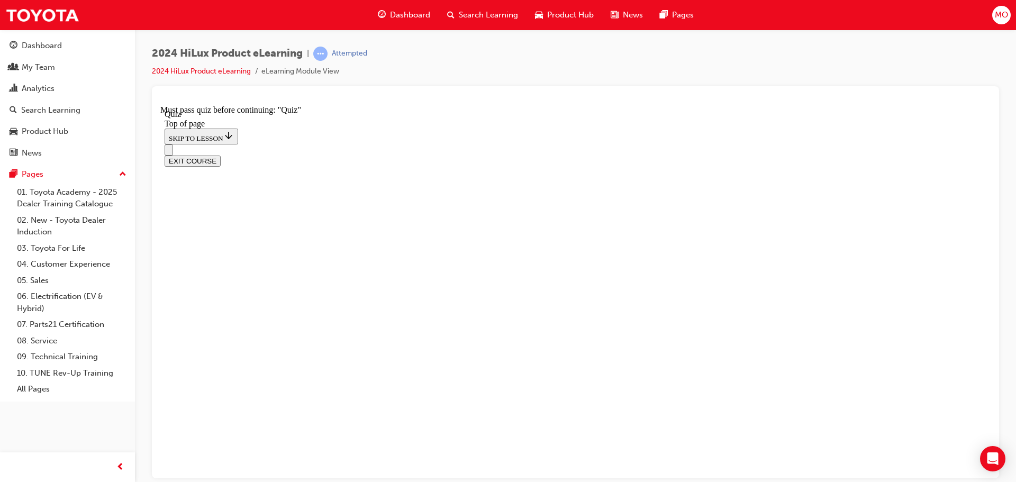
scroll to position [85, 0]
drag, startPoint x: 391, startPoint y: 204, endPoint x: 437, endPoint y: 231, distance: 52.6
copy p "How many SRS Air Bags does the Double-Cab Hilux have? Choose the most correct a…"
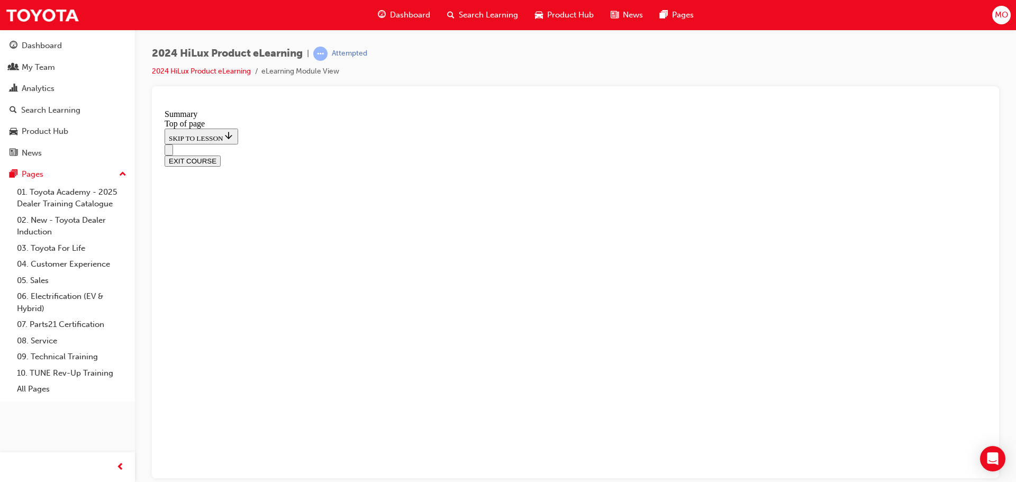
scroll to position [561, 0]
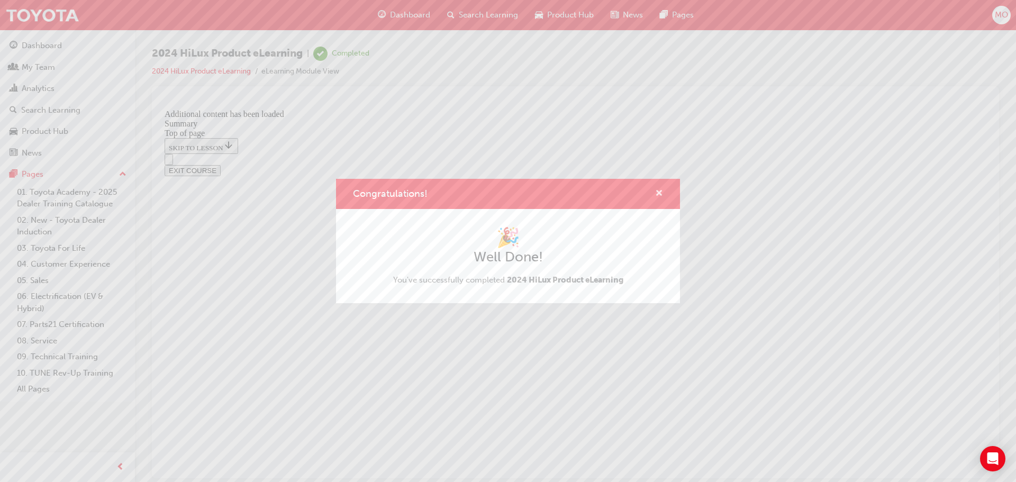
click at [659, 193] on span "cross-icon" at bounding box center [659, 194] width 8 height 10
